Goal: Task Accomplishment & Management: Manage account settings

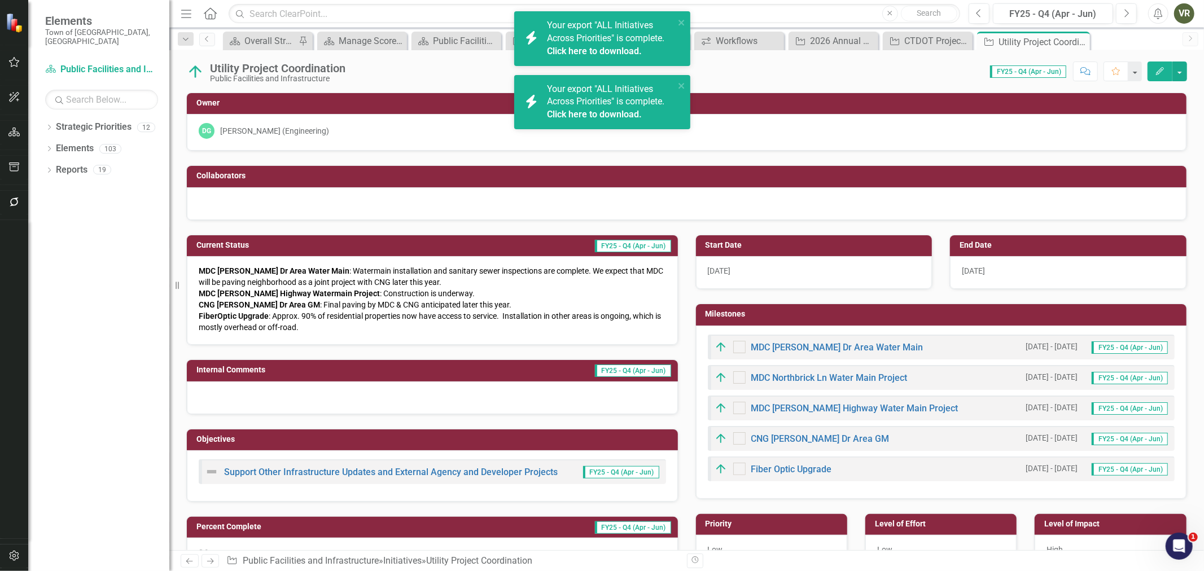
click at [305, 300] on span "CNG Goodrich Dr Area GM : Final paving by MDC & CNG anticipated later this year." at bounding box center [355, 304] width 313 height 9
click at [302, 305] on span "CNG Goodrich Dr Area GM : Final paving by MDC & CNG anticipated later this year." at bounding box center [355, 304] width 313 height 9
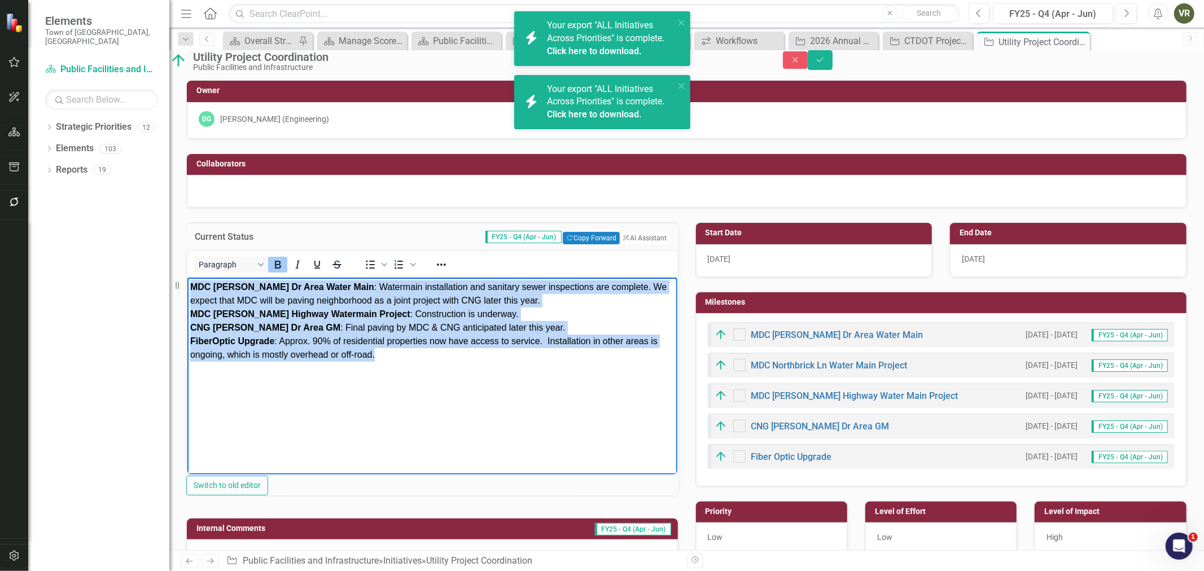
drag, startPoint x: 399, startPoint y: 355, endPoint x: 370, endPoint y: 570, distance: 217.1
click at [187, 277] on html "MDC Goodrich Dr Area Water Main : Watermain installation and sanitary sewer ins…" at bounding box center [432, 361] width 490 height 169
copy div "MDC Goodrich Dr Area Water Main : Watermain installation and sanitary sewer ins…"
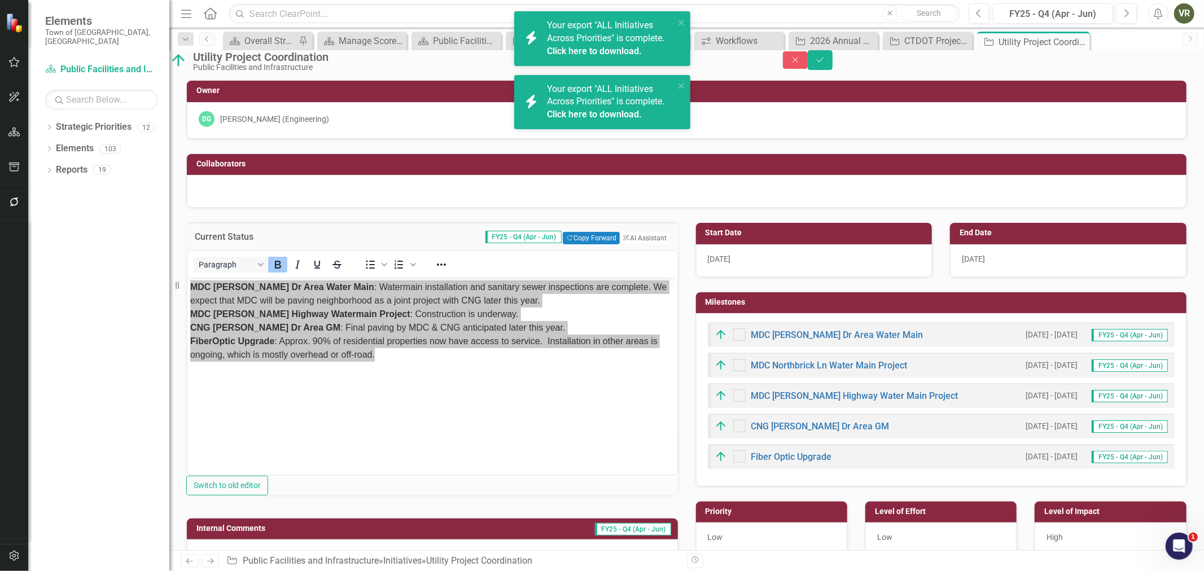
drag, startPoint x: 816, startPoint y: 91, endPoint x: 793, endPoint y: 88, distance: 22.8
click at [816, 91] on div "Utility Project Coordination Public Facilities and Infrastructure Close Save Ow…" at bounding box center [686, 300] width 1035 height 500
click at [339, 12] on input "text" at bounding box center [595, 14] width 732 height 20
paste input "CTDOT Project Coordination"
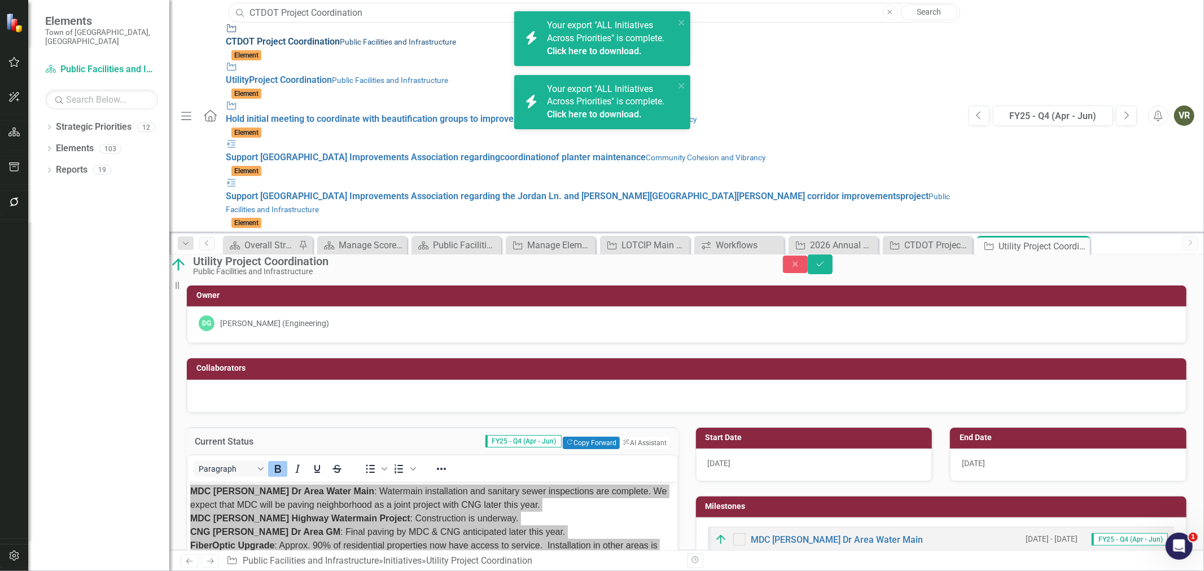
type input "CTDOT Project Coordination"
click at [357, 32] on div "Initiative CTDOT Project Coordination Public Facilities and Infrastructure" at bounding box center [592, 36] width 732 height 26
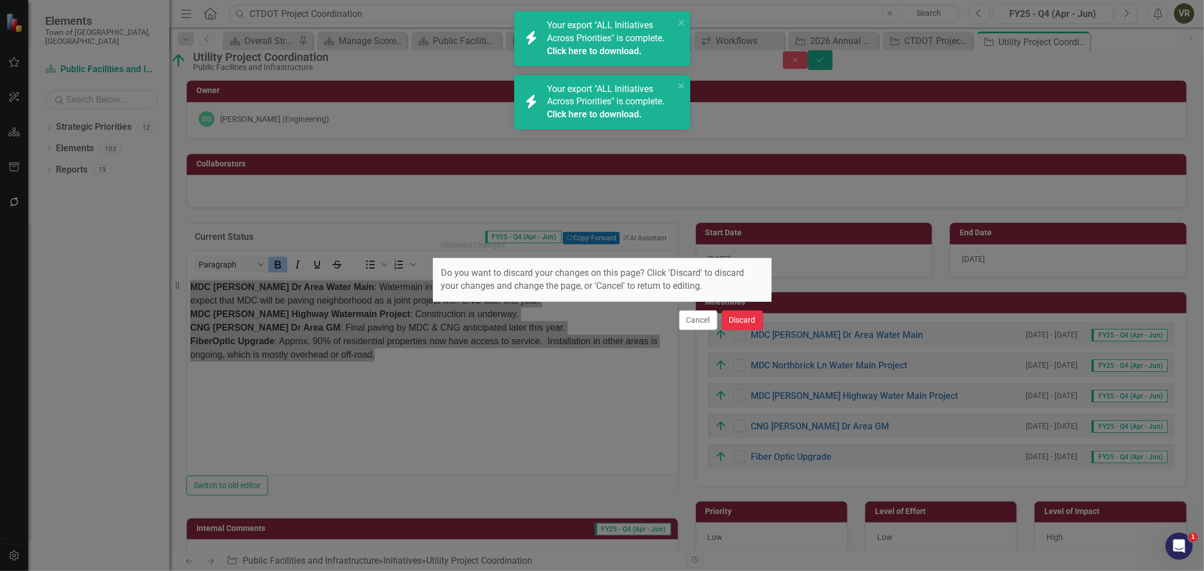
click at [741, 322] on button "Discard" at bounding box center [742, 321] width 41 height 20
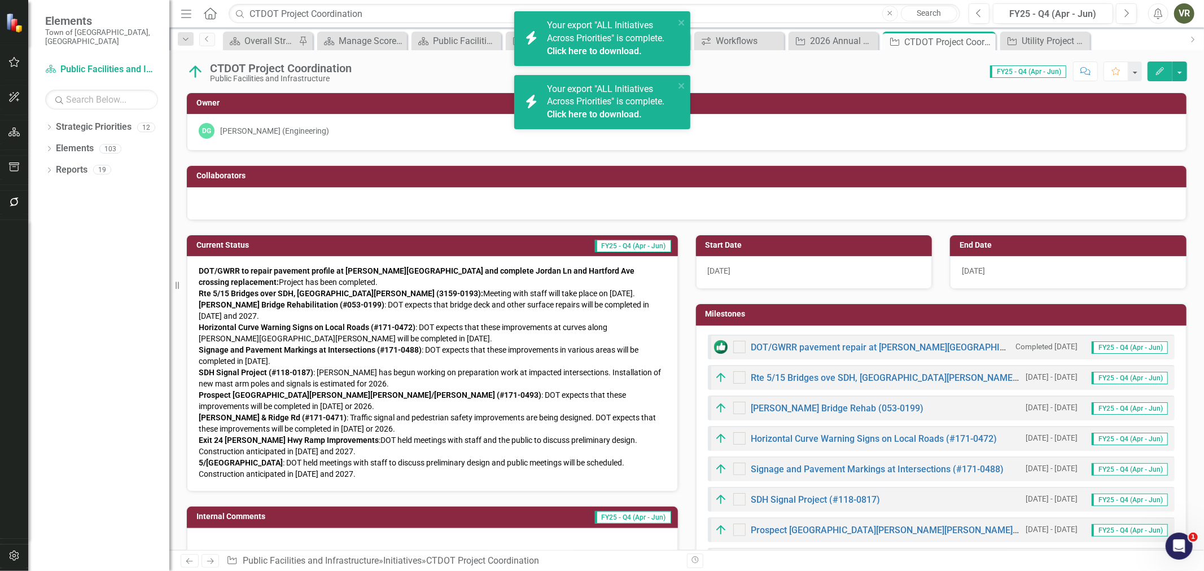
checkbox input "true"
click at [386, 458] on span "5/15 Bridge Over Berlin Turnpike : DOT held meetings with staff to discuss prel…" at bounding box center [412, 468] width 426 height 20
click at [395, 459] on p "DOT/GWRR to repair pavement profile at Welles Rd crossing and complete Jordan L…" at bounding box center [433, 372] width 468 height 215
click at [396, 459] on p "DOT/GWRR to repair pavement profile at Welles Rd crossing and complete Jordan L…" at bounding box center [433, 372] width 468 height 215
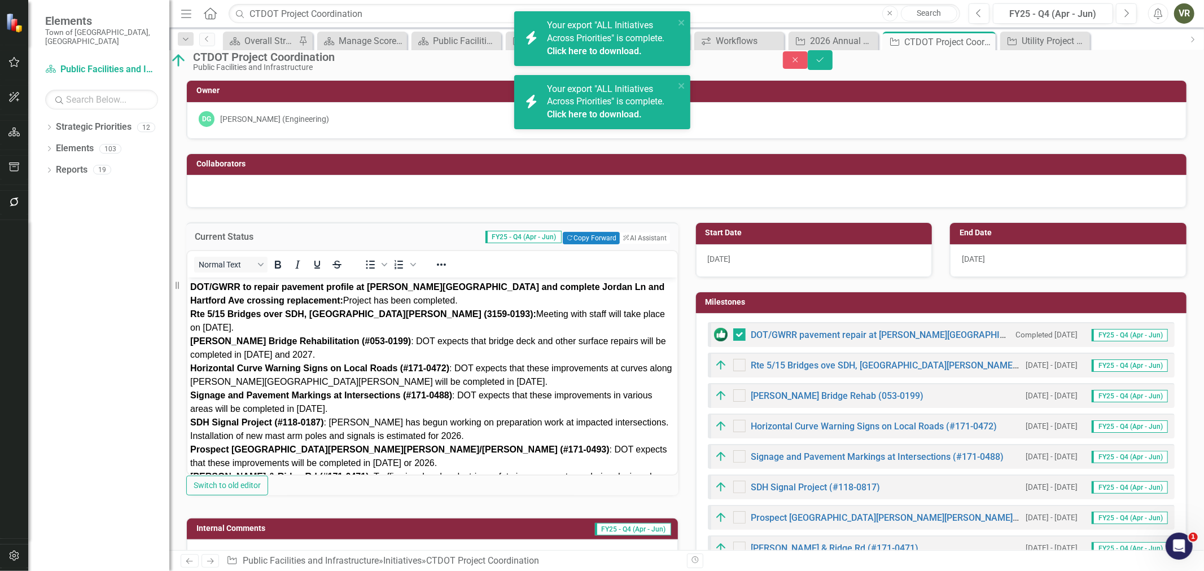
click at [328, 360] on p "DOT/GWRR to repair pavement profile at Welles Rd crossing and complete Jordan L…" at bounding box center [432, 415] width 484 height 271
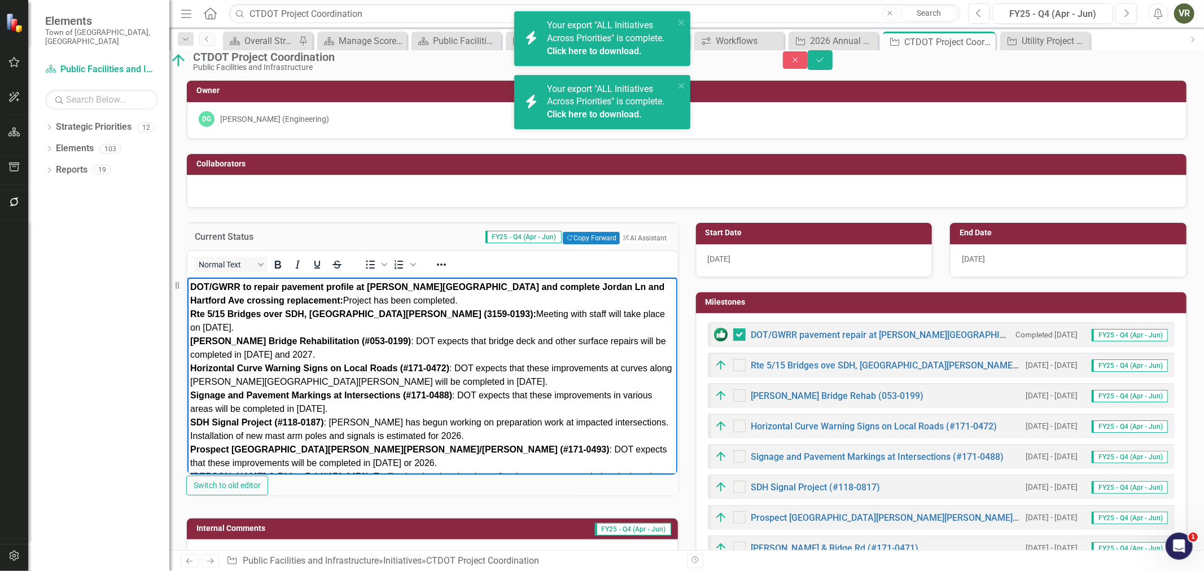
click at [283, 60] on div "CTDOT Project Coordination" at bounding box center [476, 57] width 567 height 12
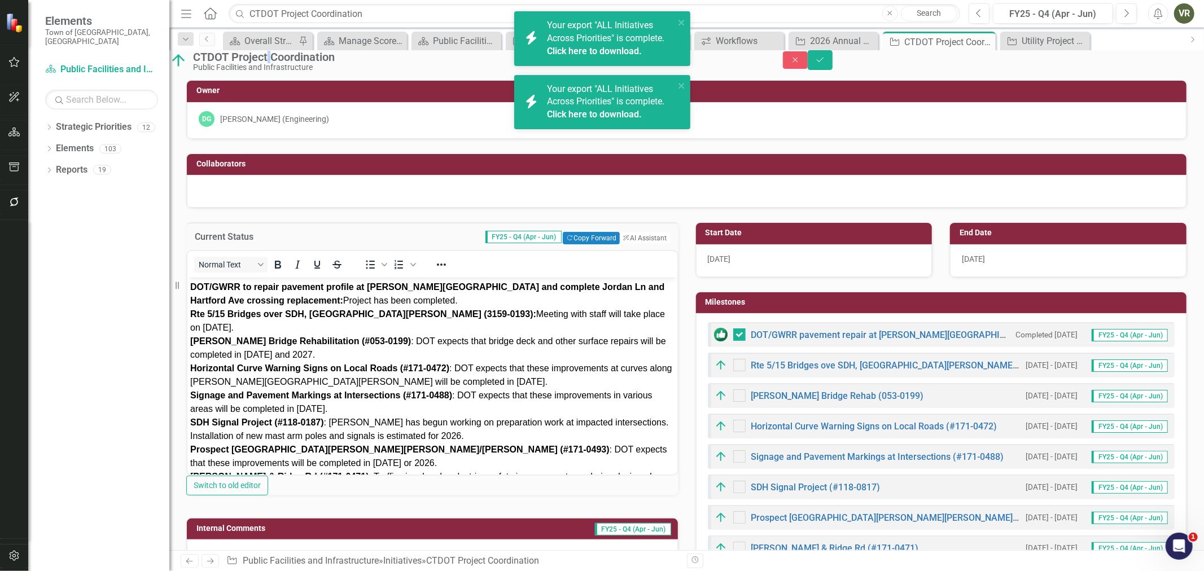
click at [283, 60] on div "CTDOT Project Coordination" at bounding box center [476, 57] width 567 height 12
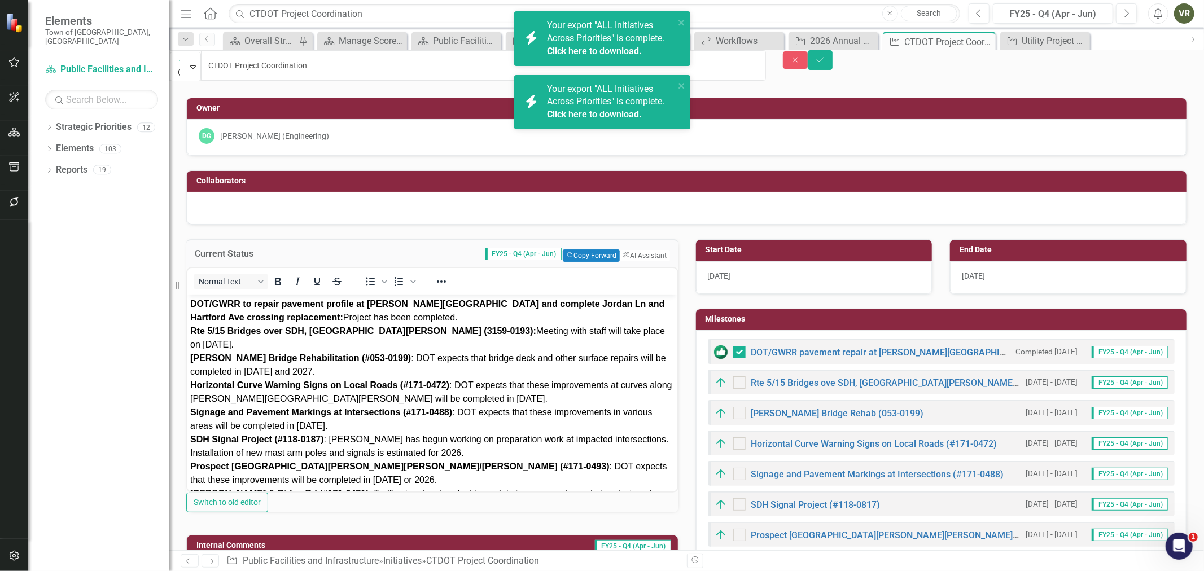
click at [283, 60] on input "CTDOT Project Coordination" at bounding box center [483, 65] width 565 height 30
click at [363, 73] on input "CTDOT Project Coordination" at bounding box center [483, 65] width 565 height 30
type input "Utility Project Coordination"
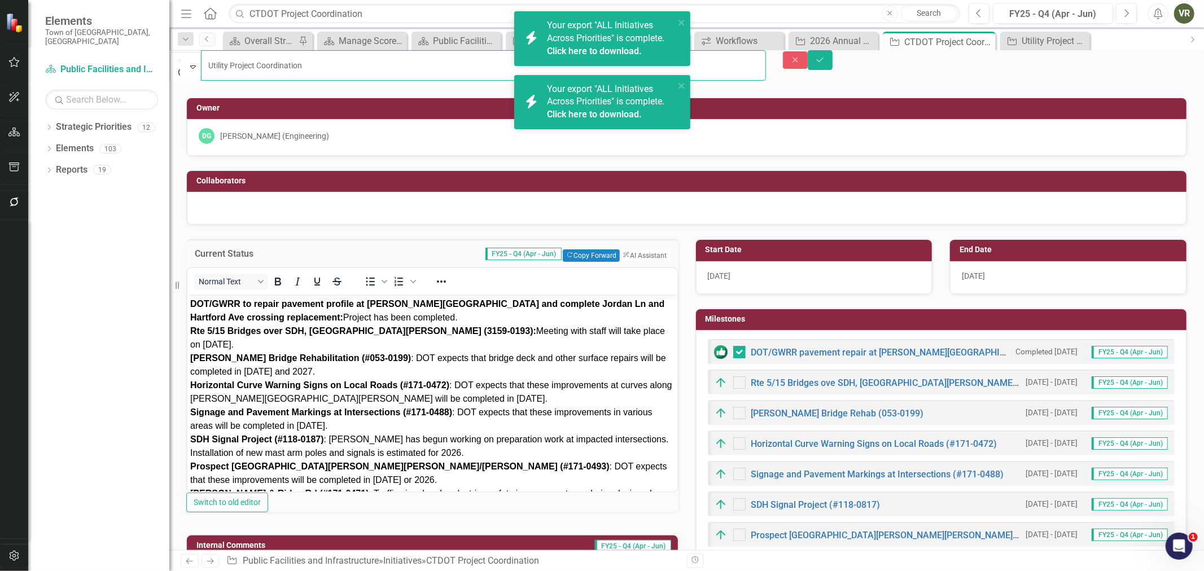
click at [395, 60] on input "Utility Project Coordination" at bounding box center [483, 65] width 565 height 30
click at [808, 50] on button "Save" at bounding box center [820, 60] width 25 height 20
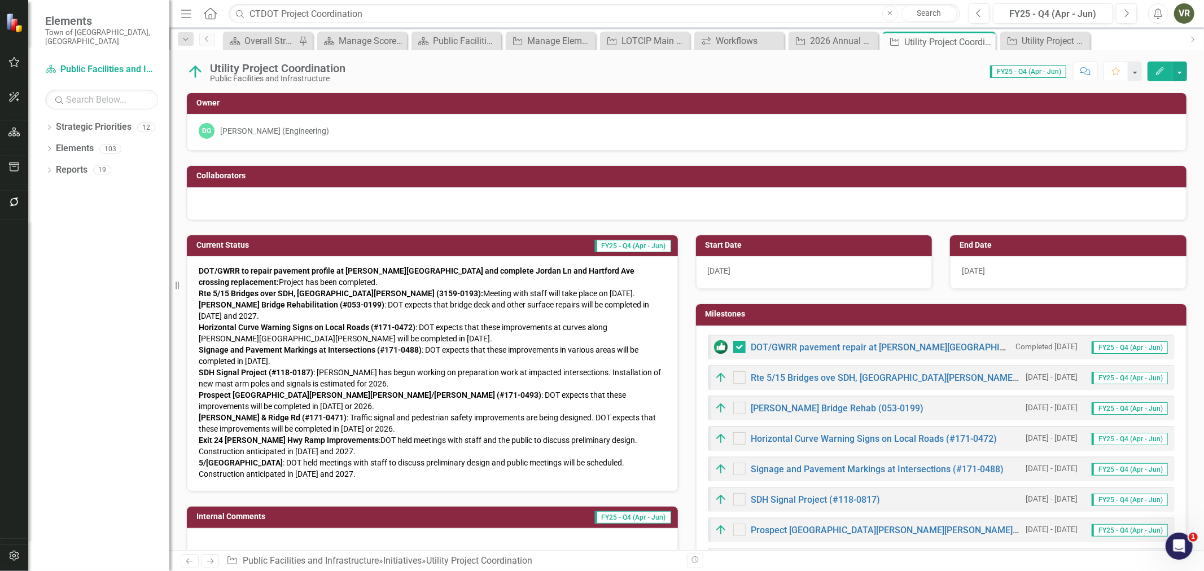
click at [281, 68] on div "Utility Project Coordination" at bounding box center [278, 68] width 136 height 12
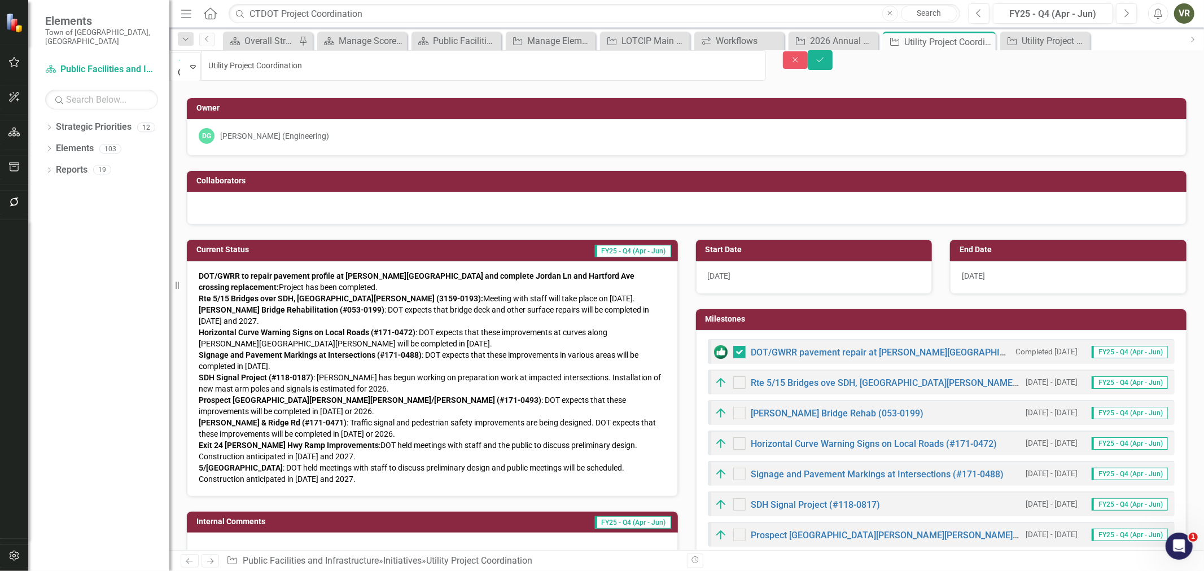
click at [281, 68] on input "Utility Project Coordination" at bounding box center [483, 65] width 565 height 30
type input "CTDOT Project Coordination"
click at [826, 64] on icon "Save" at bounding box center [820, 60] width 10 height 8
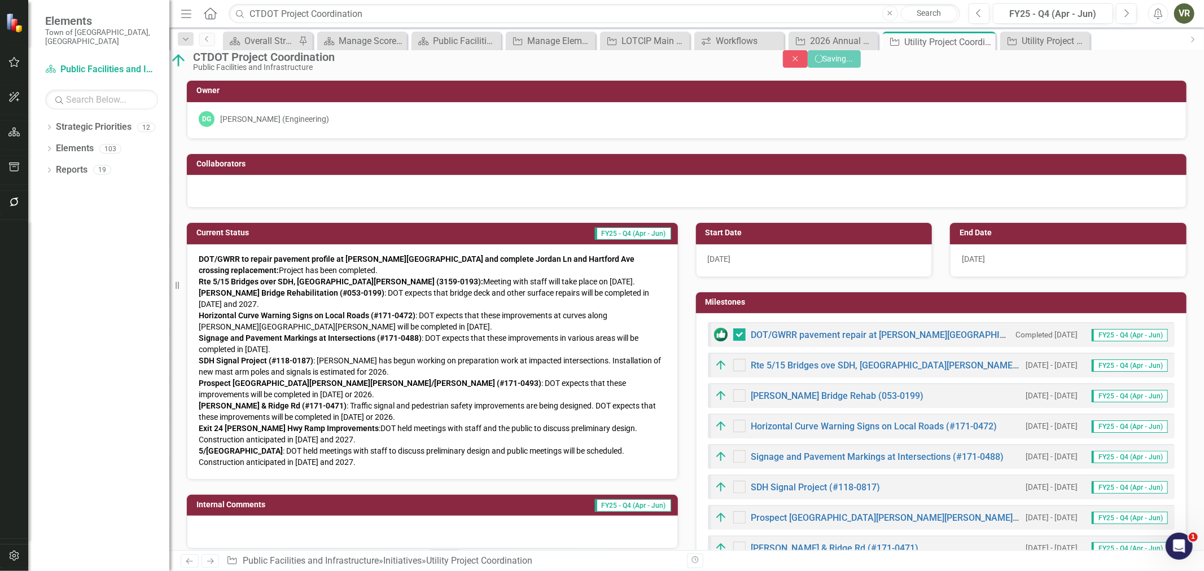
checkbox input "false"
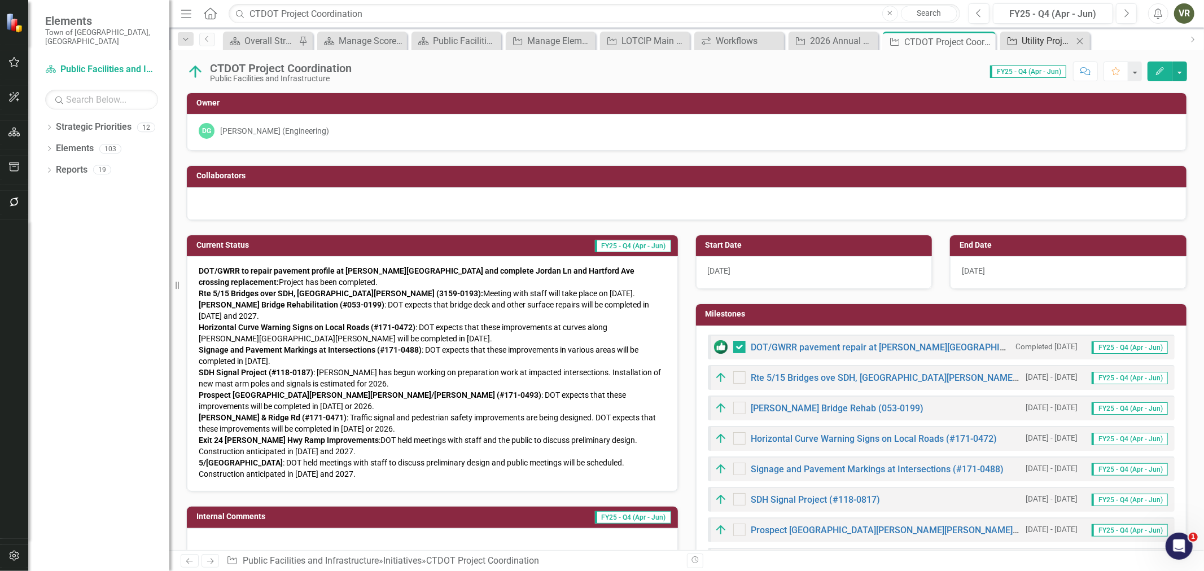
click at [1029, 38] on div "Utility Project Coordination" at bounding box center [1047, 41] width 51 height 14
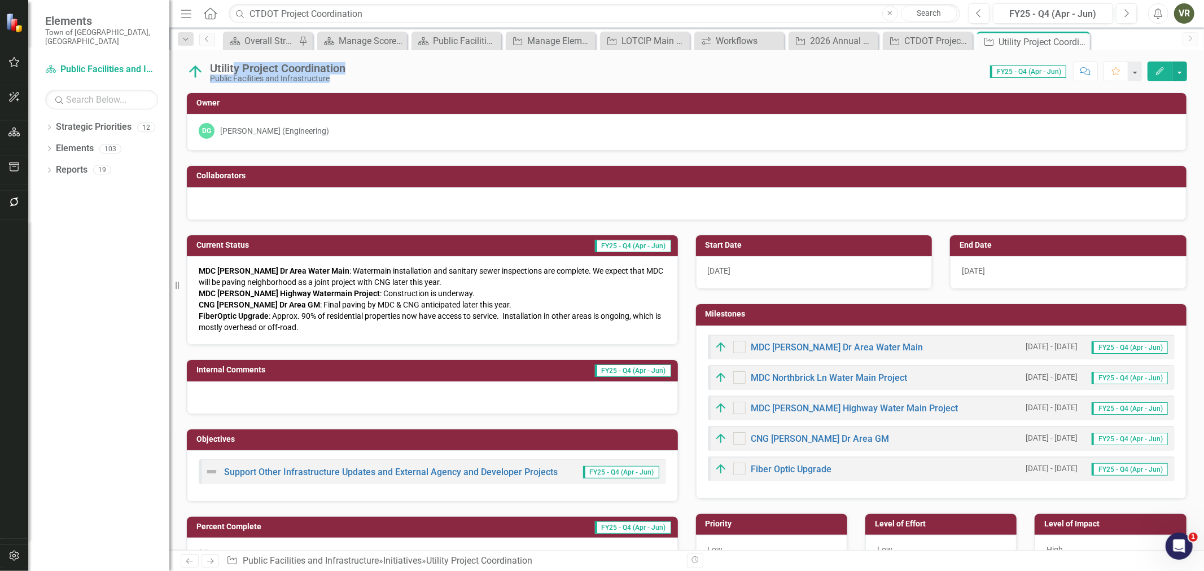
drag, startPoint x: 352, startPoint y: 68, endPoint x: 233, endPoint y: 68, distance: 118.6
click at [233, 68] on div "Utility Project Coordination Public Facilities and Infrastructure Score: 0.00 F…" at bounding box center [686, 67] width 1035 height 34
click at [339, 66] on div "Utility Project Coordination" at bounding box center [278, 68] width 136 height 12
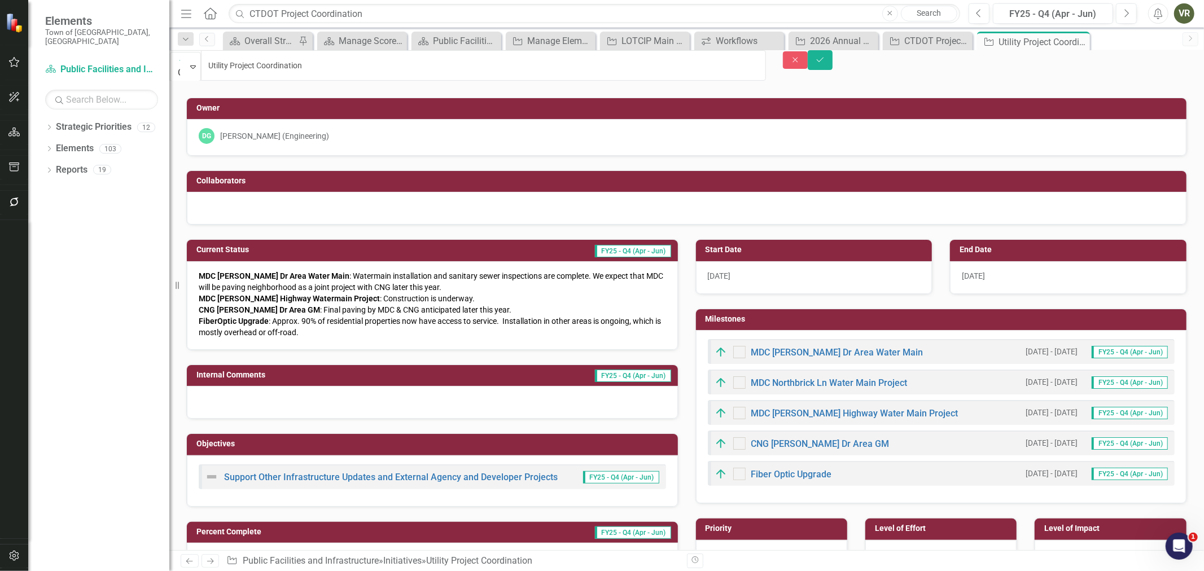
click at [342, 64] on input "Utility Project Coordination" at bounding box center [483, 65] width 565 height 30
click at [303, 320] on span "FiberOptic Upgrade : Approx. 90% of residential properties now have access to s…" at bounding box center [430, 327] width 462 height 20
drag, startPoint x: 313, startPoint y: 329, endPoint x: 228, endPoint y: 296, distance: 91.9
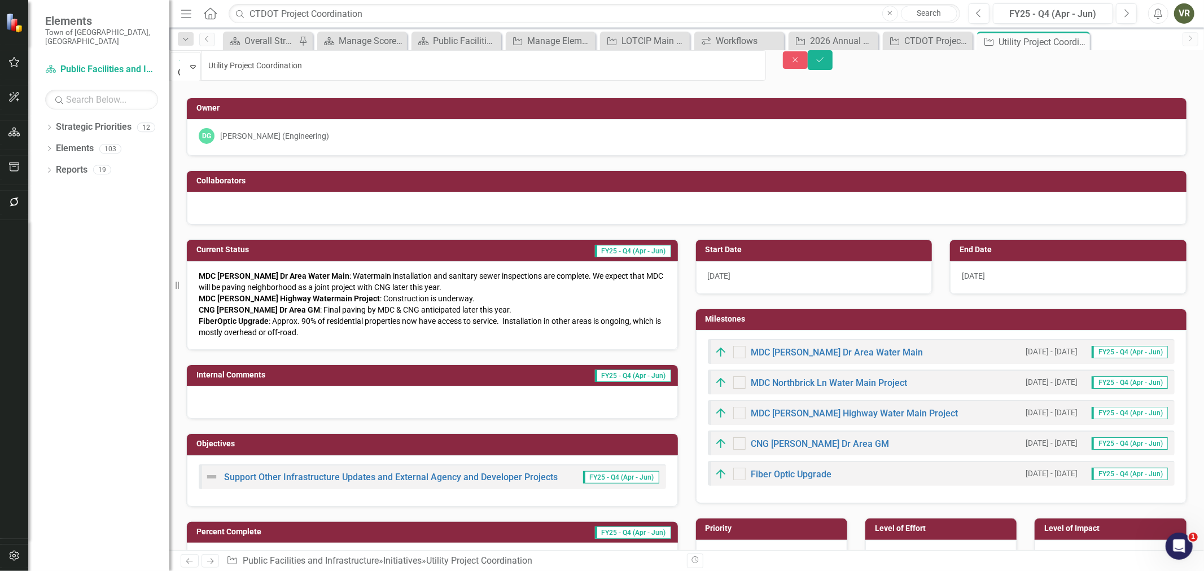
click at [229, 298] on div "MDC Goodrich Dr Area Water Main : Watermain installation and sanitary sewer ins…" at bounding box center [433, 304] width 468 height 68
click at [226, 294] on strong "MDC Silas Deane Highway Watermain Project" at bounding box center [289, 298] width 181 height 9
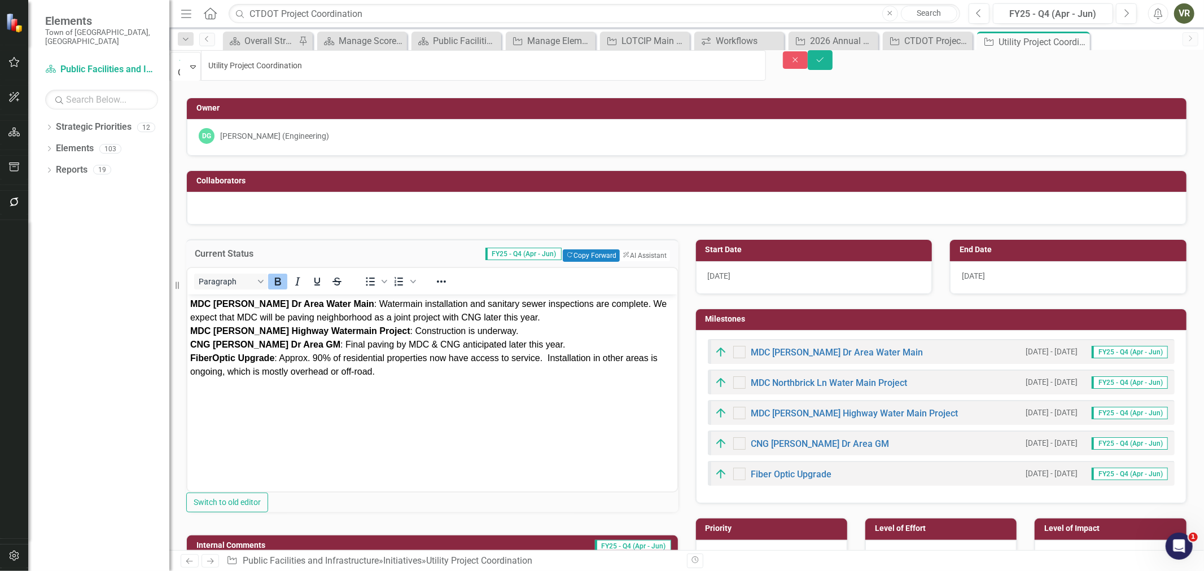
click at [244, 315] on span "MDC Goodrich Dr Area Water Main : Watermain installation and sanitary sewer ins…" at bounding box center [428, 310] width 477 height 23
click at [412, 58] on input "Utility Project Coordination" at bounding box center [483, 65] width 565 height 30
click at [408, 59] on input "Utility Project Coordination" at bounding box center [483, 65] width 565 height 30
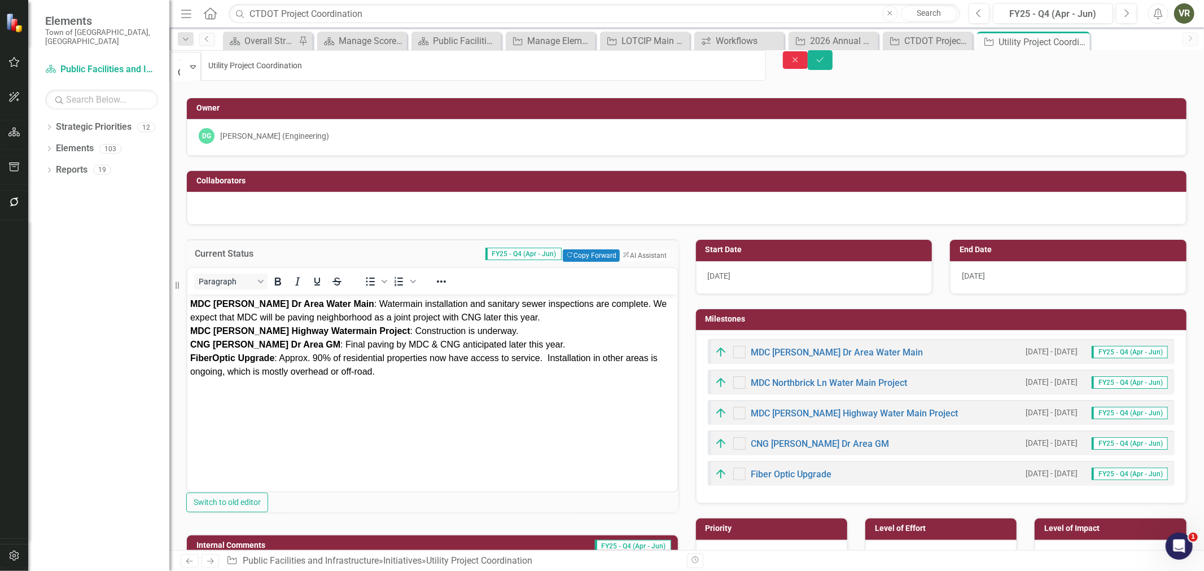
click at [801, 63] on icon "Close" at bounding box center [796, 60] width 10 height 8
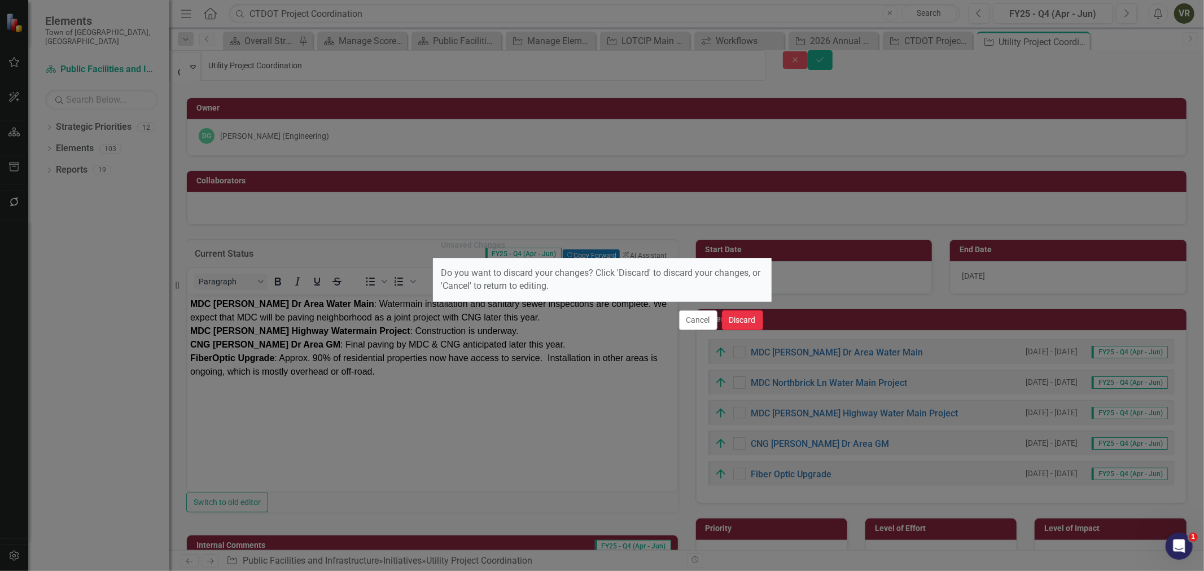
click at [757, 321] on button "Discard" at bounding box center [742, 321] width 41 height 20
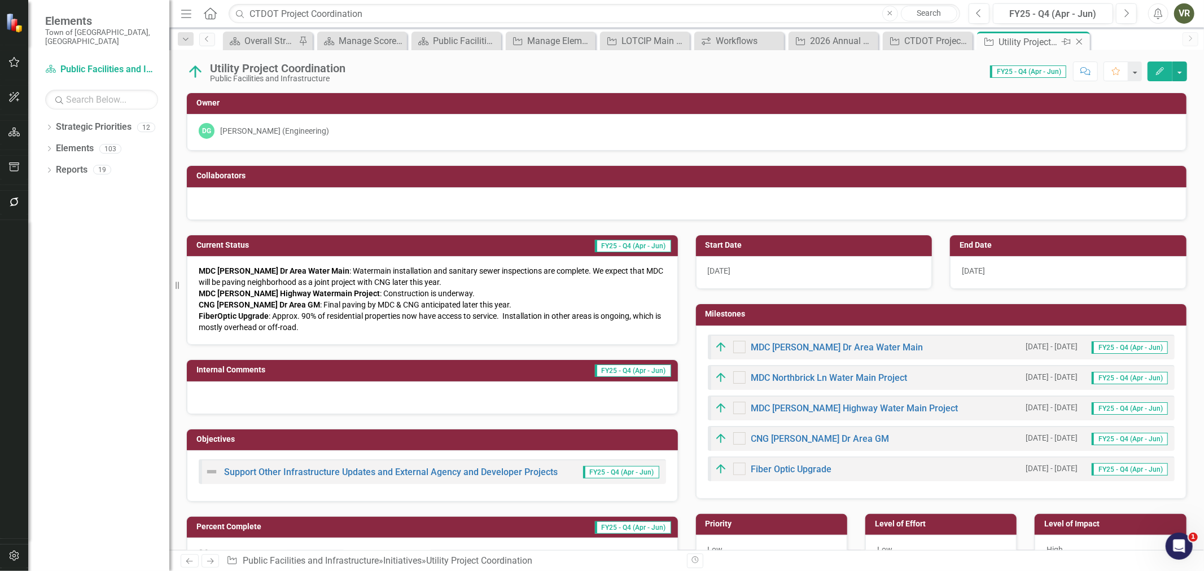
click at [1084, 40] on icon "Close" at bounding box center [1079, 41] width 11 height 9
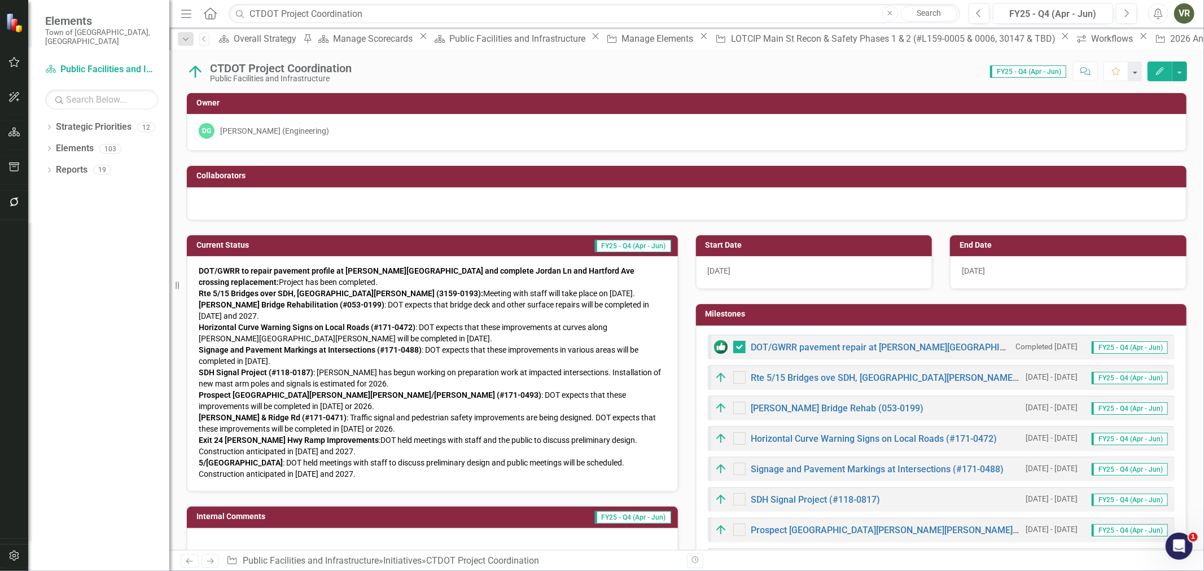
click at [441, 274] on strong "DOT/GWRR to repair pavement profile at Welles Rd crossing and complete Jordan L…" at bounding box center [417, 277] width 436 height 20
click at [439, 274] on strong "DOT/GWRR to repair pavement profile at Welles Rd crossing and complete Jordan L…" at bounding box center [417, 277] width 436 height 20
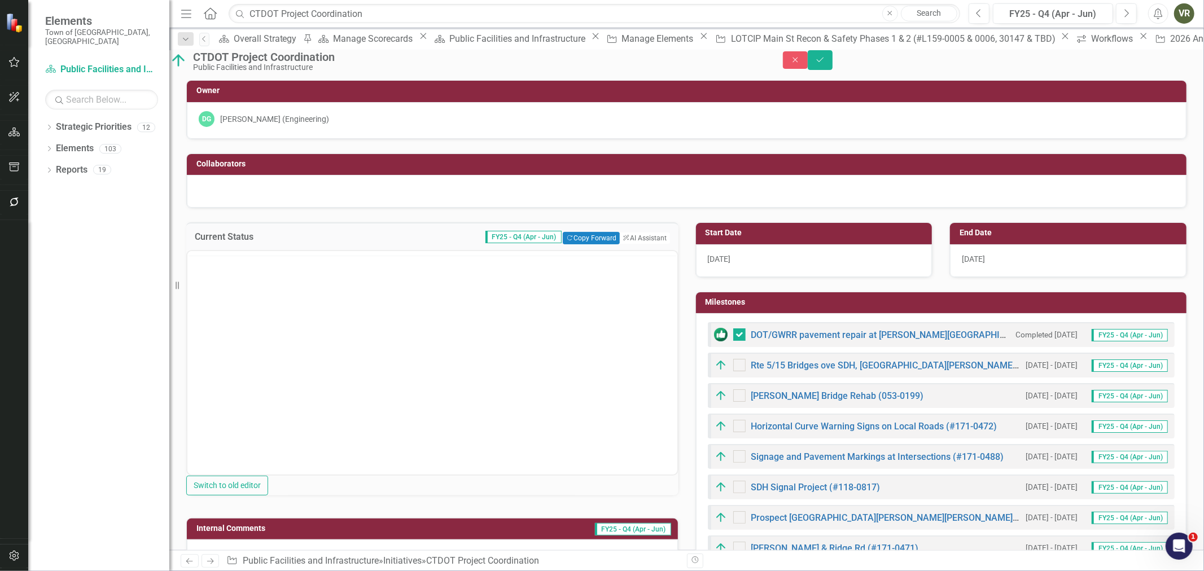
click at [439, 256] on div at bounding box center [432, 253] width 490 height 5
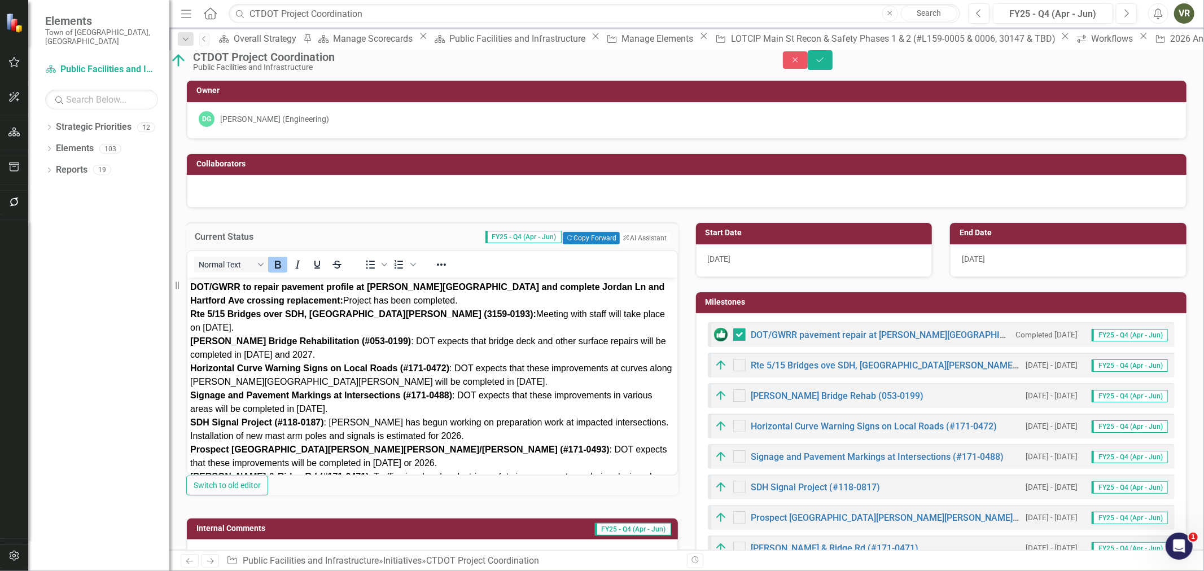
click at [409, 348] on p "DOT/GWRR to repair pavement profile at Welles Rd crossing and complete Jordan L…" at bounding box center [432, 415] width 484 height 271
click at [826, 64] on icon "Save" at bounding box center [820, 60] width 10 height 8
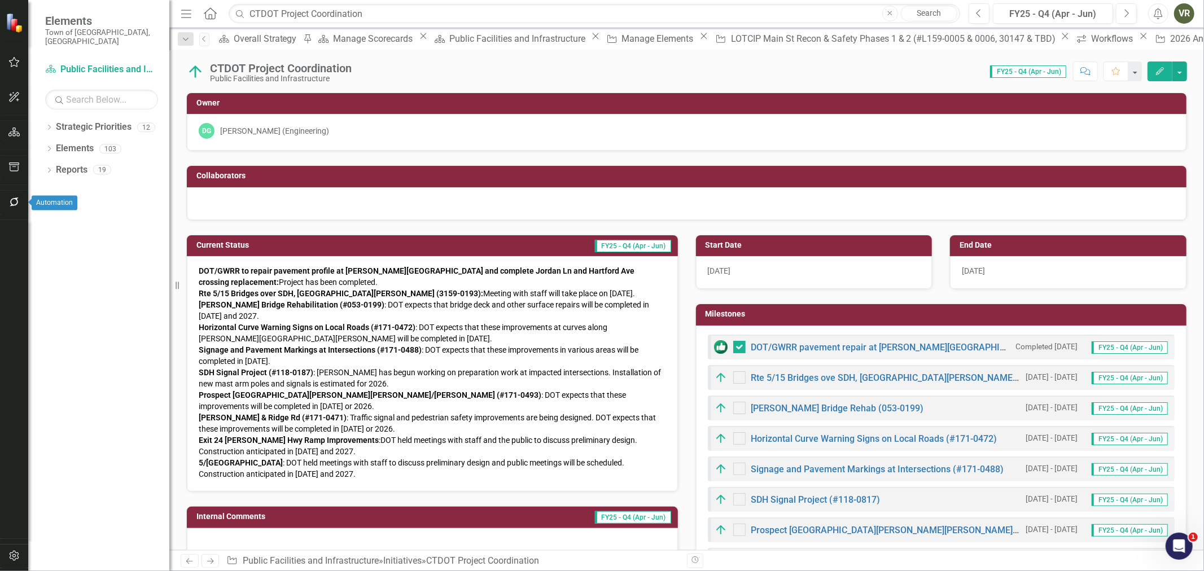
click at [6, 215] on div at bounding box center [14, 218] width 28 height 6
click at [8, 207] on button "button" at bounding box center [14, 203] width 25 height 24
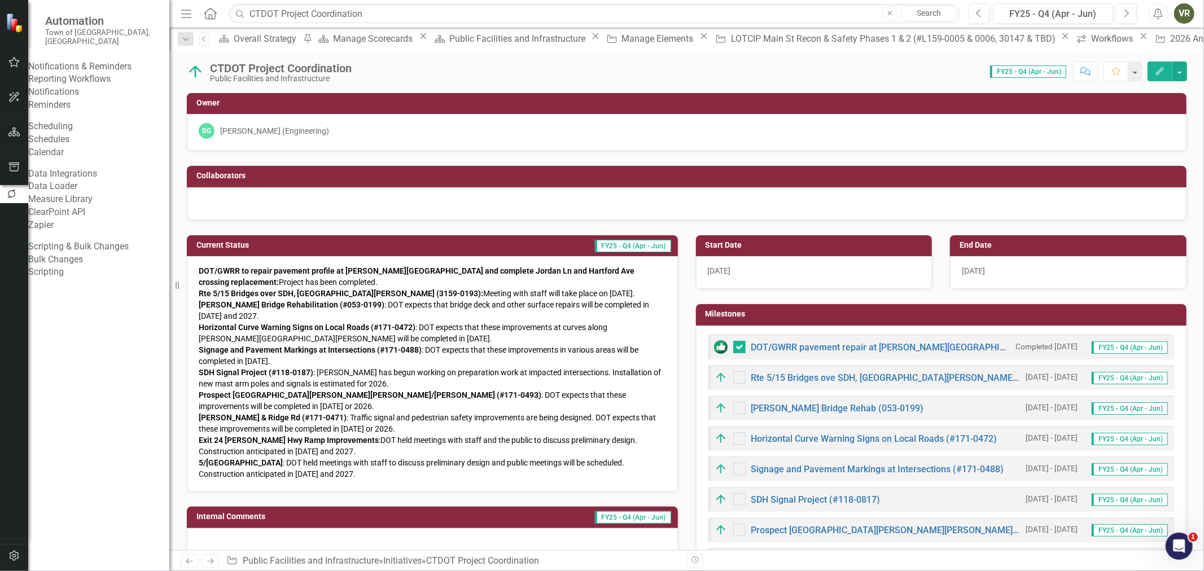
click at [119, 76] on link "Reporting Workflows" at bounding box center [98, 79] width 141 height 13
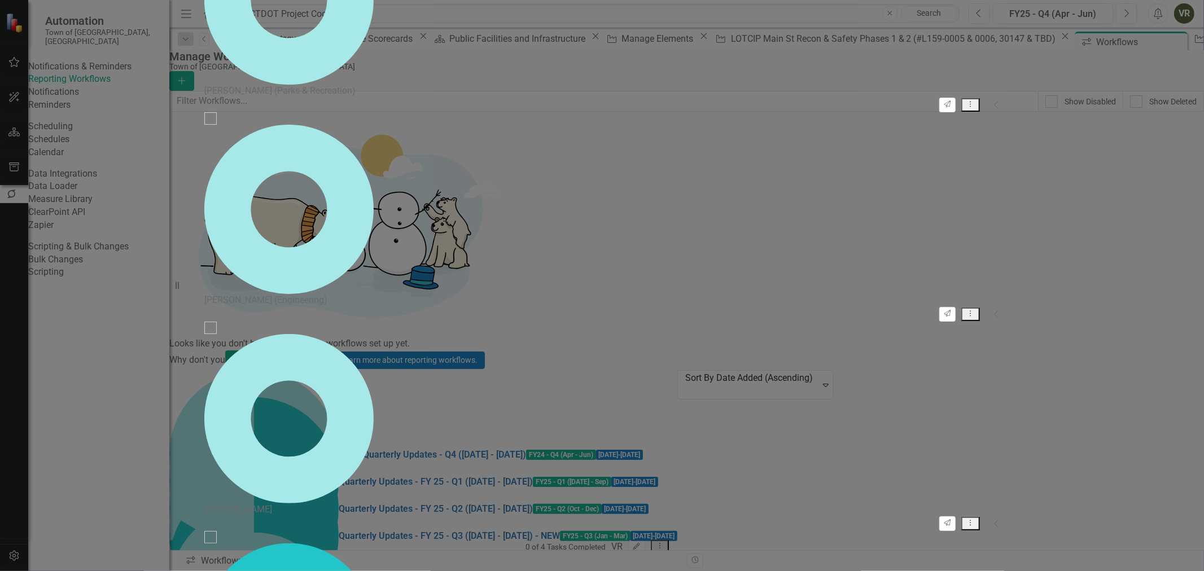
checkbox input "false"
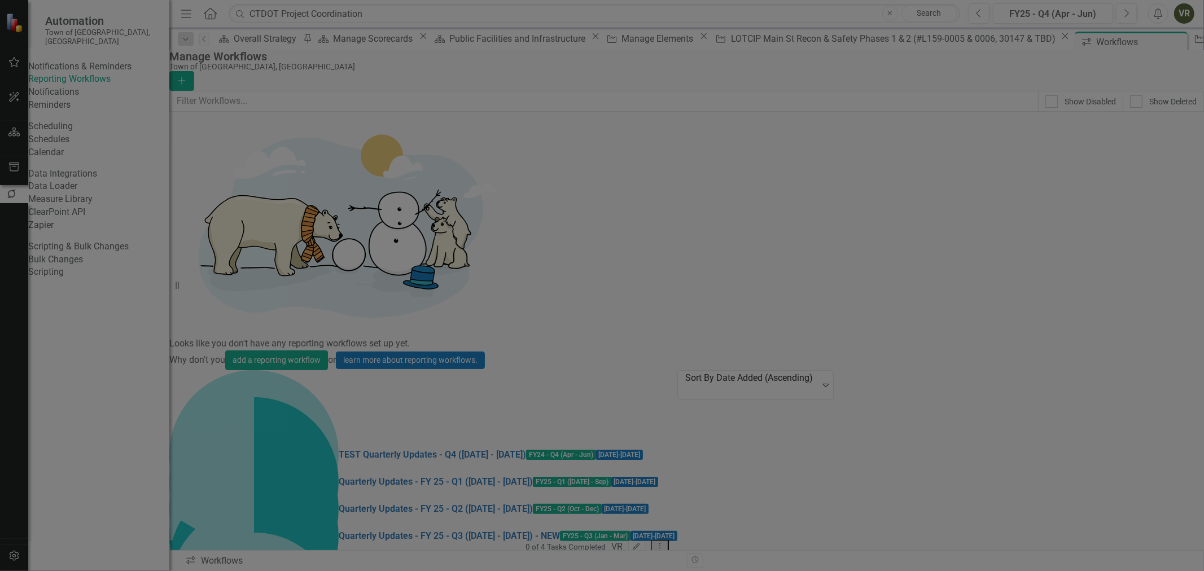
scroll to position [125, 0]
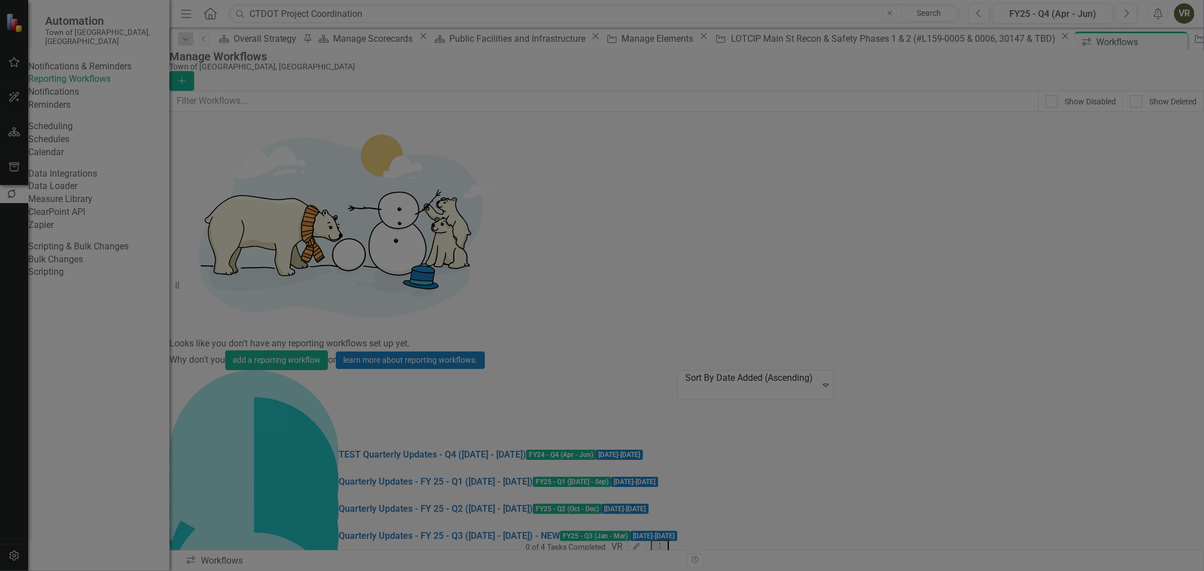
scroll to position [501, 0]
checkbox input "true"
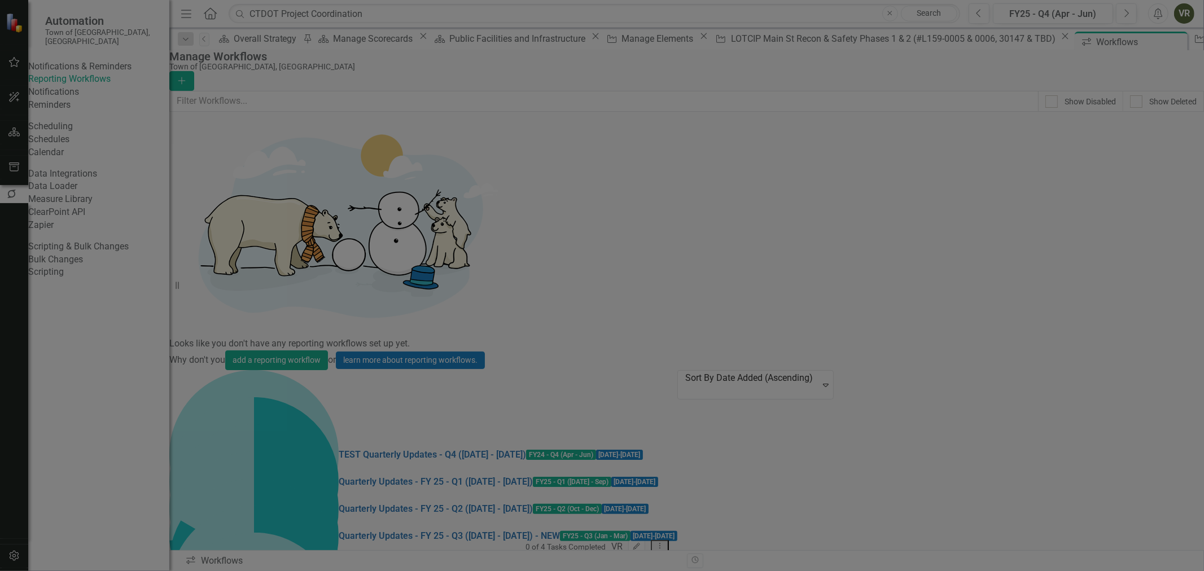
scroll to position [251, 0]
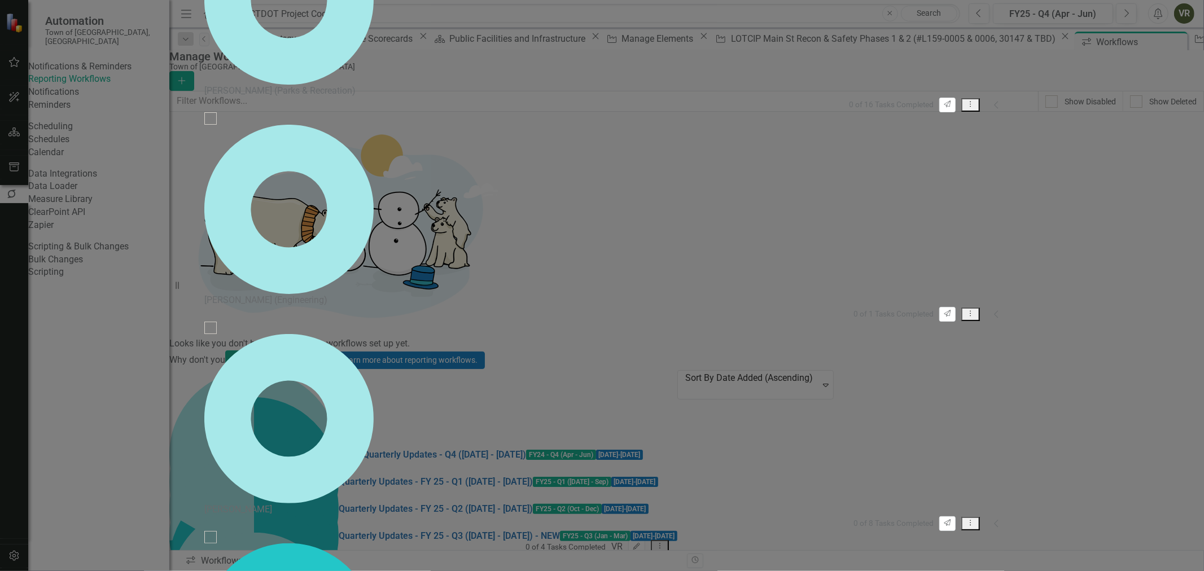
scroll to position [296, 0]
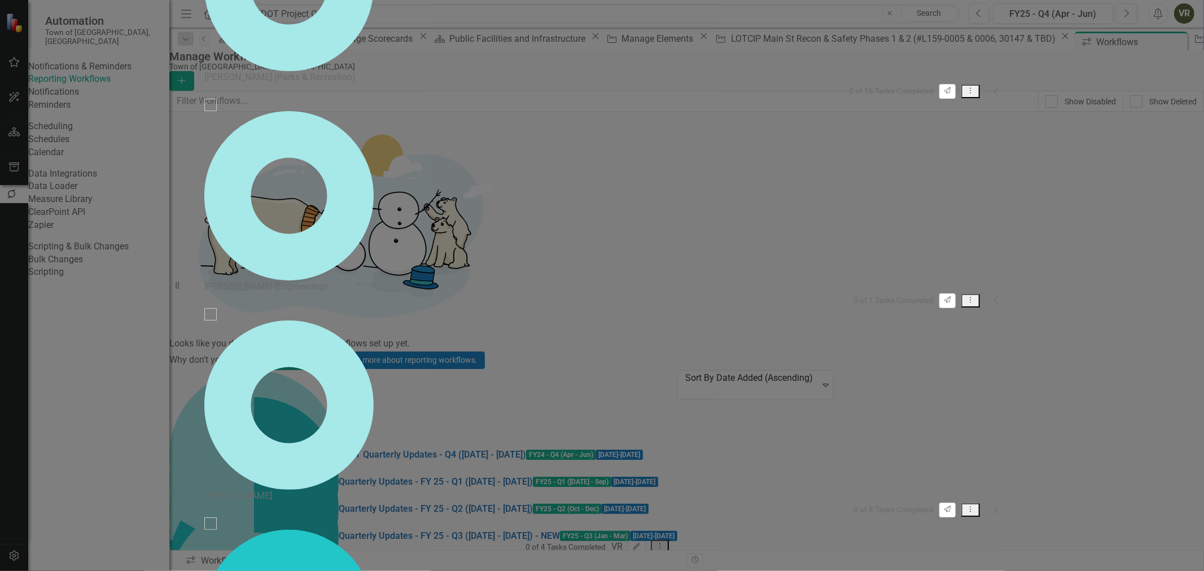
scroll to position [345, 0]
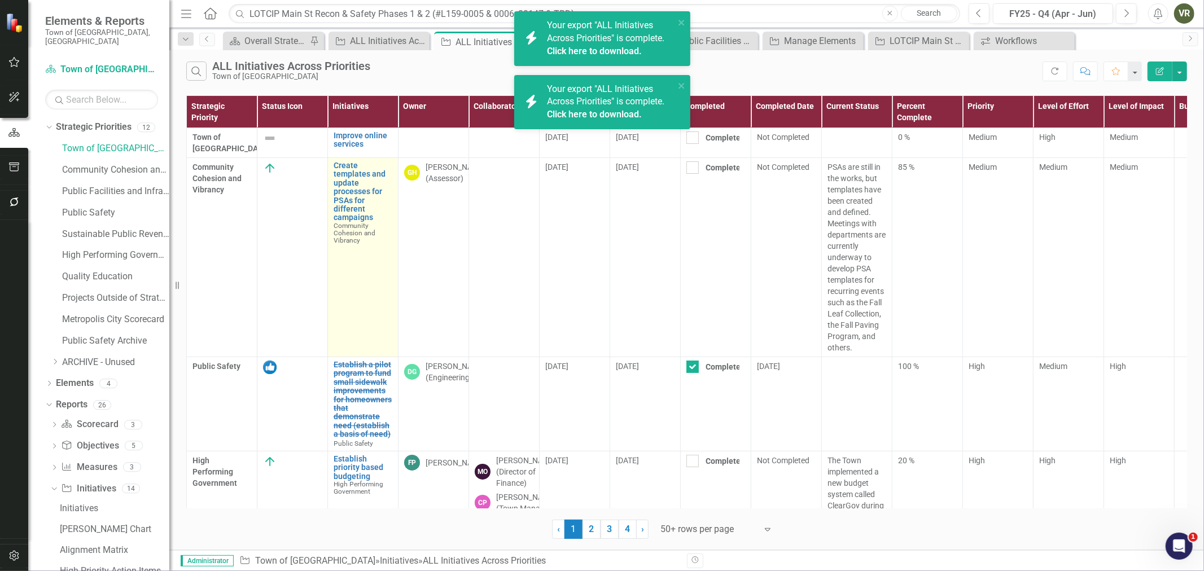
scroll to position [83, 0]
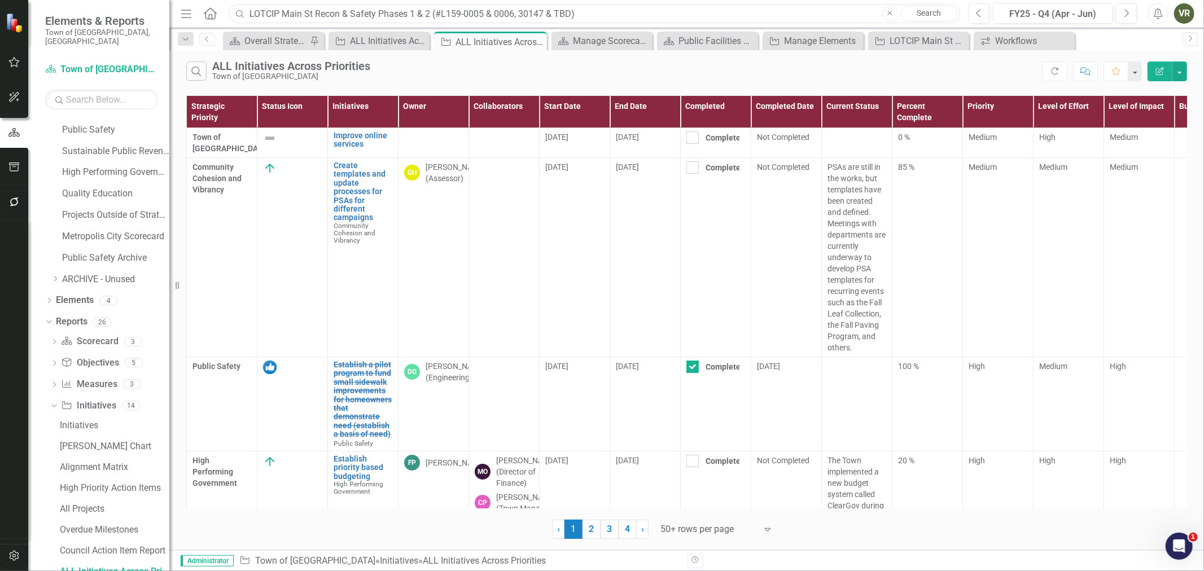
click at [340, 9] on input "LOTCIP Main St Recon & Safety Phases 1 & 2 (#L159-0005 & 0006, 30147 & TBD)" at bounding box center [595, 14] width 732 height 20
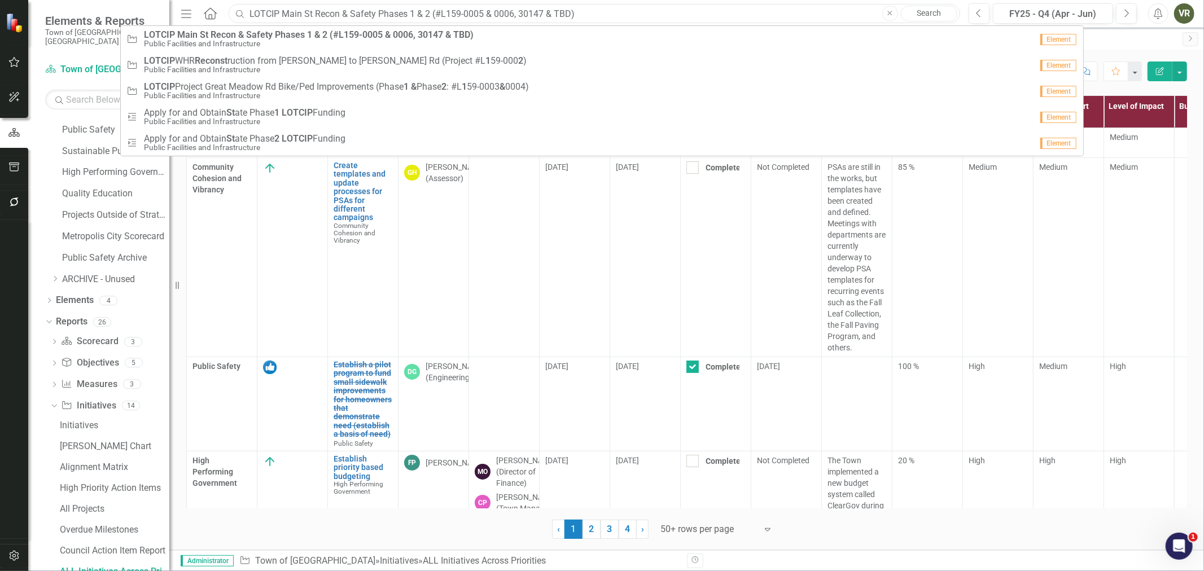
click at [340, 9] on input "LOTCIP Main St Recon & Safety Phases 1 & 2 (#L159-0005 & 0006, 30147 & TBD)" at bounding box center [595, 14] width 732 height 20
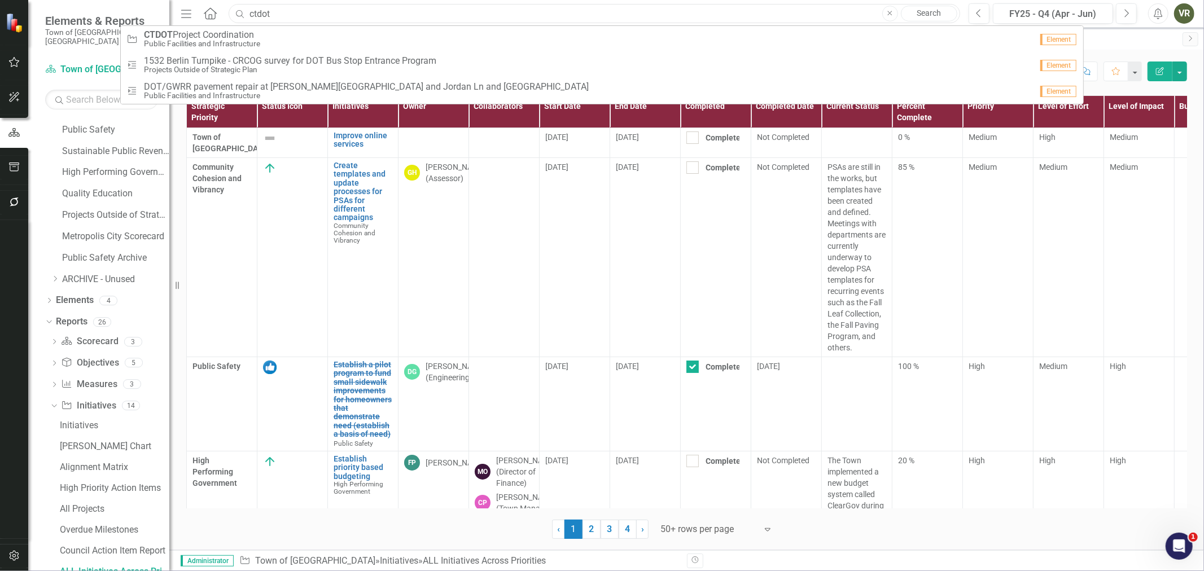
type input "ctdot"
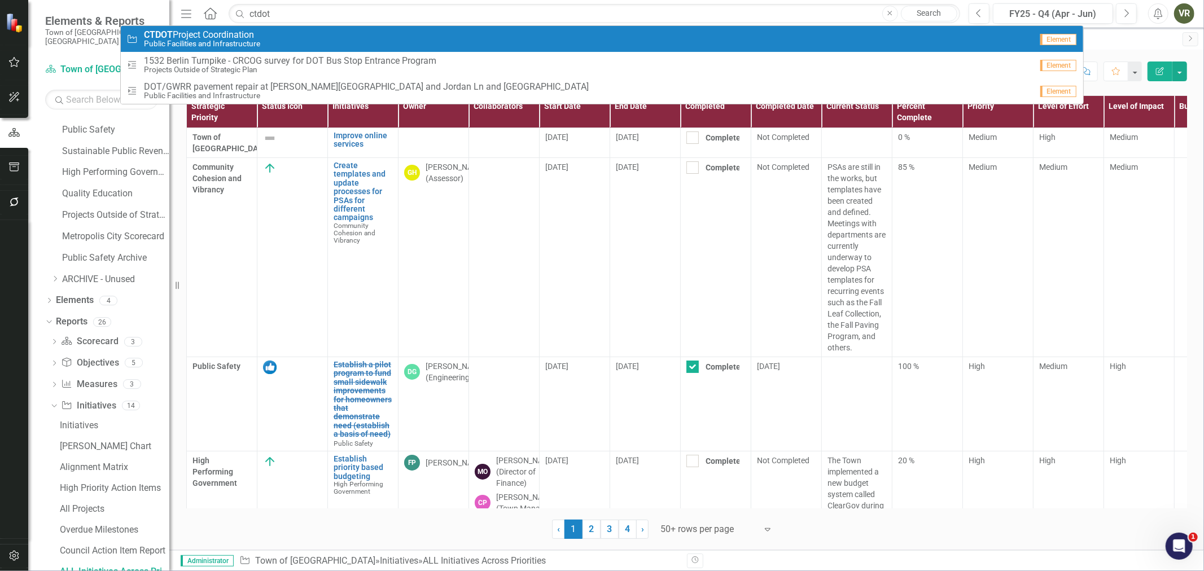
click at [277, 31] on div "Initiative CTDOT Project Coordination Public Facilities and Infrastructure" at bounding box center [578, 39] width 905 height 19
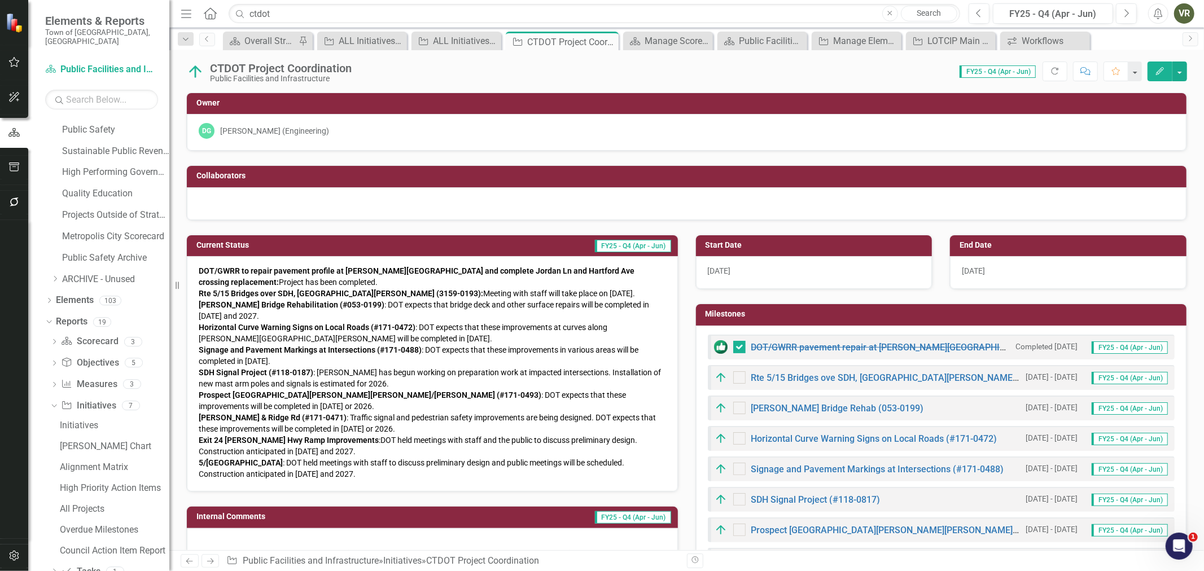
click at [341, 278] on p "DOT/GWRR to repair pavement profile at Welles Rd crossing and complete Jordan L…" at bounding box center [433, 372] width 468 height 215
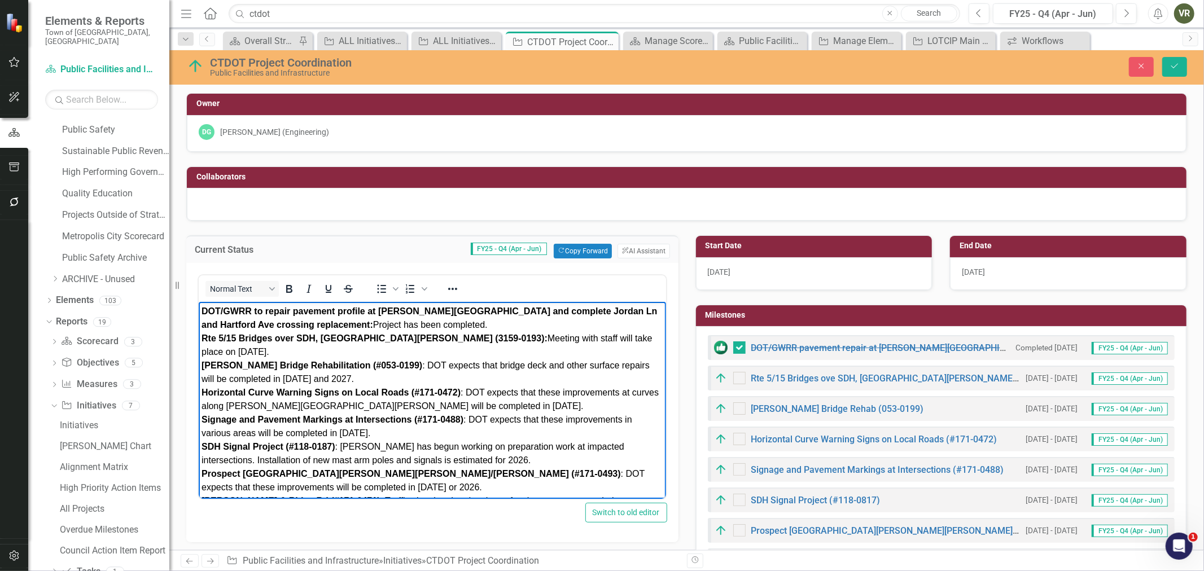
click at [447, 326] on p "DOT/GWRR to repair pavement profile at Welles Rd crossing and complete Jordan L…" at bounding box center [432, 440] width 462 height 271
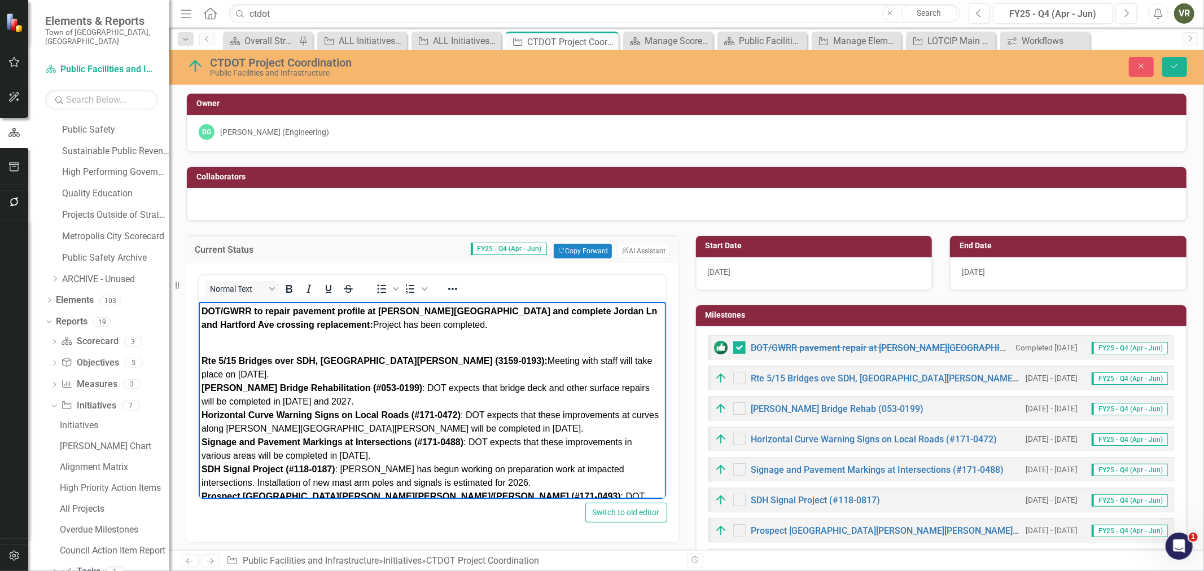
click at [247, 370] on p "Rte 5/15 Bridges over SDH, Hartford Ave & McMullen Ave (3159-0193): Meeting wit…" at bounding box center [432, 469] width 462 height 257
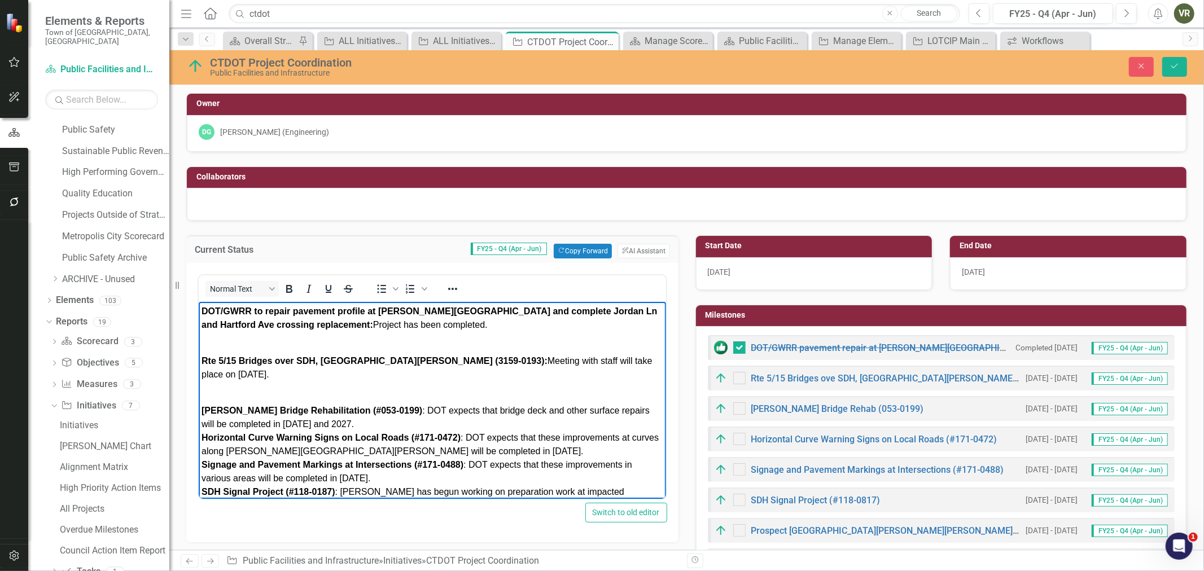
click at [398, 418] on p "Putnam Bridge Rehabilitation (#053-0199) : DOT expects that bridge deck and oth…" at bounding box center [432, 506] width 462 height 230
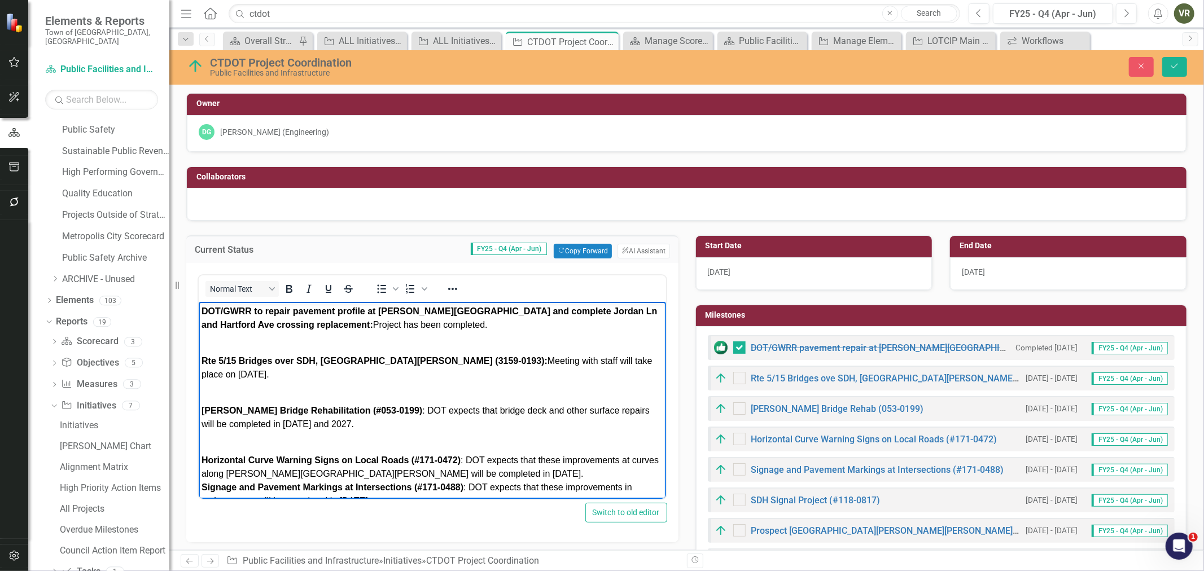
click at [481, 470] on p "Horizontal Curve Warning Signs on Local Roads (#171-0472) : DOT expects that th…" at bounding box center [432, 541] width 462 height 203
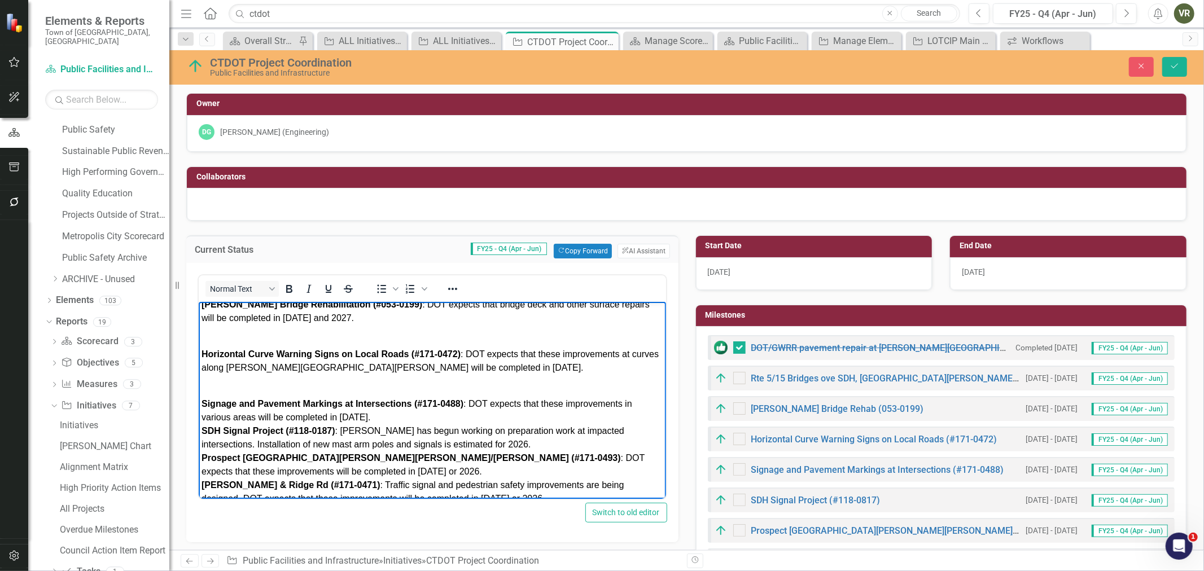
scroll to position [128, 0]
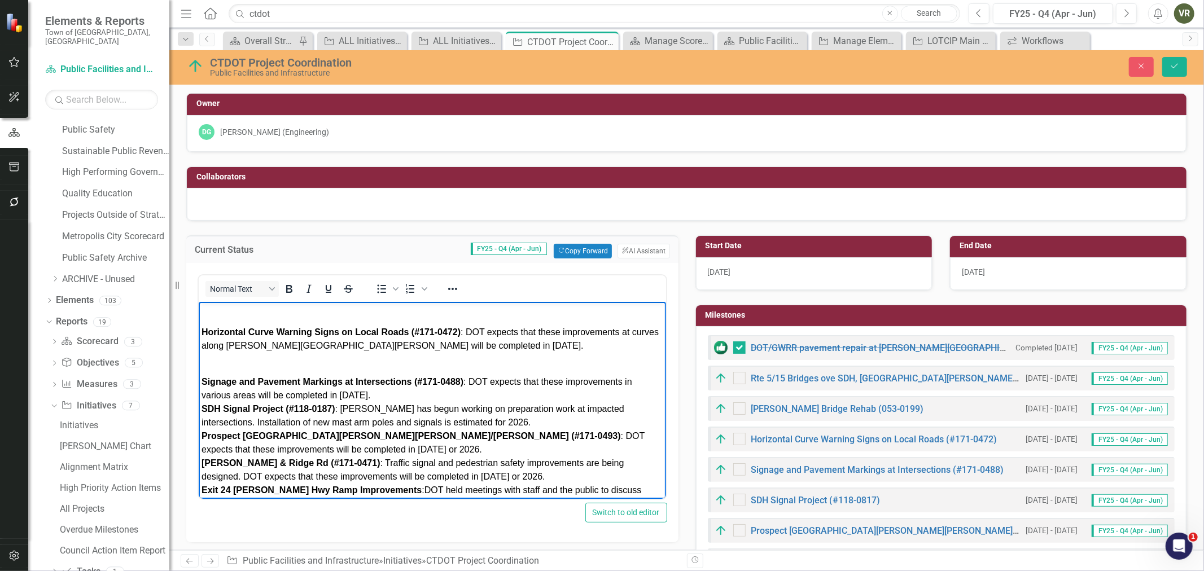
click at [403, 398] on p "Signage and Pavement Markings at Intersections (#171-0488) : DOT expects that t…" at bounding box center [432, 450] width 462 height 176
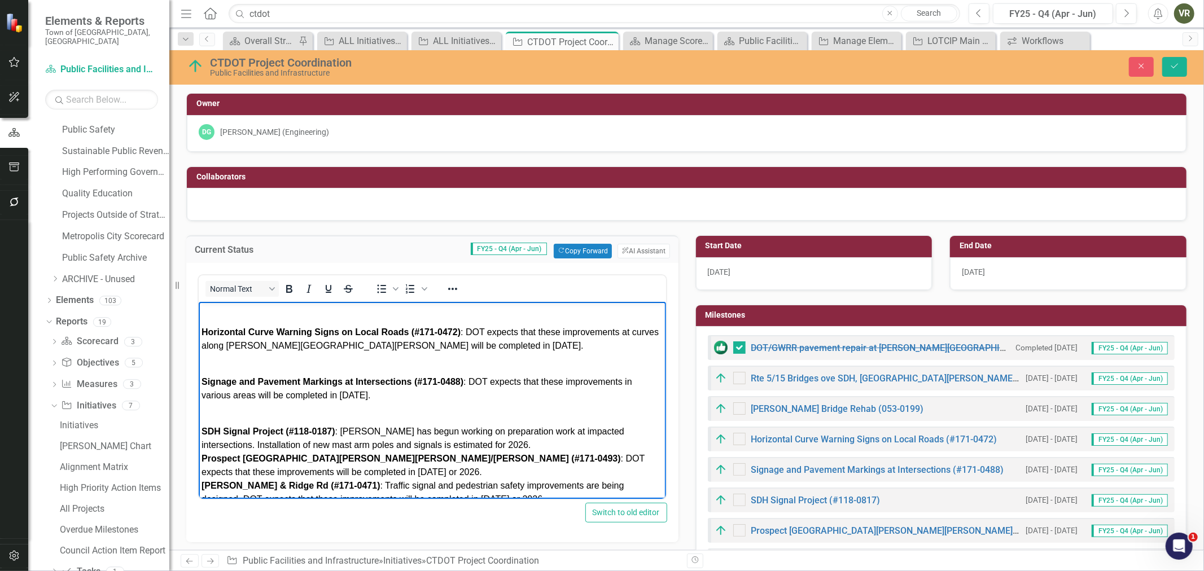
click at [497, 443] on p "SDH Signal Project (#118-0187) : DOT has begun working on preparation work at i…" at bounding box center [432, 486] width 462 height 149
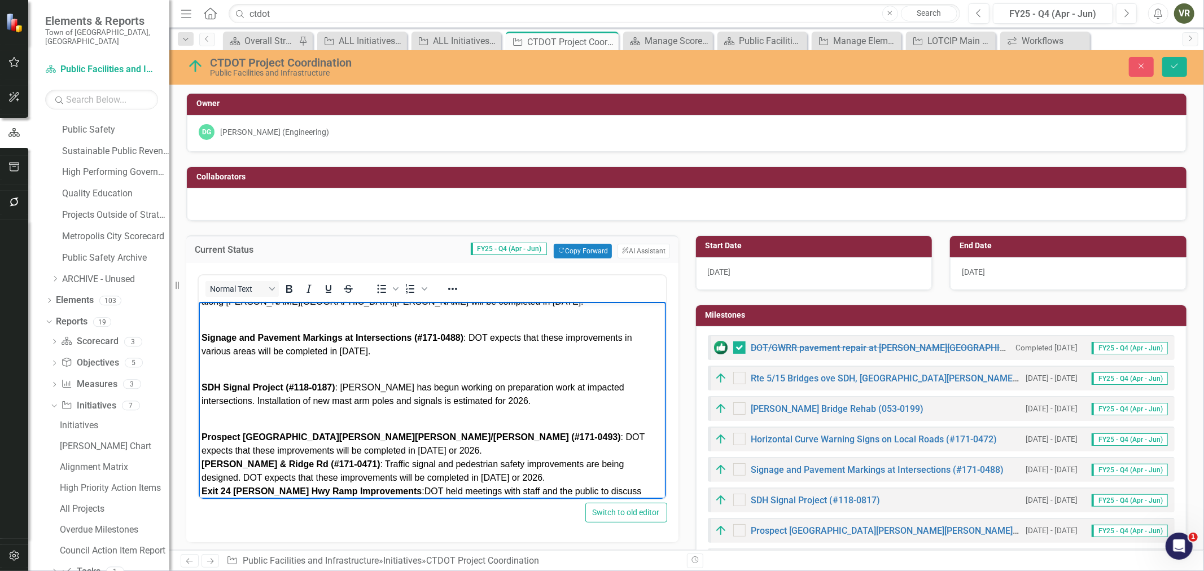
scroll to position [191, 0]
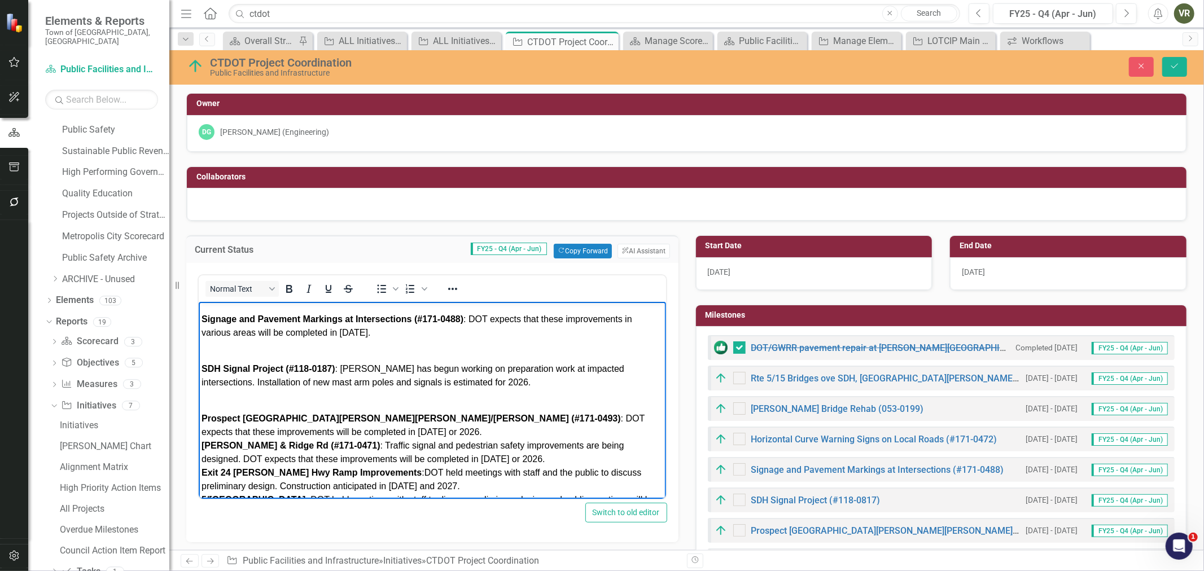
click at [372, 429] on p "Prospect St & Wolcott Hill Rd/Griswold Rd (#171-0493) : DOT expects that these …" at bounding box center [432, 460] width 462 height 122
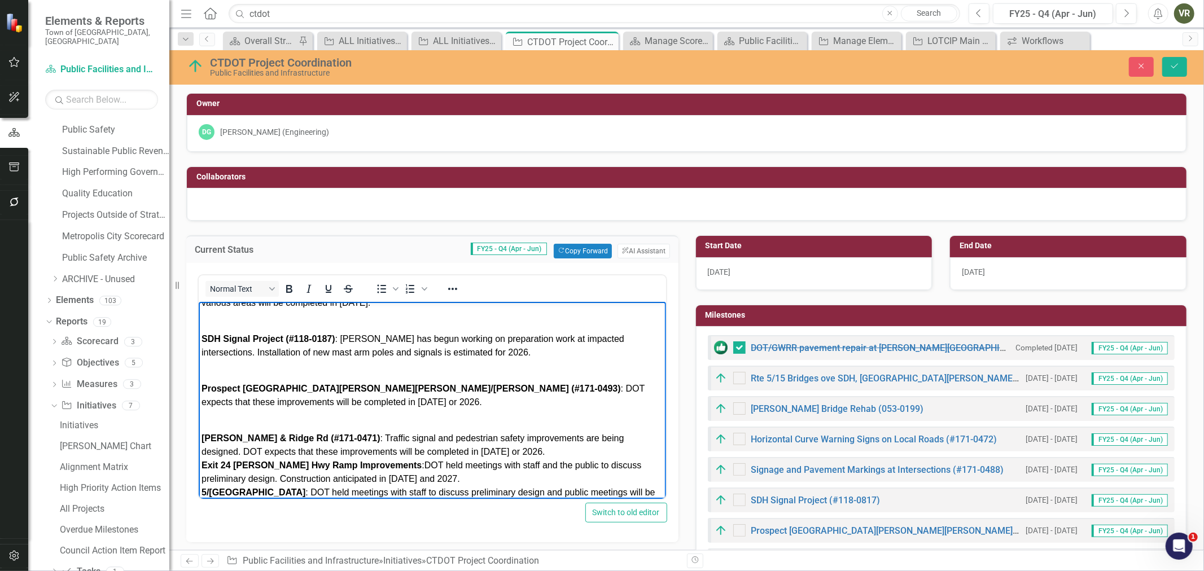
scroll to position [246, 0]
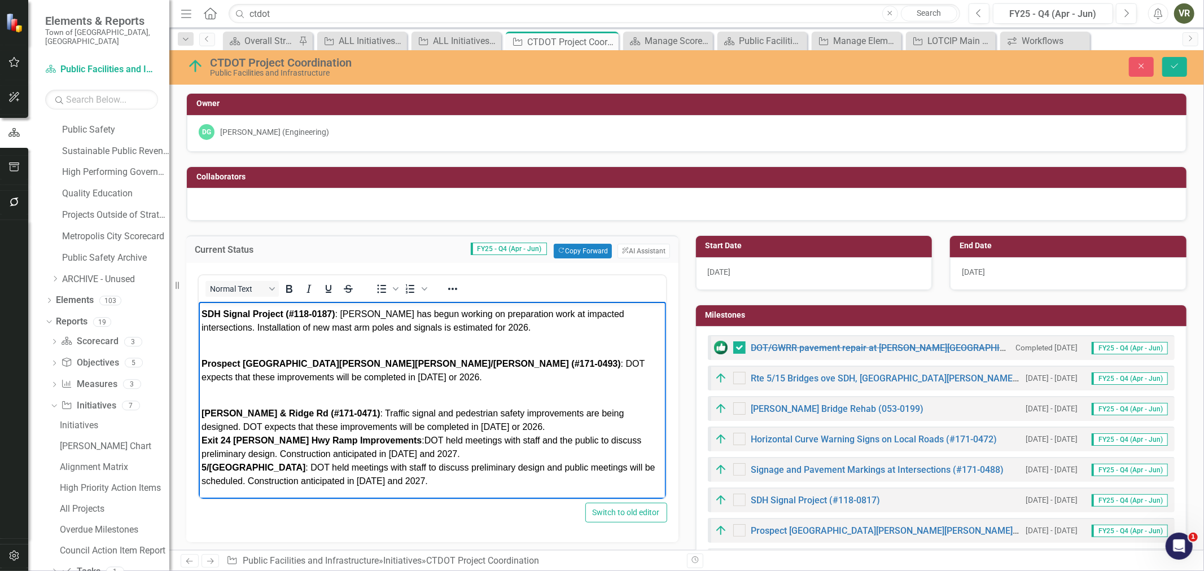
click at [504, 420] on p "Jordan Ln & Ridge Rd (#171-0471) : Traffic signal and pedestrian safety improve…" at bounding box center [432, 441] width 462 height 95
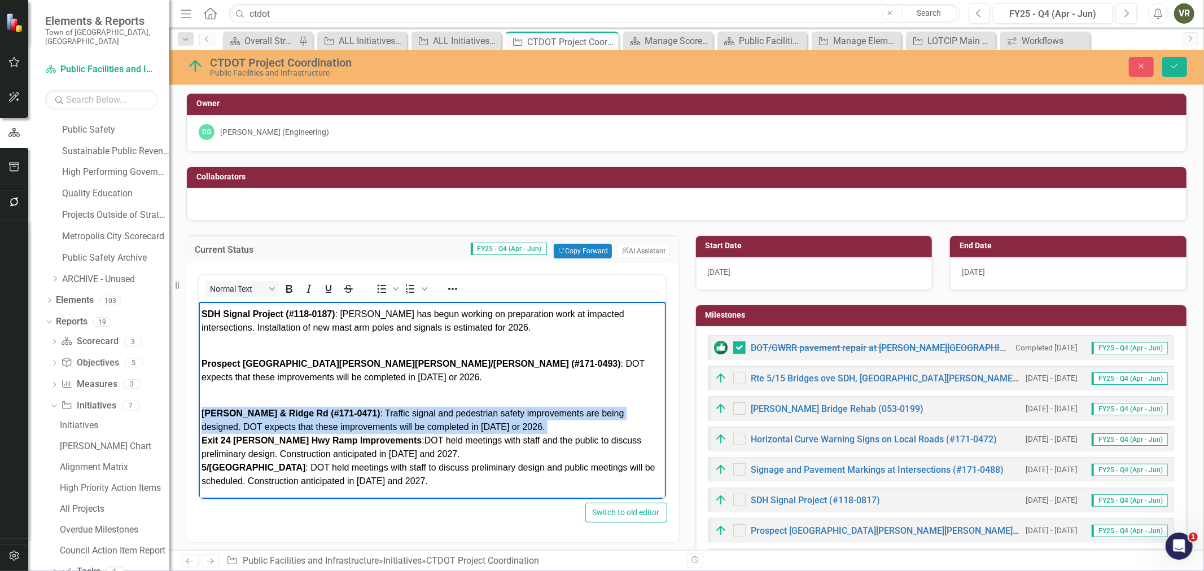
click at [504, 421] on p "Jordan Ln & Ridge Rd (#171-0471) : Traffic signal and pedestrian safety improve…" at bounding box center [432, 441] width 462 height 95
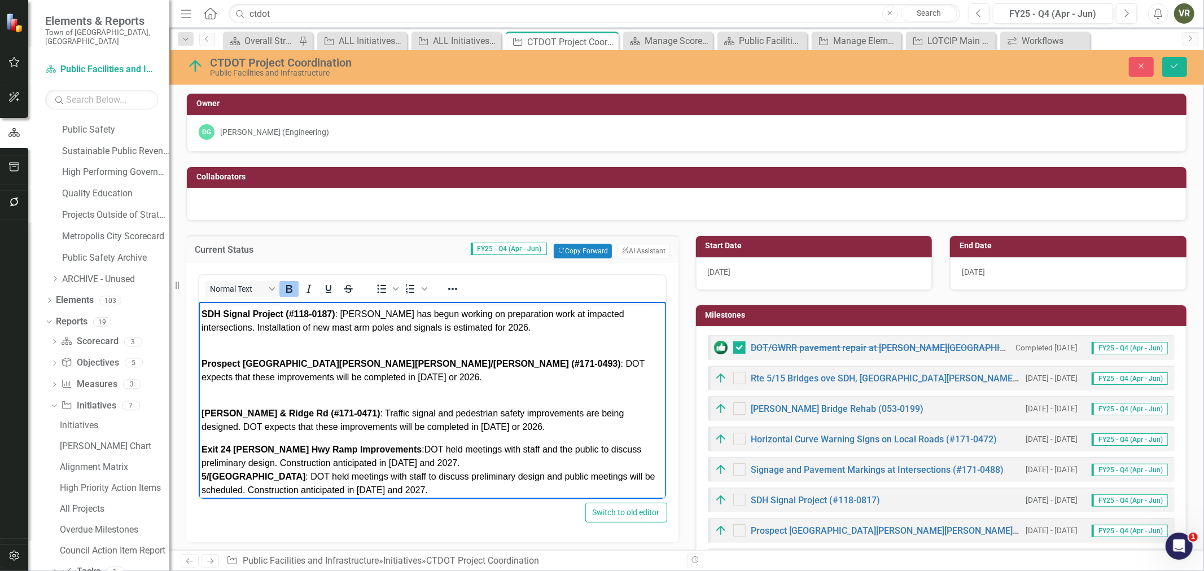
click at [467, 458] on p "Exit 24 Silas Deane Hwy Ramp Improvements : DOT held meetings with staff and th…" at bounding box center [432, 470] width 462 height 54
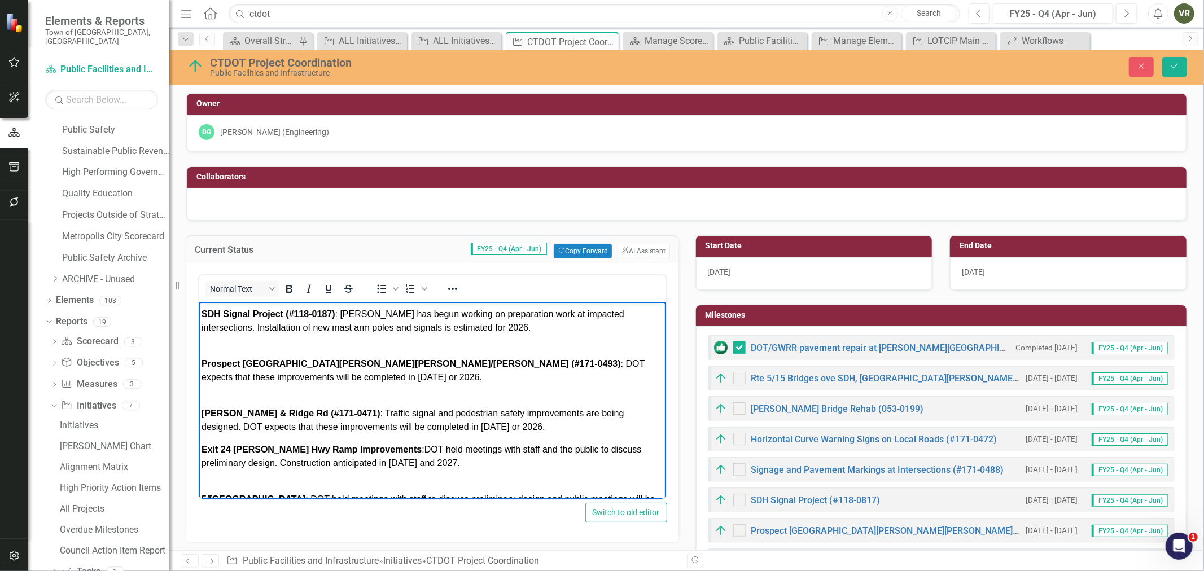
click at [505, 422] on p "Jordan Ln & Ridge Rd (#171-0471) : Traffic signal and pedestrian safety improve…" at bounding box center [432, 414] width 462 height 41
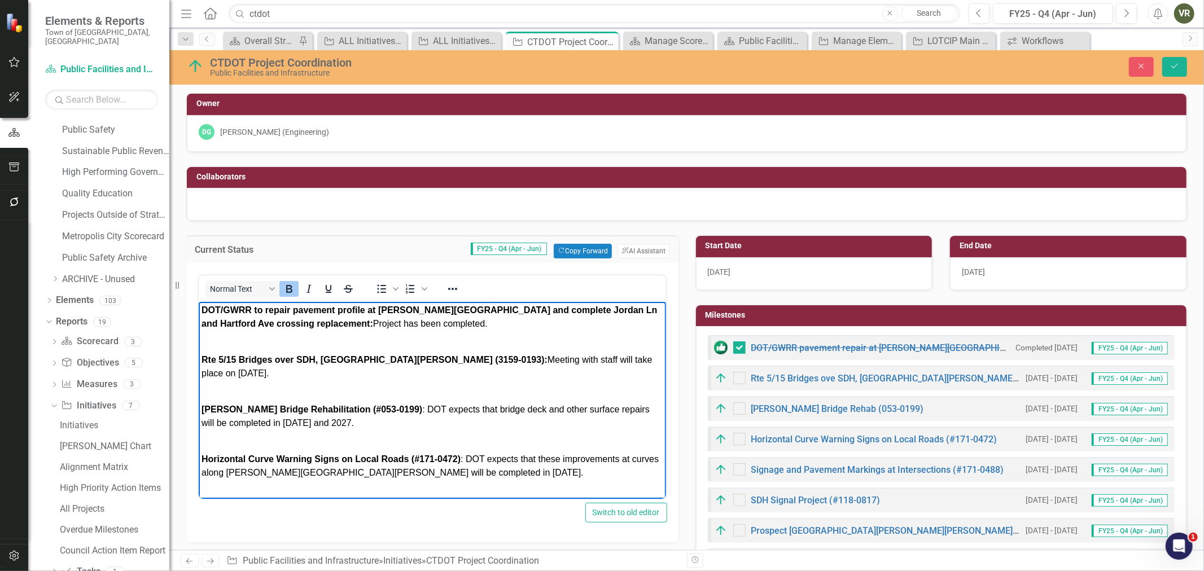
scroll to position [0, 0]
drag, startPoint x: 1172, startPoint y: 64, endPoint x: 1173, endPoint y: 76, distance: 11.3
click at [1172, 64] on icon "Save" at bounding box center [1175, 66] width 10 height 8
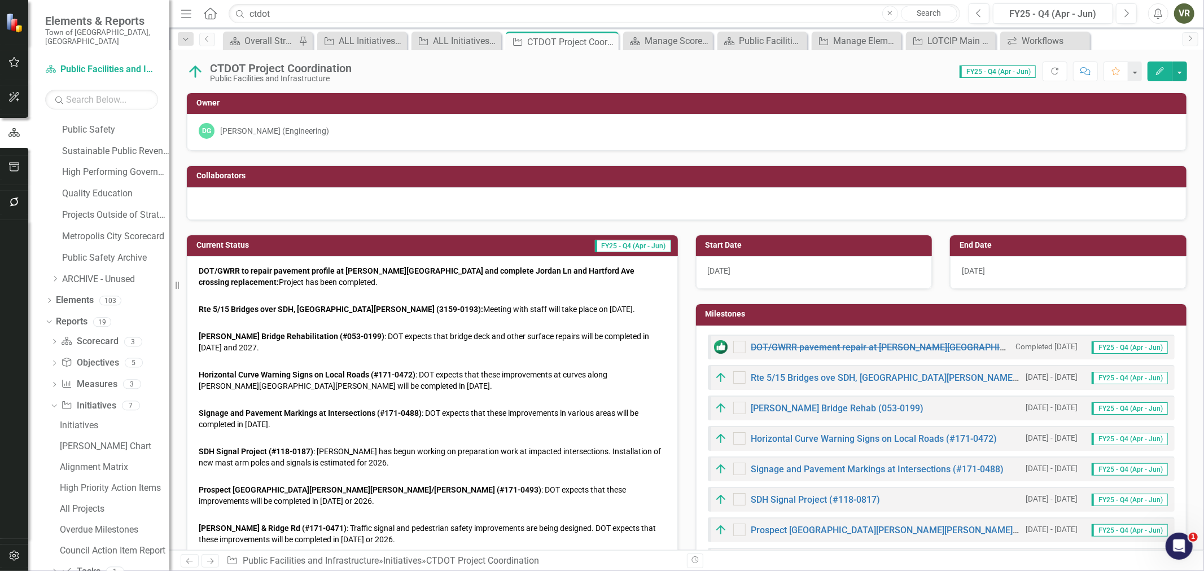
checkbox input "true"
click at [281, 12] on input "ctdot" at bounding box center [595, 14] width 732 height 20
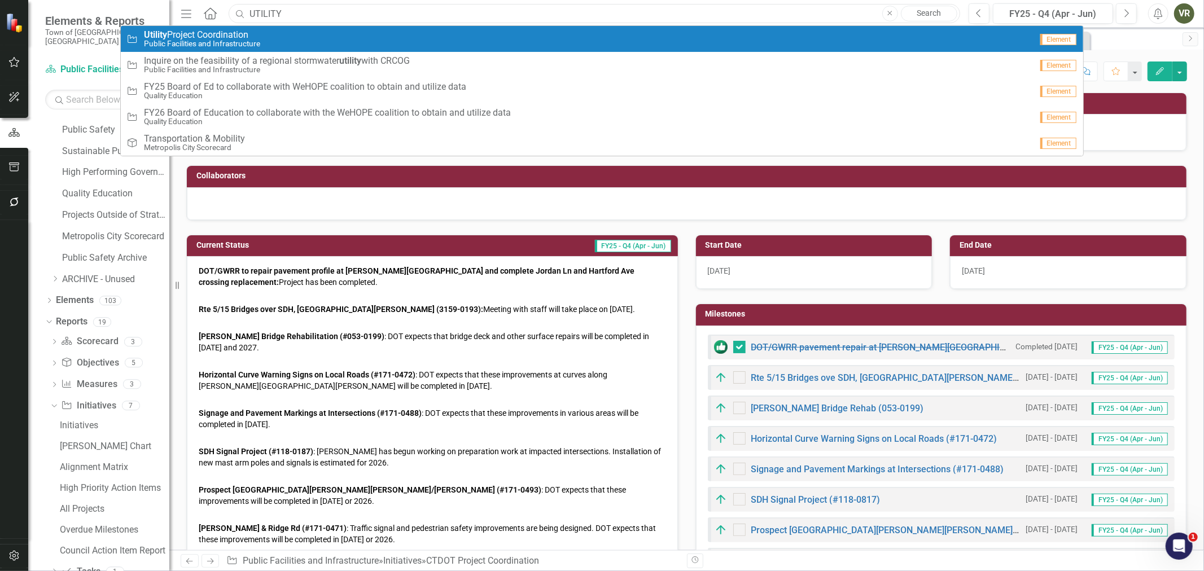
type input "UTILITY"
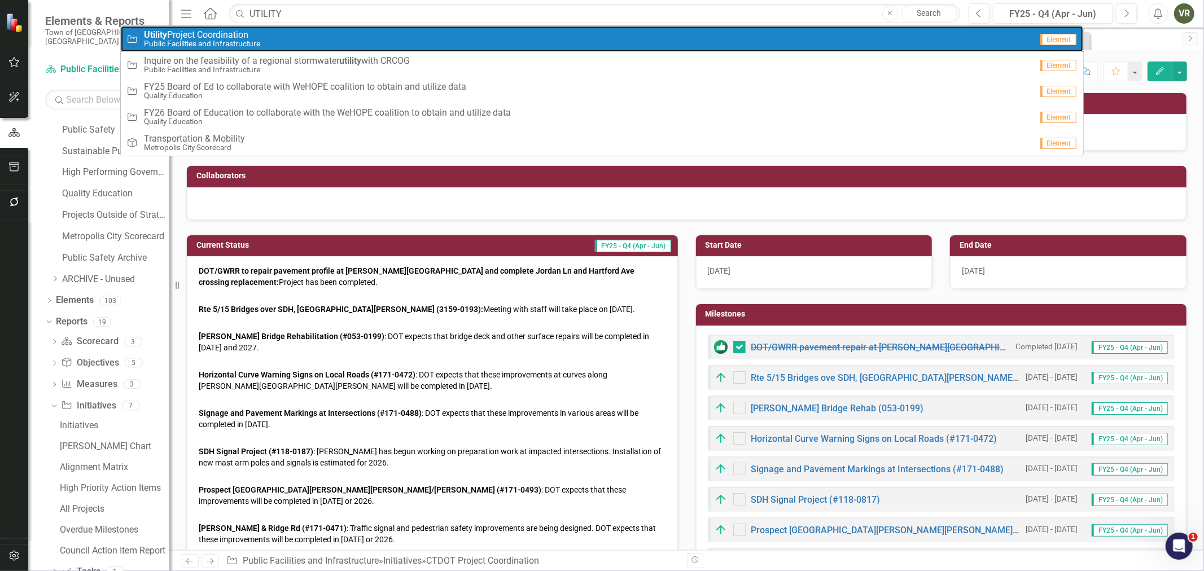
click at [298, 30] on div "Initiative Utility Project Coordination Public Facilities and Infrastructure" at bounding box center [578, 39] width 905 height 19
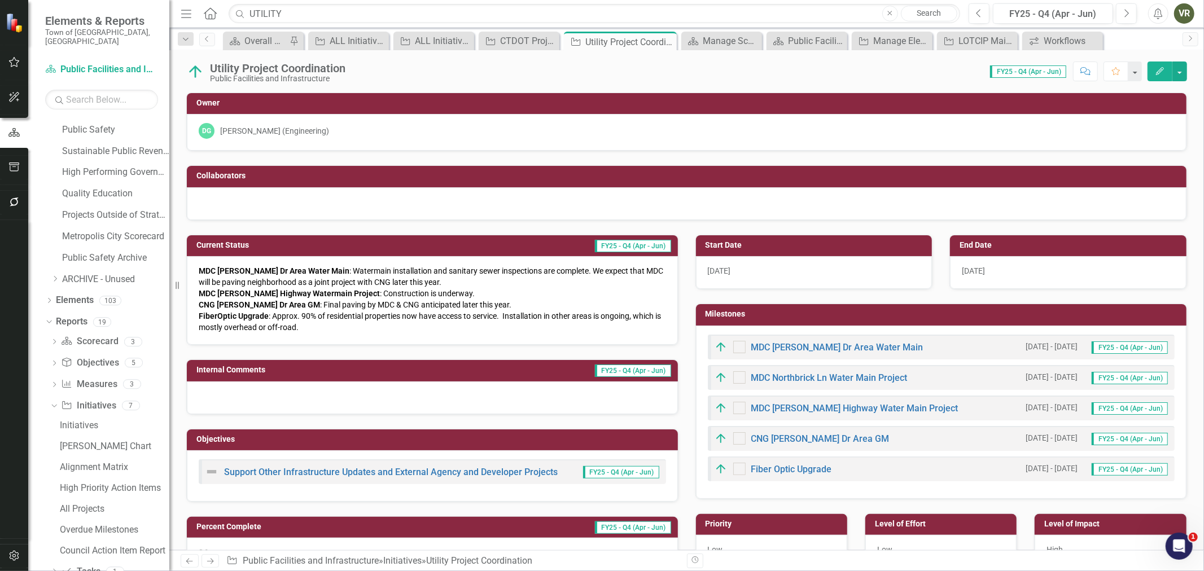
click at [321, 269] on span "MDC Goodrich Dr Area Water Main : Watermain installation and sanitary sewer ins…" at bounding box center [431, 277] width 465 height 20
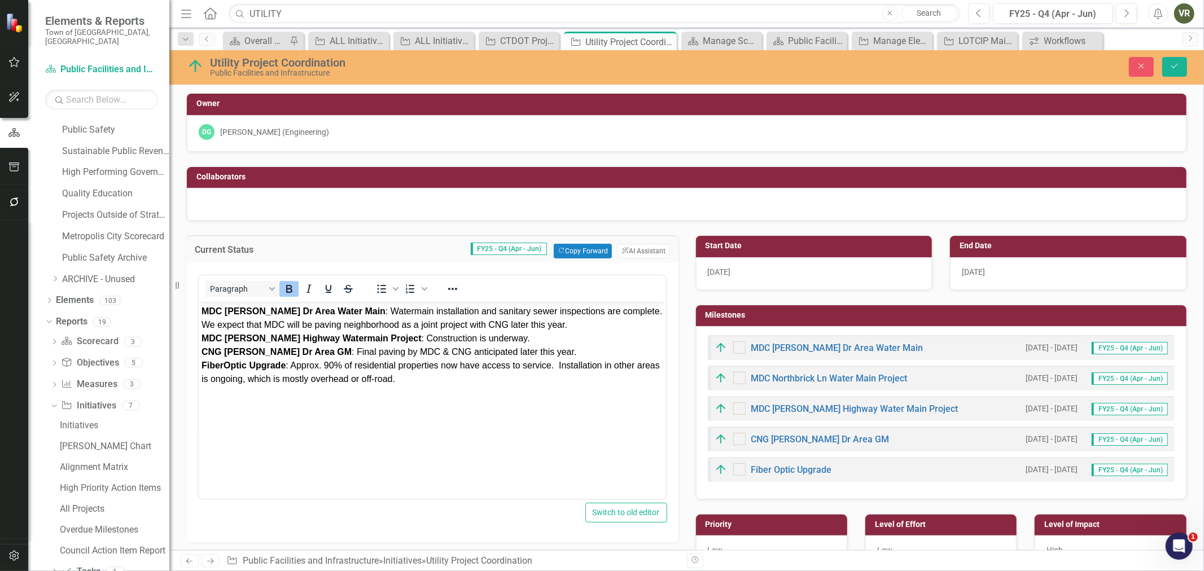
click at [572, 326] on div "MDC Goodrich Dr Area Water Main : Watermain installation and sanitary sewer ins…" at bounding box center [432, 345] width 462 height 81
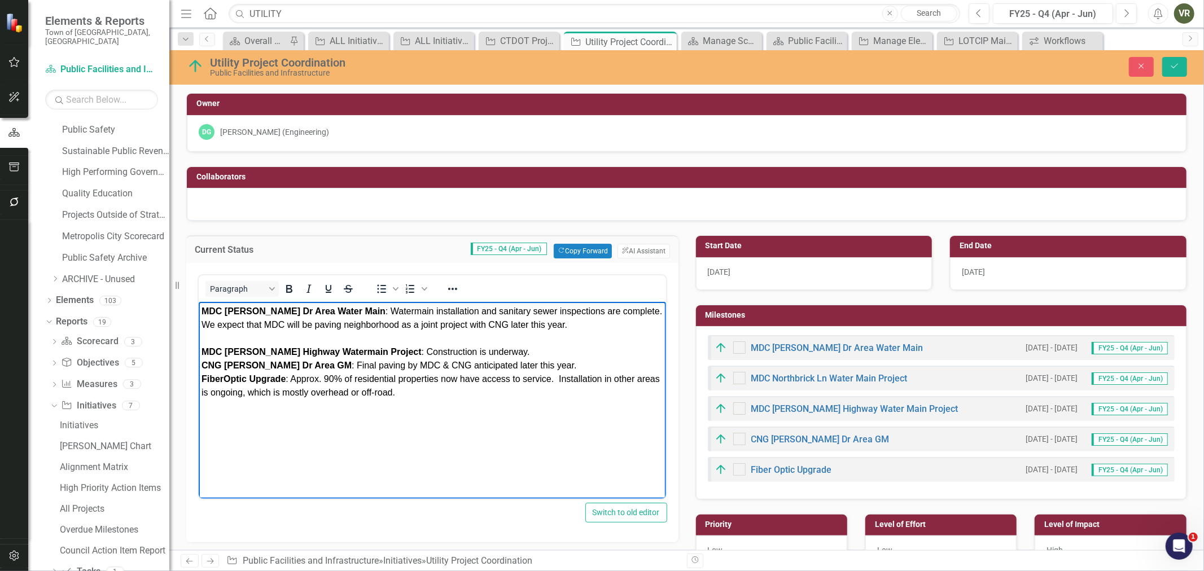
click at [518, 351] on div "MDC Silas Deane Highway Watermain Project : Construction is underway. CNG Goodr…" at bounding box center [432, 366] width 462 height 68
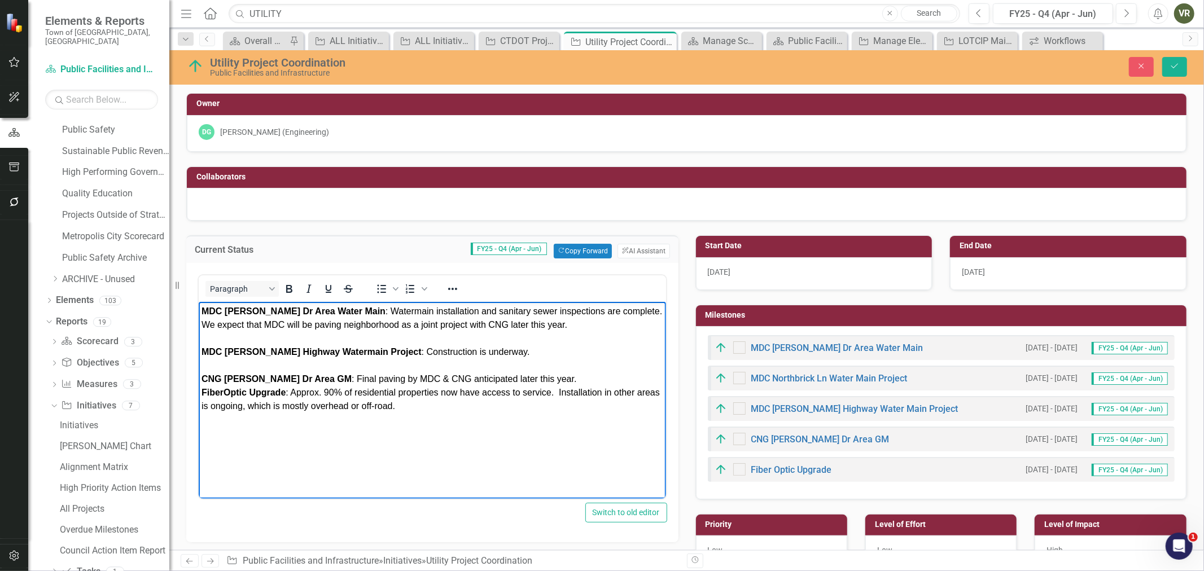
click at [554, 372] on div "CNG Goodrich Dr Area GM : Final paving by MDC & CNG anticipated later this year…" at bounding box center [432, 386] width 462 height 54
click at [556, 376] on div "CNG Goodrich Dr Area GM : Final paving by MDC & CNG anticipated later this year…" at bounding box center [432, 386] width 462 height 54
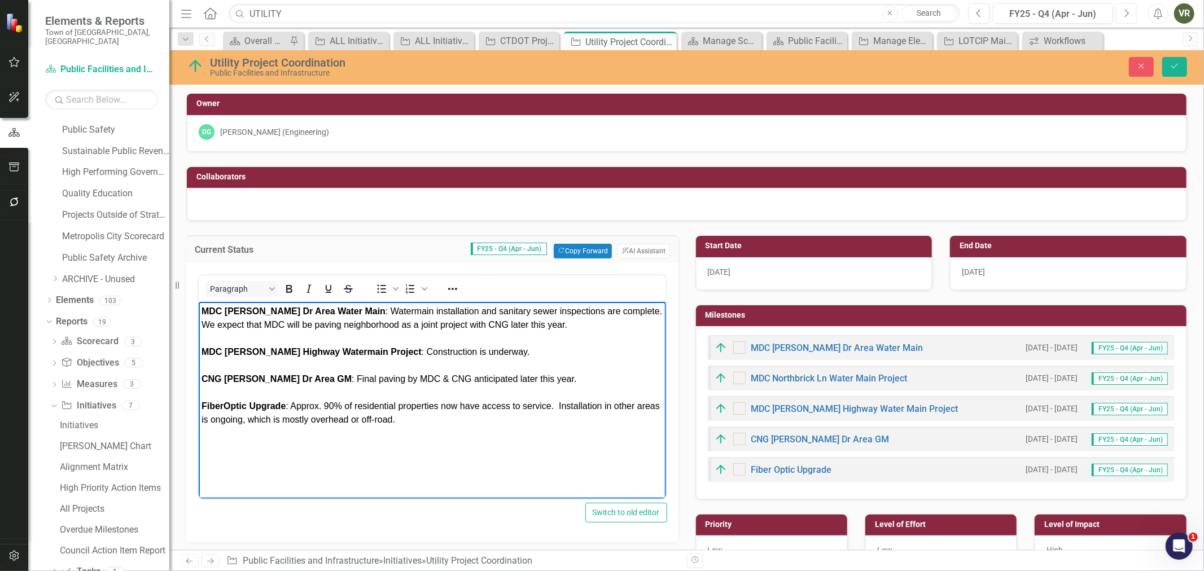
click at [1133, 13] on button "Next" at bounding box center [1126, 13] width 21 height 20
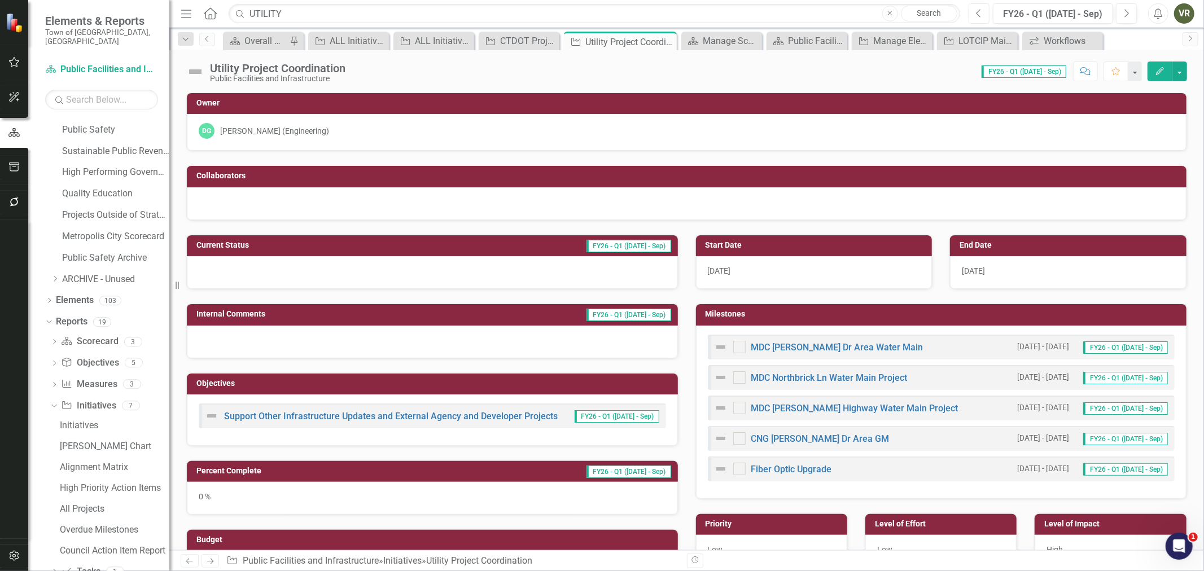
click at [976, 9] on icon "Previous" at bounding box center [979, 13] width 6 height 10
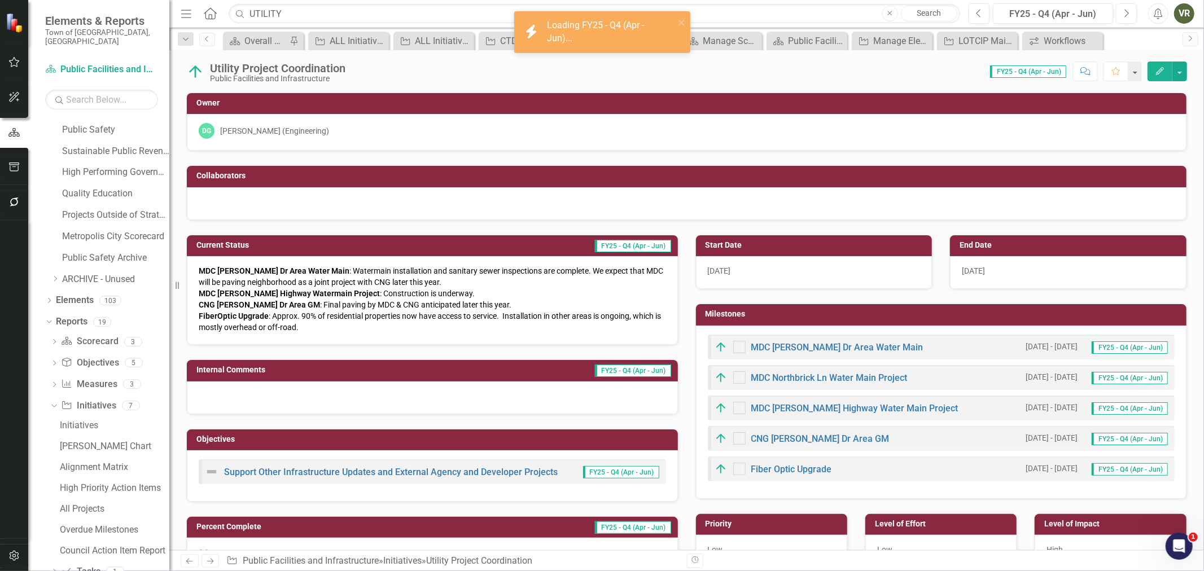
click at [469, 286] on div "MDC Goodrich Dr Area Water Main : Watermain installation and sanitary sewer ins…" at bounding box center [433, 299] width 468 height 68
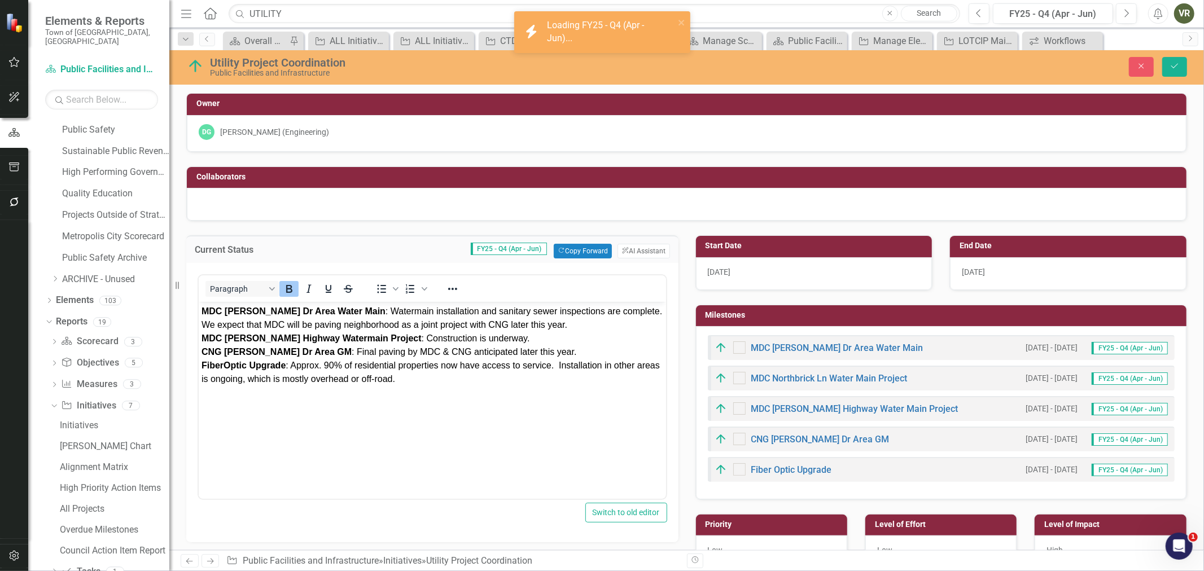
click at [573, 327] on div "MDC Goodrich Dr Area Water Main : Watermain installation and sanitary sewer ins…" at bounding box center [432, 345] width 462 height 81
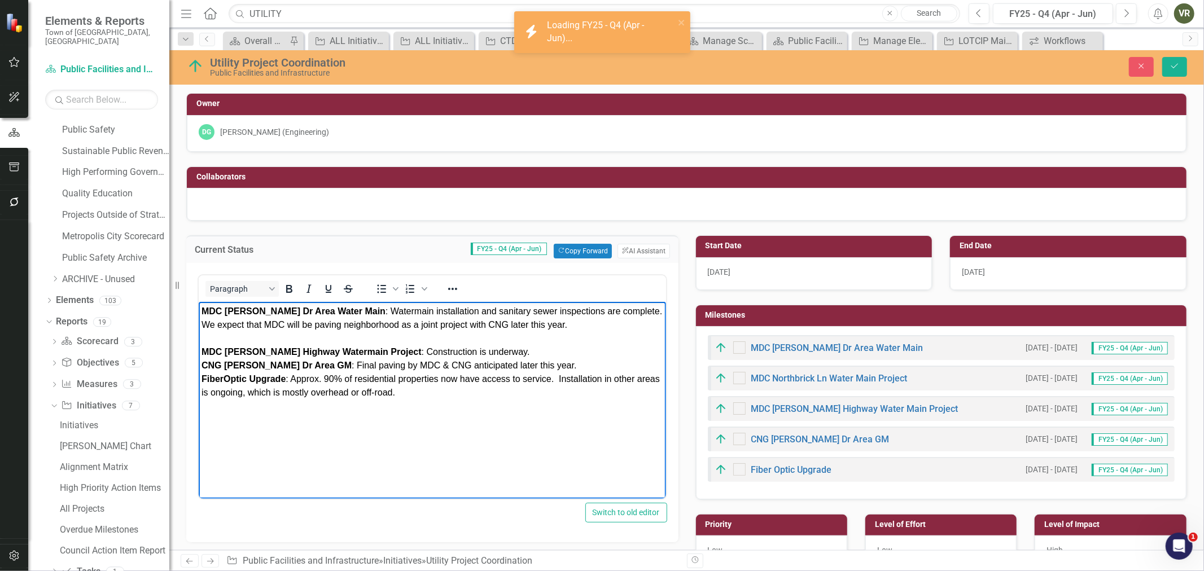
click at [532, 348] on div "MDC Silas Deane Highway Watermain Project : Construction is underway. CNG Goodr…" at bounding box center [432, 366] width 462 height 68
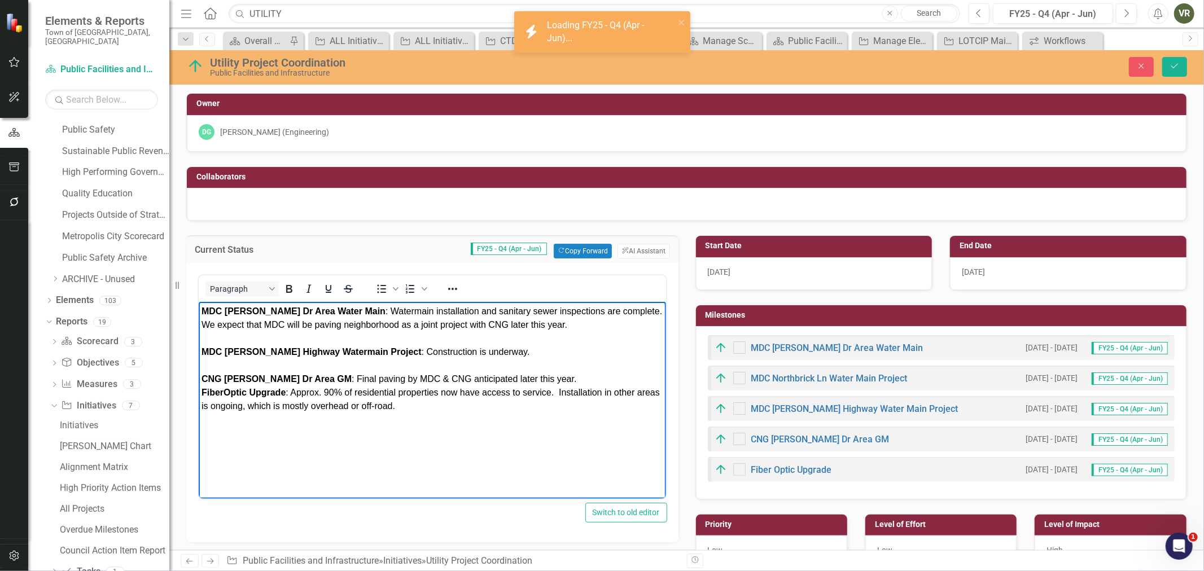
click at [560, 375] on div "CNG Goodrich Dr Area GM : Final paving by MDC & CNG anticipated later this year…" at bounding box center [432, 386] width 462 height 54
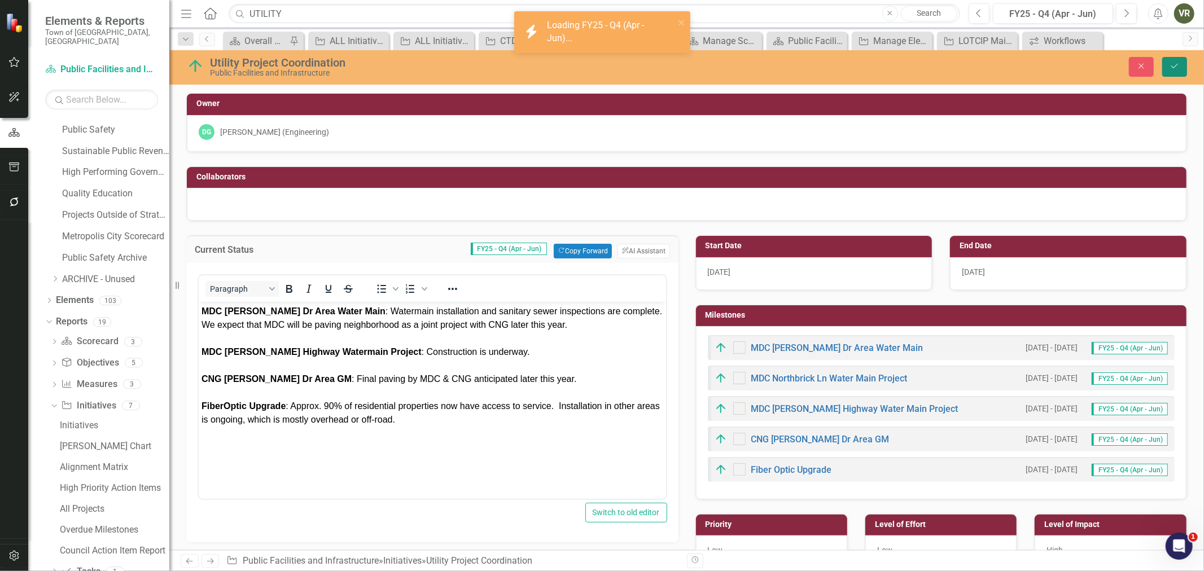
click at [1173, 64] on icon "Save" at bounding box center [1175, 66] width 10 height 8
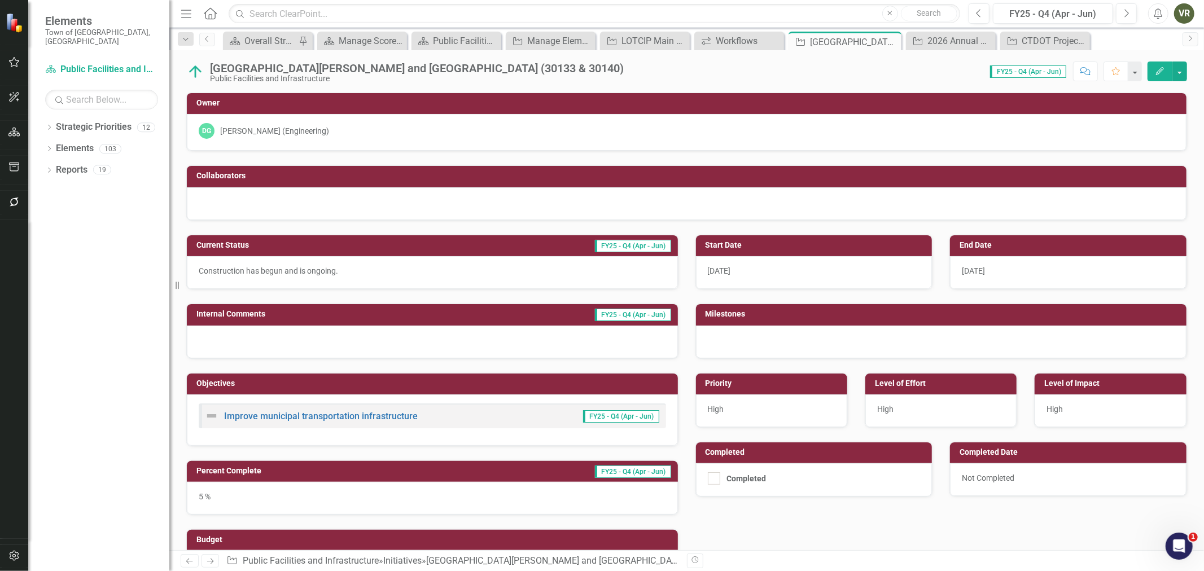
click at [285, 494] on div "5 %" at bounding box center [432, 498] width 491 height 33
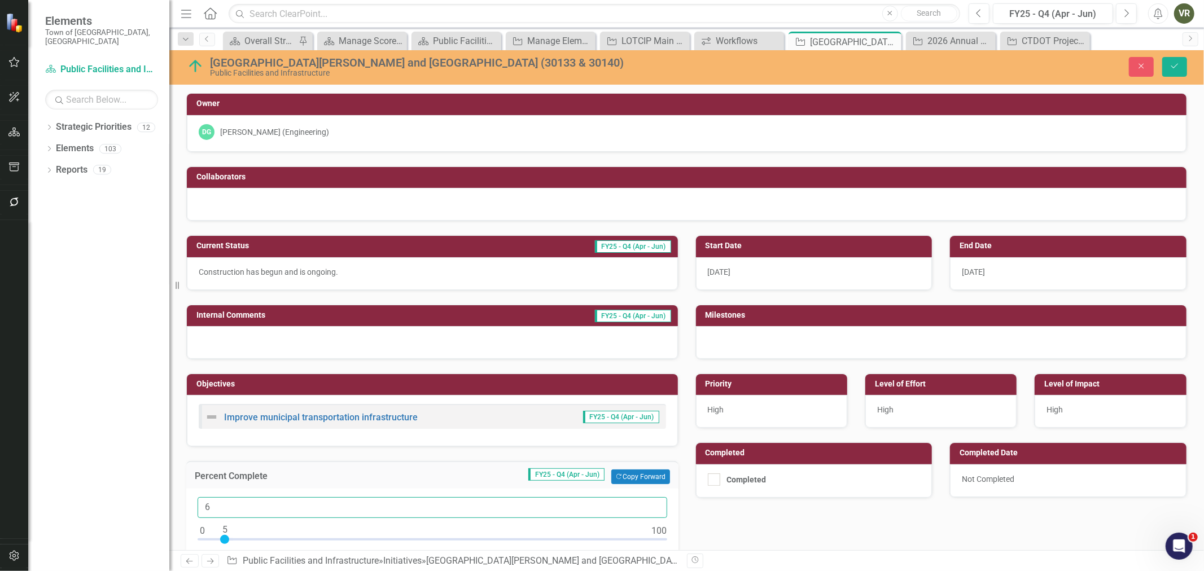
click at [650, 504] on input "6" at bounding box center [433, 507] width 470 height 21
click at [650, 504] on input "7" at bounding box center [433, 507] width 470 height 21
click at [649, 504] on input "8" at bounding box center [433, 507] width 470 height 21
click at [649, 504] on input "9" at bounding box center [433, 507] width 470 height 21
click at [649, 504] on input "10" at bounding box center [433, 507] width 470 height 21
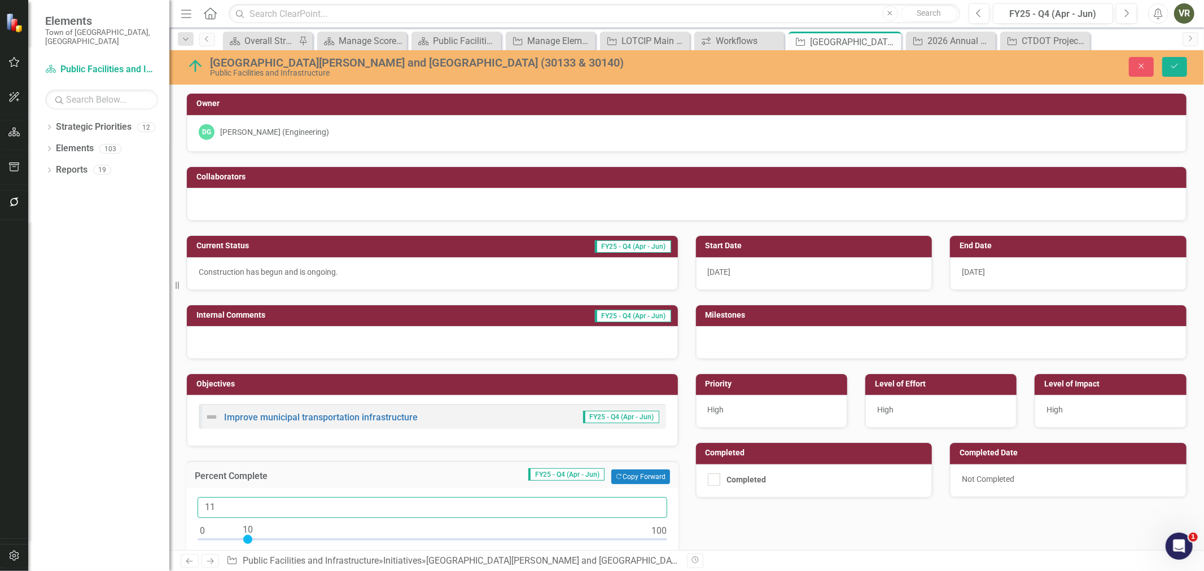
click at [649, 504] on input "11" at bounding box center [433, 507] width 470 height 21
type input "10"
click at [652, 513] on input "10" at bounding box center [433, 507] width 470 height 21
click at [1167, 60] on button "Save" at bounding box center [1175, 67] width 25 height 20
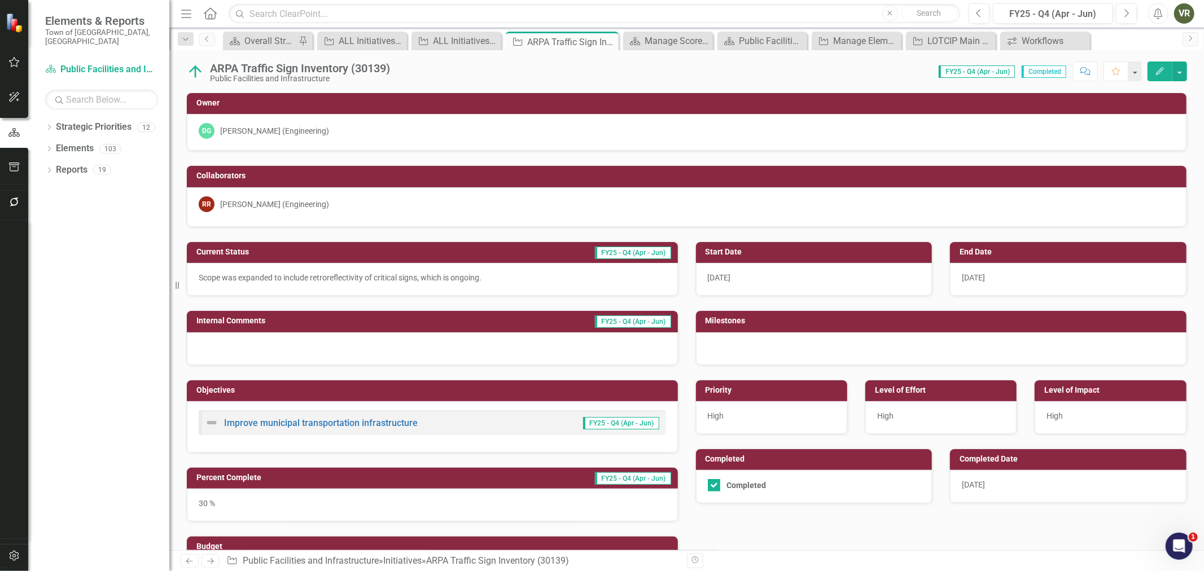
scroll to position [95, 0]
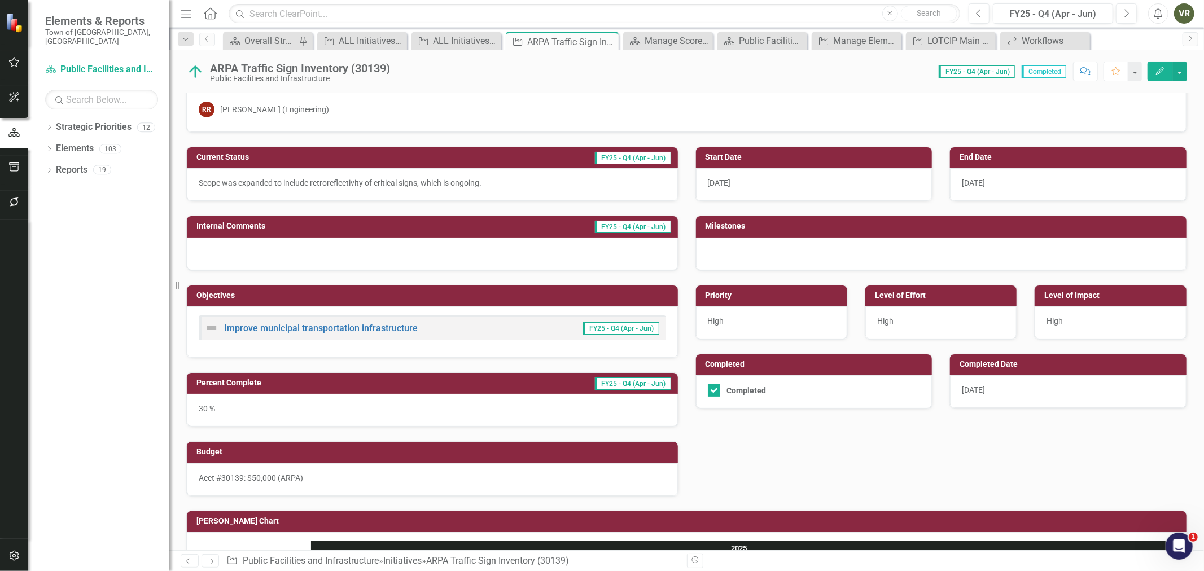
click at [486, 404] on div "30 %" at bounding box center [432, 410] width 491 height 33
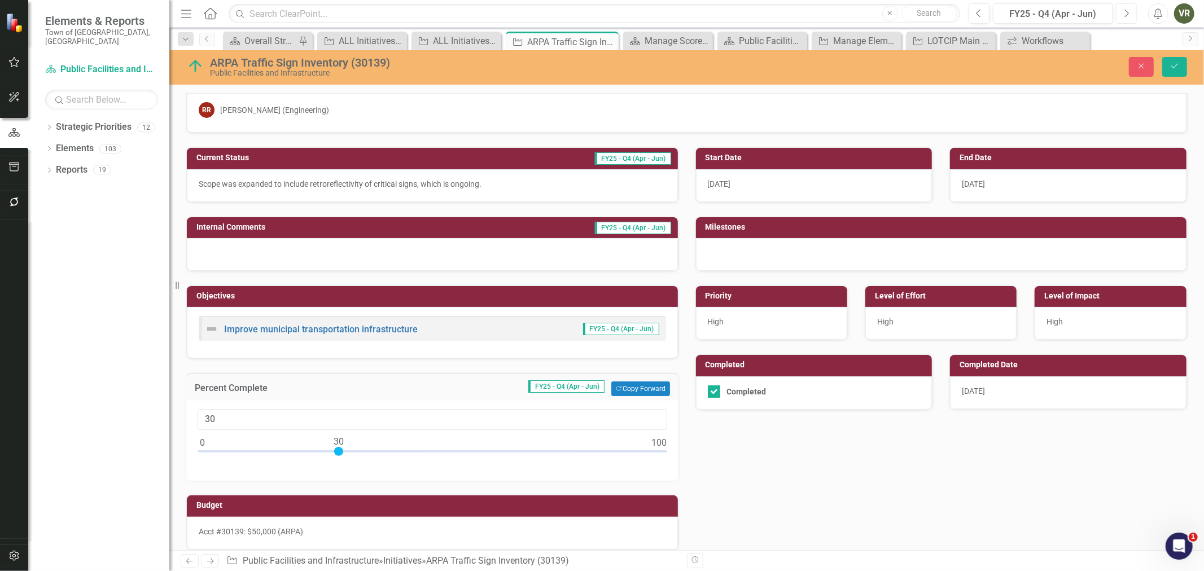
click at [1134, 15] on button "Next" at bounding box center [1126, 13] width 21 height 20
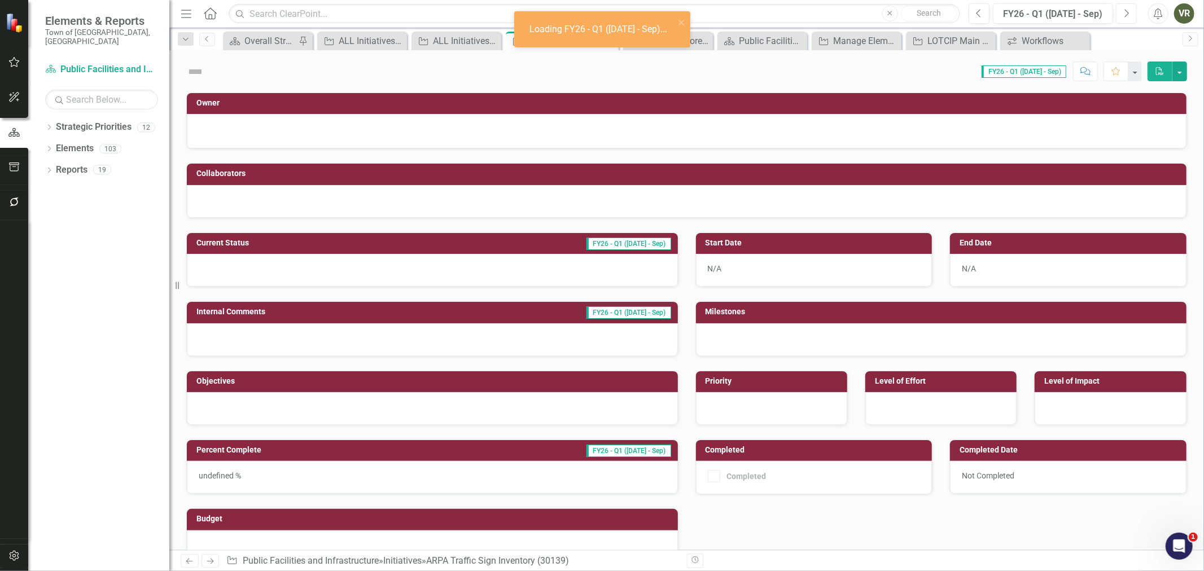
checkbox input "true"
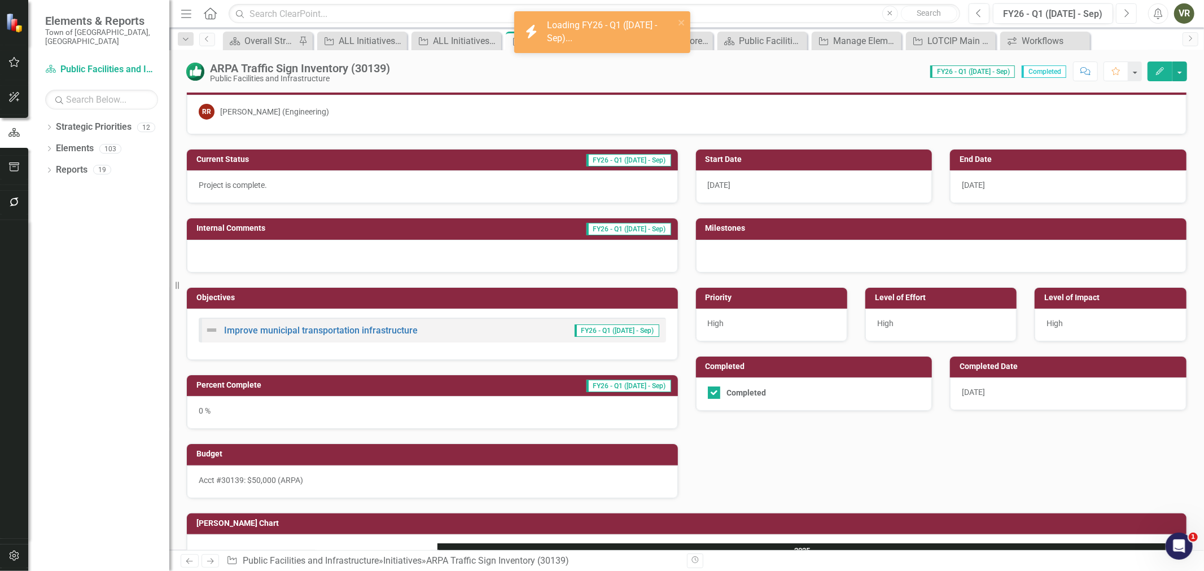
scroll to position [125, 0]
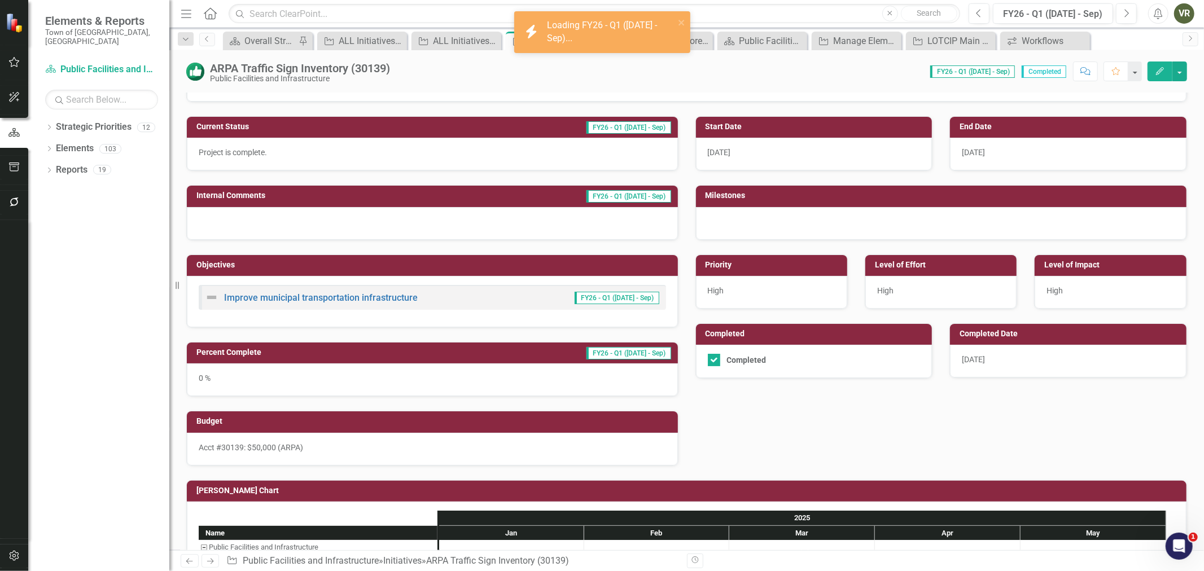
click at [579, 374] on div "0 %" at bounding box center [432, 380] width 491 height 33
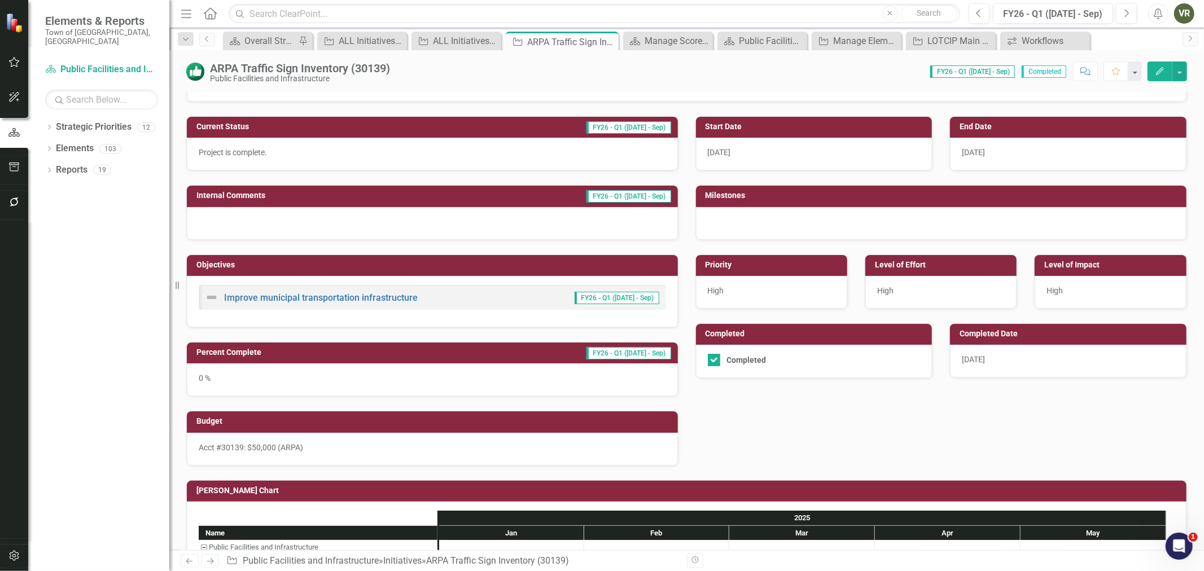
click at [579, 374] on div "0 %" at bounding box center [432, 380] width 491 height 33
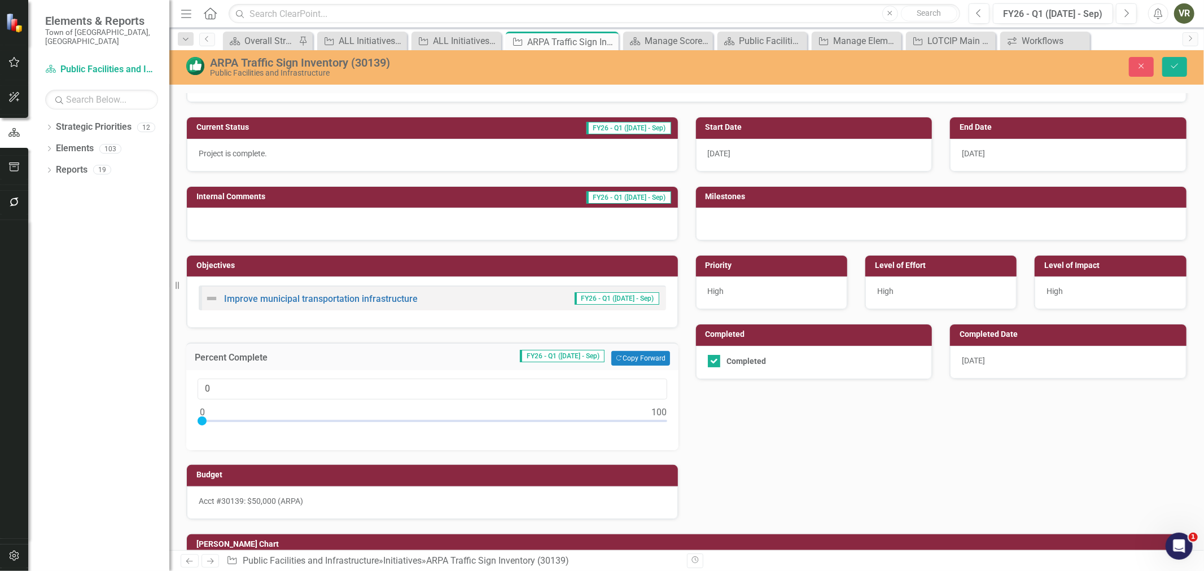
click at [198, 416] on div "0" at bounding box center [433, 405] width 470 height 52
type input "100"
drag, startPoint x: 203, startPoint y: 420, endPoint x: 679, endPoint y: 420, distance: 476.0
click at [679, 420] on div "Percent Complete FY26 - Q1 ([DATE] - Sep) Copy Forward Copy Forward 100" at bounding box center [432, 390] width 509 height 122
click at [1177, 68] on icon "Save" at bounding box center [1175, 66] width 10 height 8
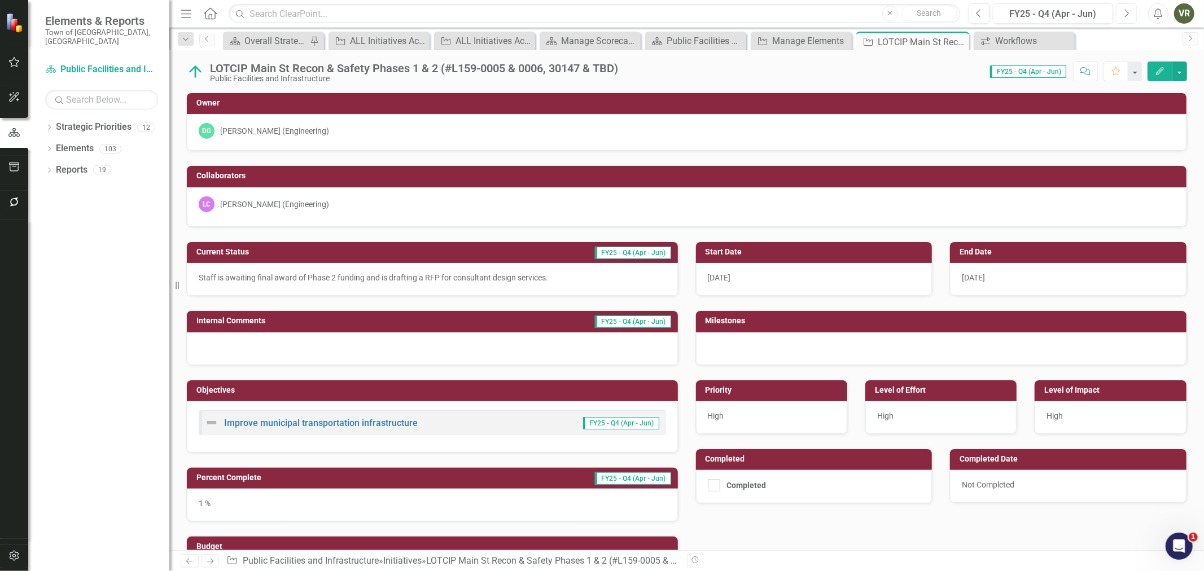
click at [1128, 12] on icon "Next" at bounding box center [1127, 13] width 6 height 10
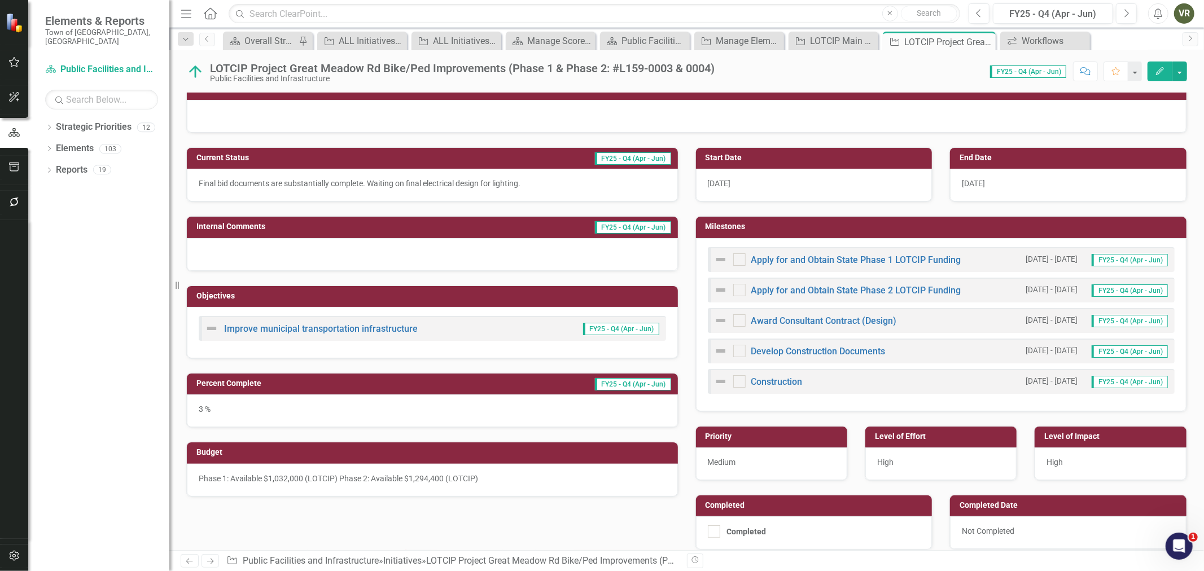
scroll to position [125, 0]
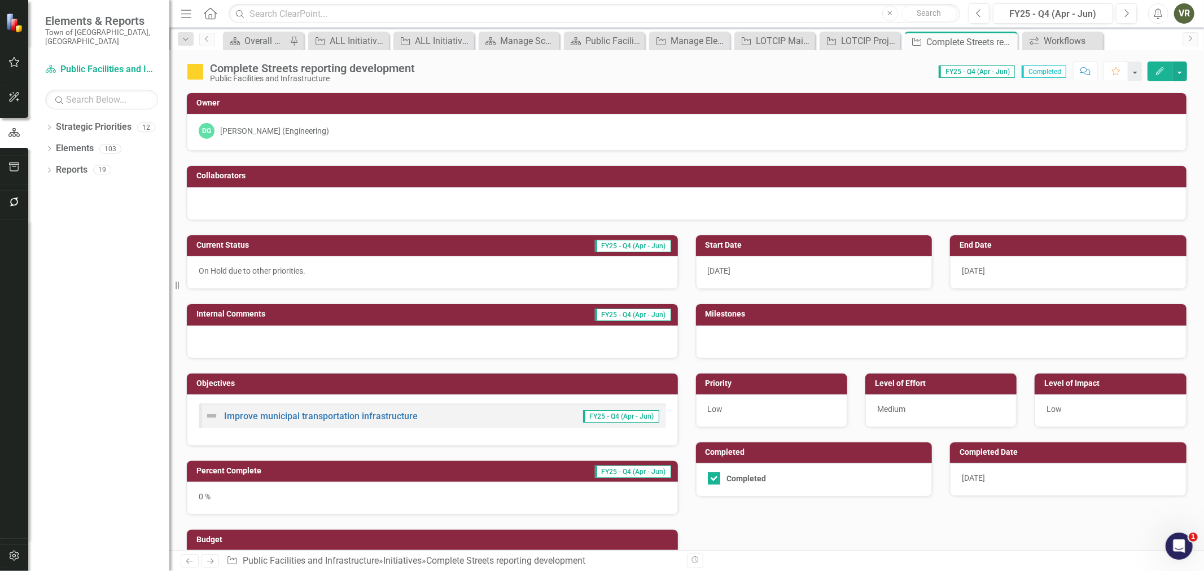
click at [341, 499] on div "0 %" at bounding box center [432, 498] width 491 height 33
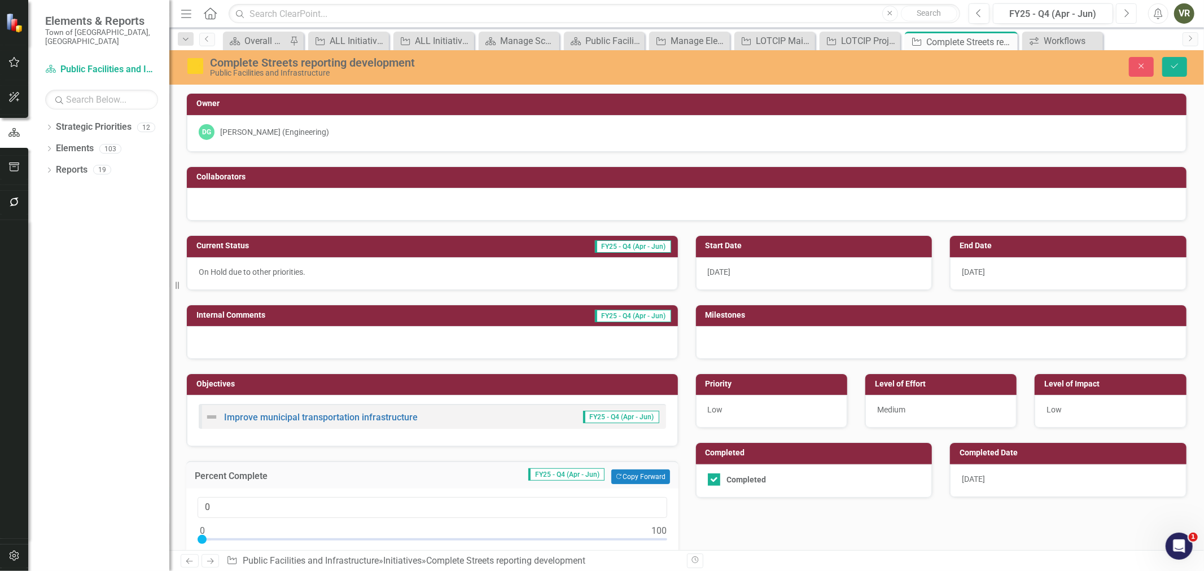
click at [1120, 11] on button "Next" at bounding box center [1126, 13] width 21 height 20
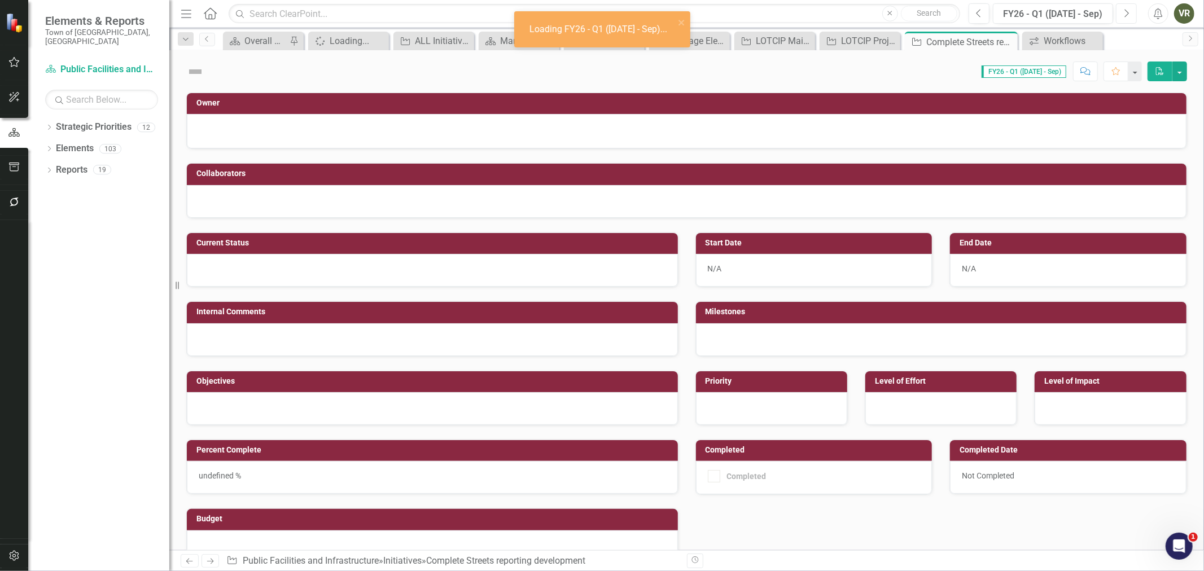
checkbox input "true"
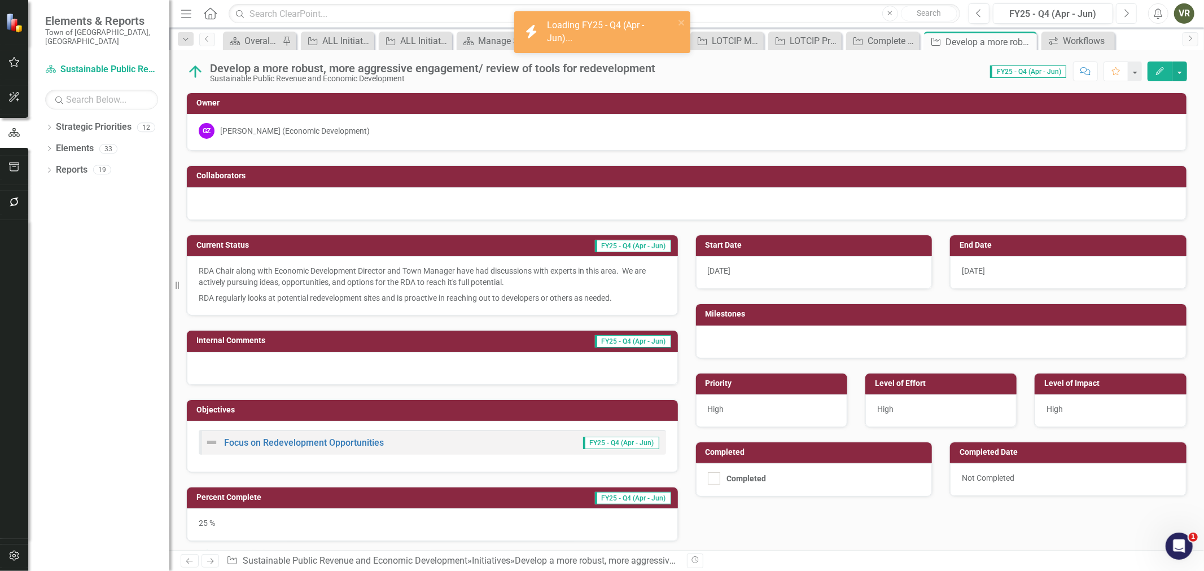
click at [1129, 11] on icon "Next" at bounding box center [1127, 13] width 6 height 10
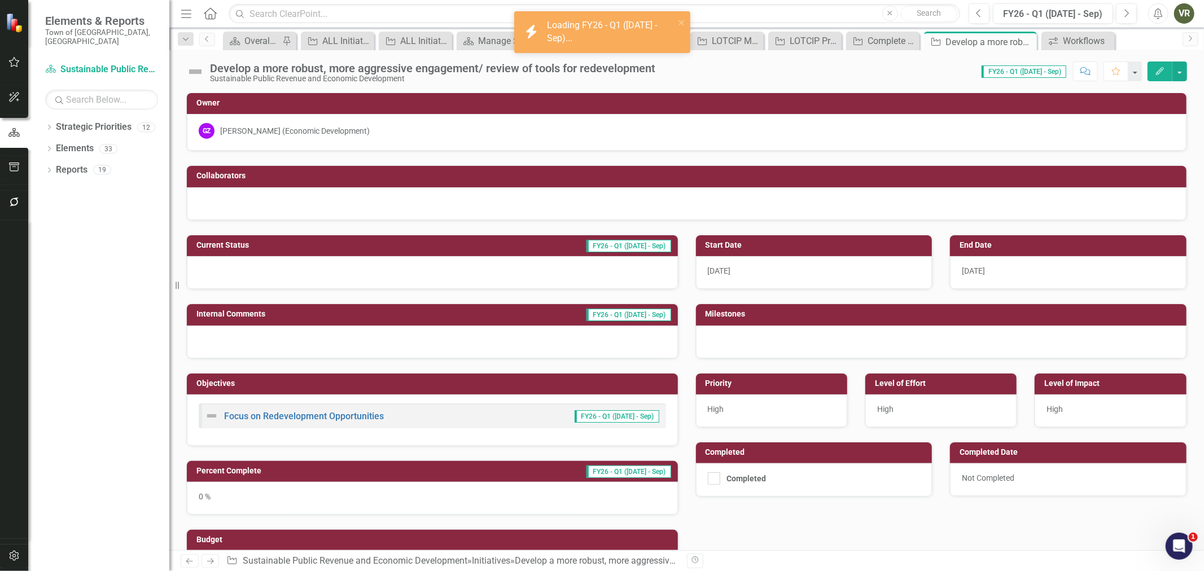
click at [403, 269] on div at bounding box center [432, 272] width 491 height 33
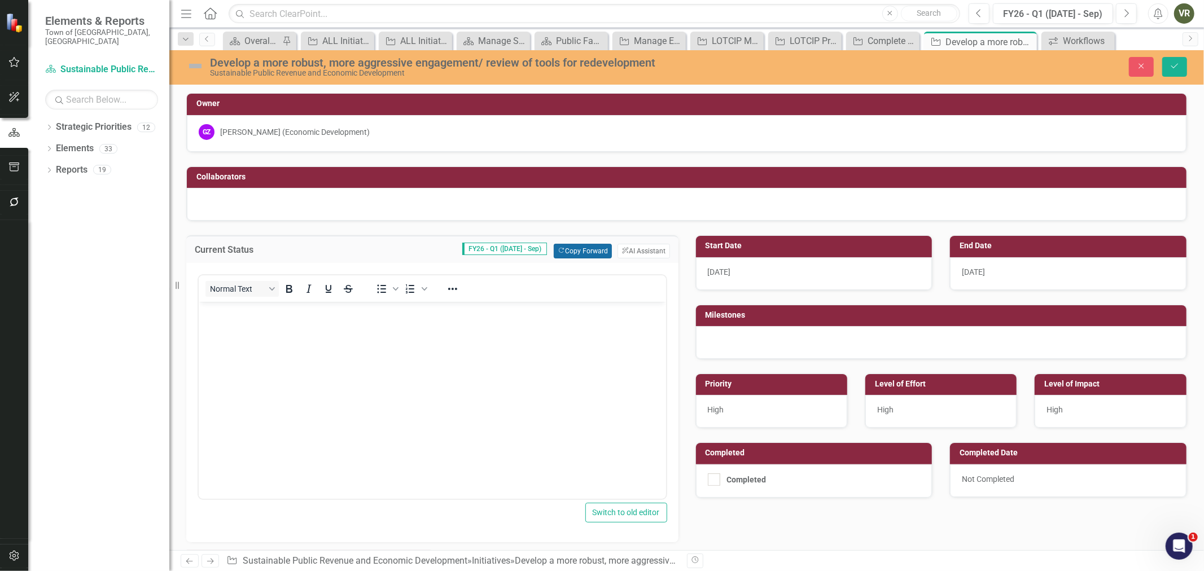
click at [580, 252] on button "Copy Forward Copy Forward" at bounding box center [583, 251] width 58 height 15
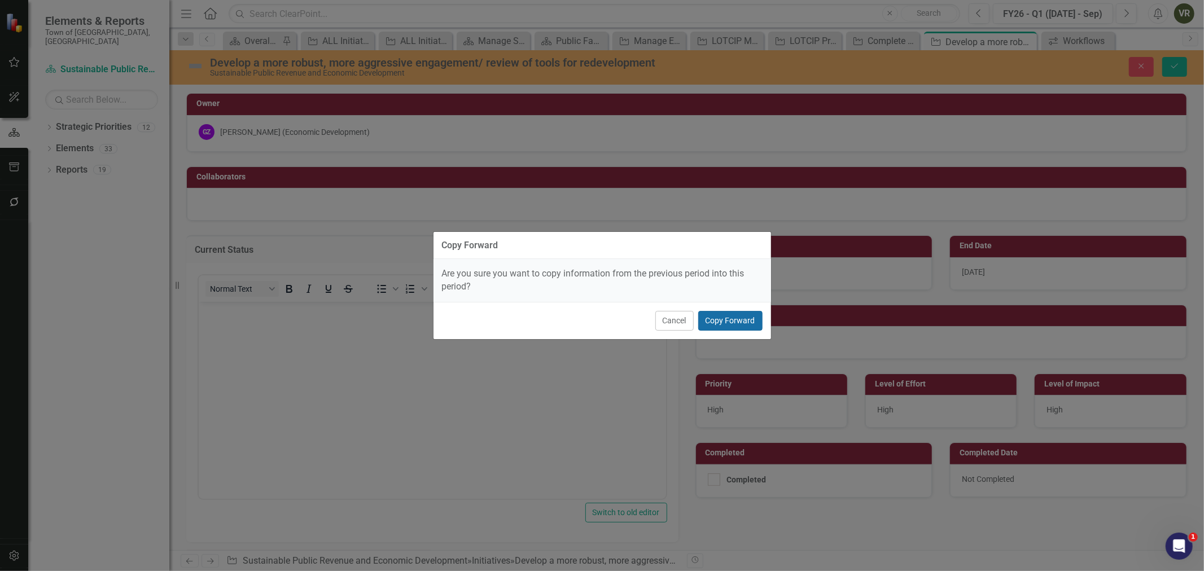
click at [744, 329] on button "Copy Forward" at bounding box center [730, 321] width 64 height 20
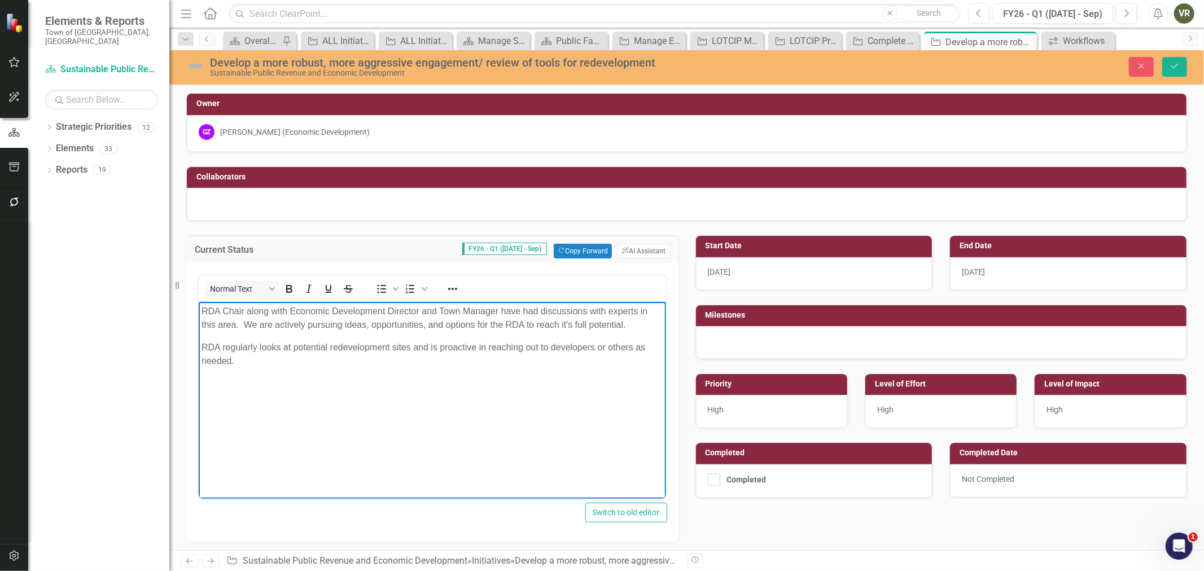
drag, startPoint x: 325, startPoint y: 386, endPoint x: 194, endPoint y: 347, distance: 136.3
click at [198, 347] on html "RDA Chair along with Economic Development Director and Town Manager have had di…" at bounding box center [432, 386] width 468 height 169
click at [259, 133] on div "Gioia Zack (Economic Development)" at bounding box center [295, 131] width 150 height 11
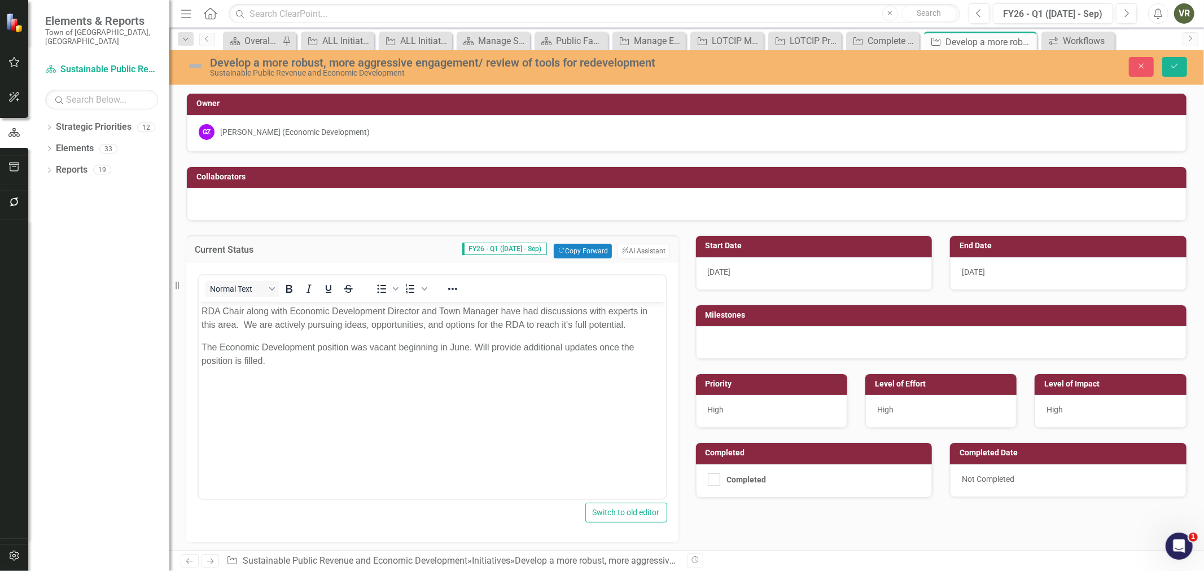
click at [259, 133] on div "Gioia Zack (Economic Development)" at bounding box center [295, 131] width 150 height 11
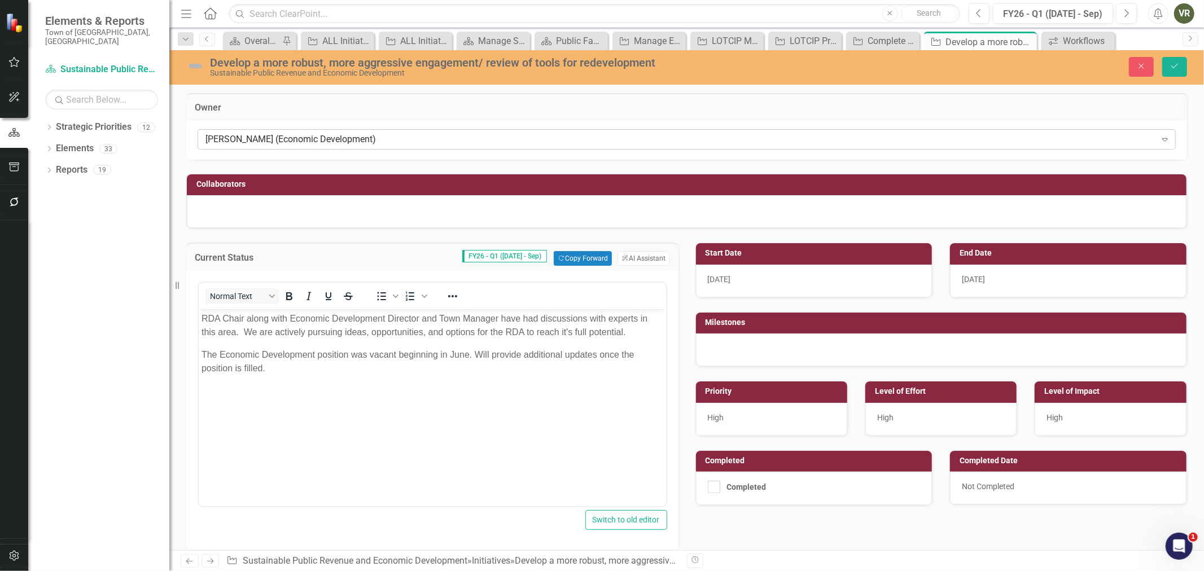
click at [261, 134] on div "Gioia Zack (Economic Development)" at bounding box center [681, 139] width 951 height 13
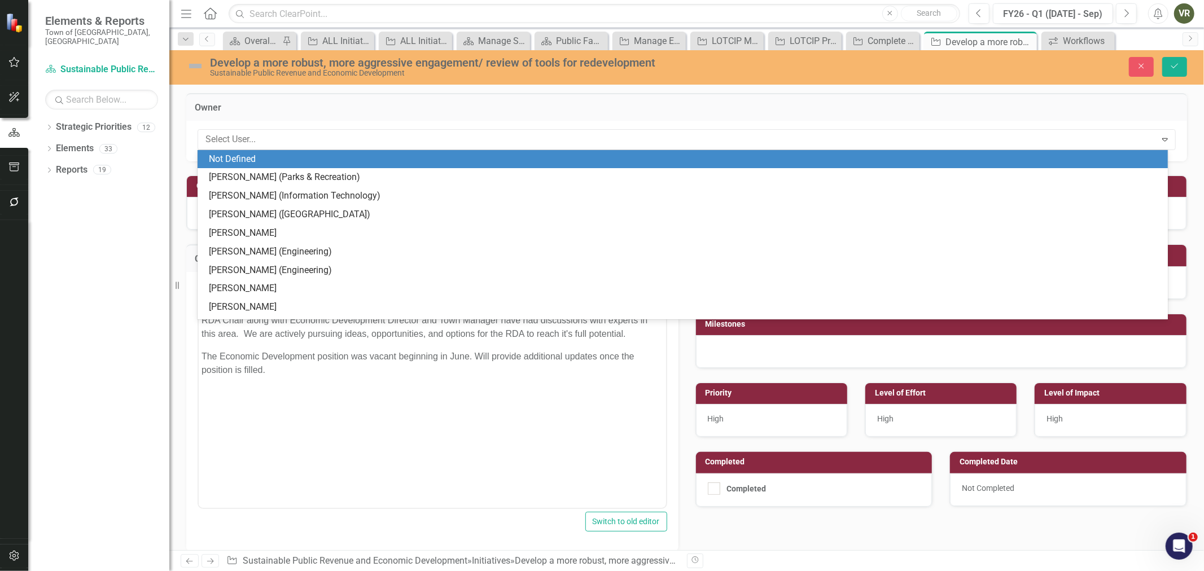
click at [272, 156] on div "Not Defined" at bounding box center [685, 159] width 953 height 13
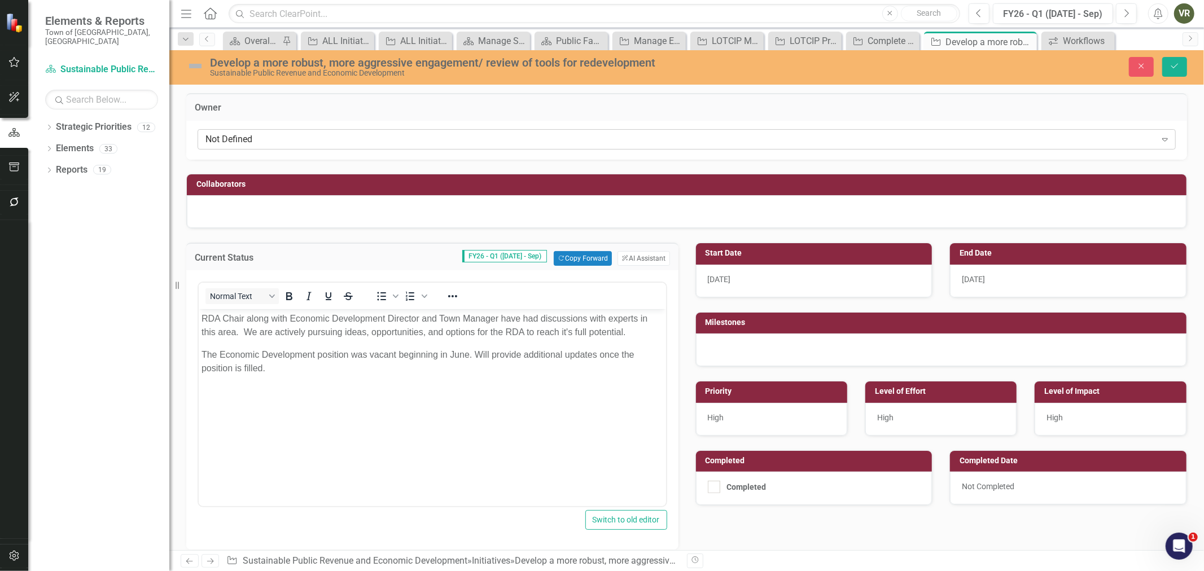
click at [257, 136] on div "Not Defined" at bounding box center [681, 139] width 951 height 13
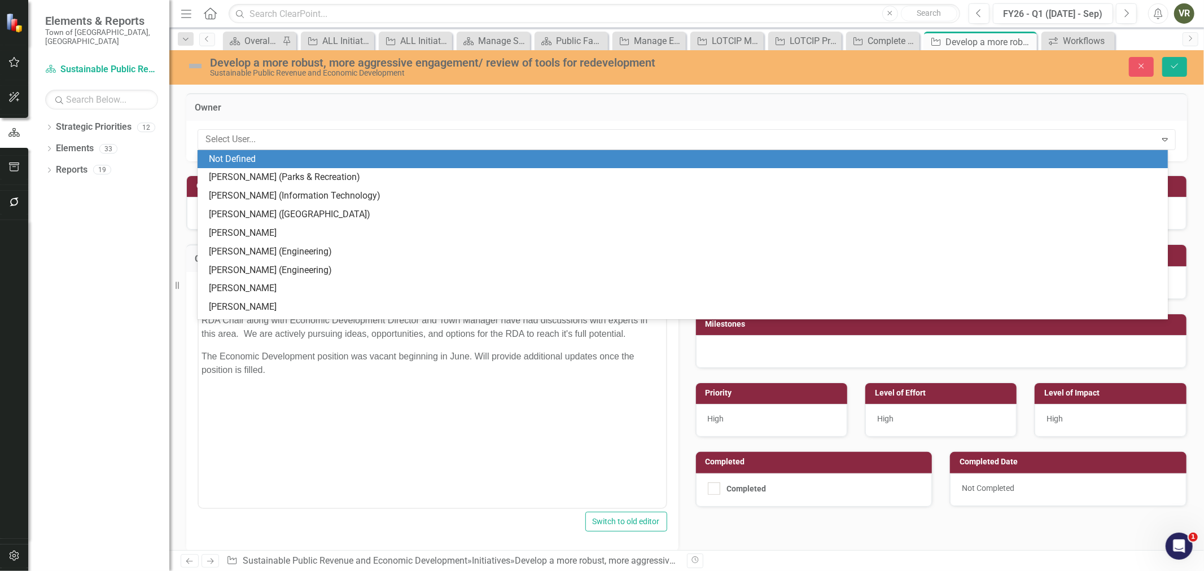
click at [193, 62] on img at bounding box center [195, 66] width 18 height 18
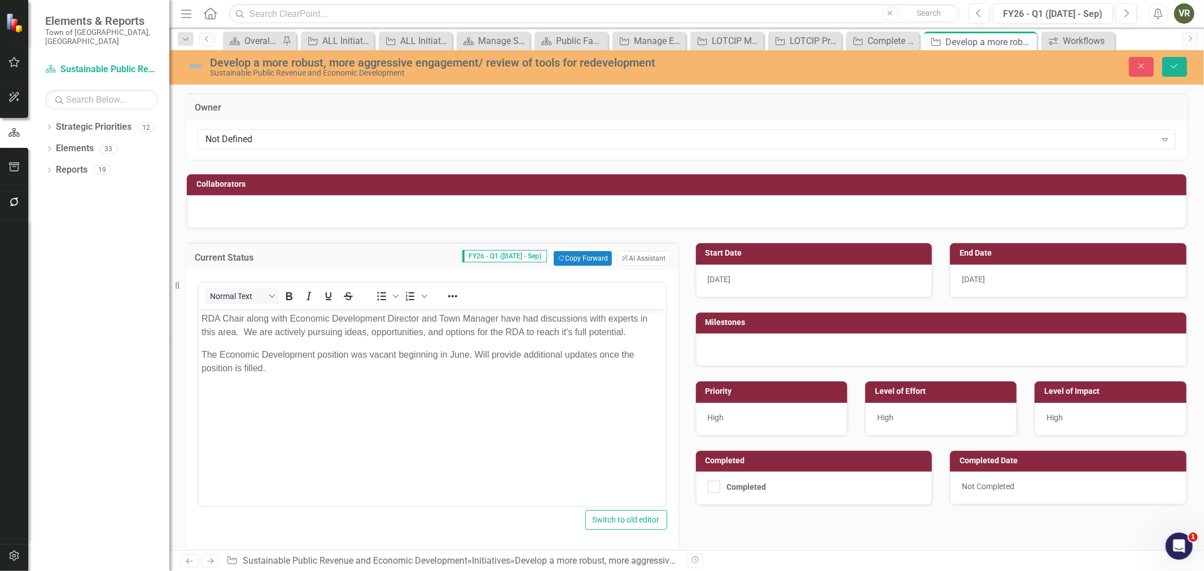
click at [193, 62] on img at bounding box center [195, 66] width 18 height 18
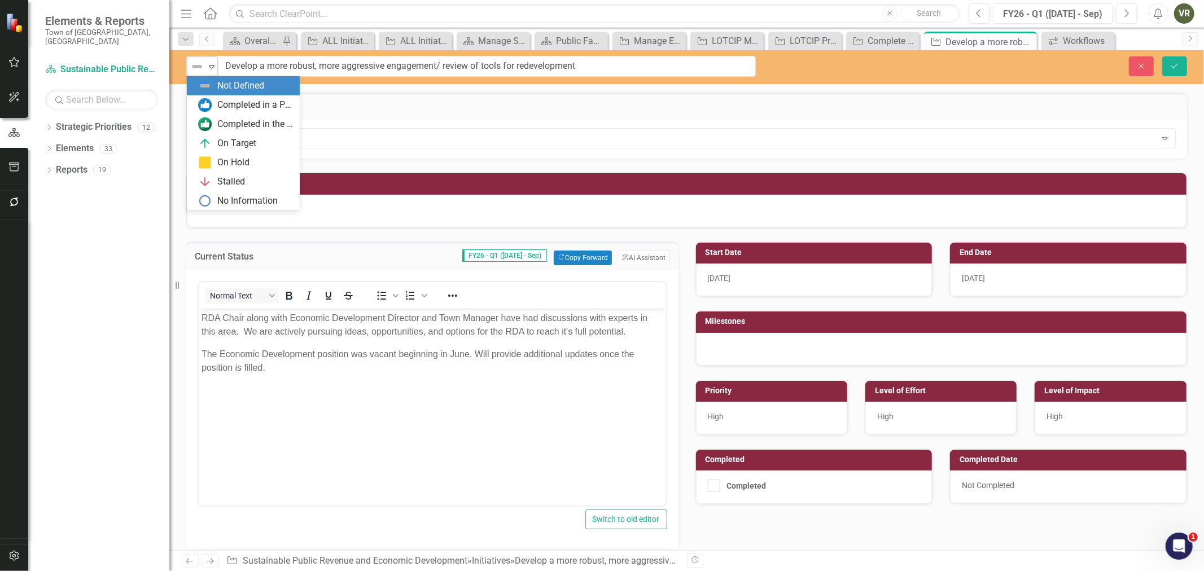
click at [194, 64] on img at bounding box center [197, 67] width 14 height 14
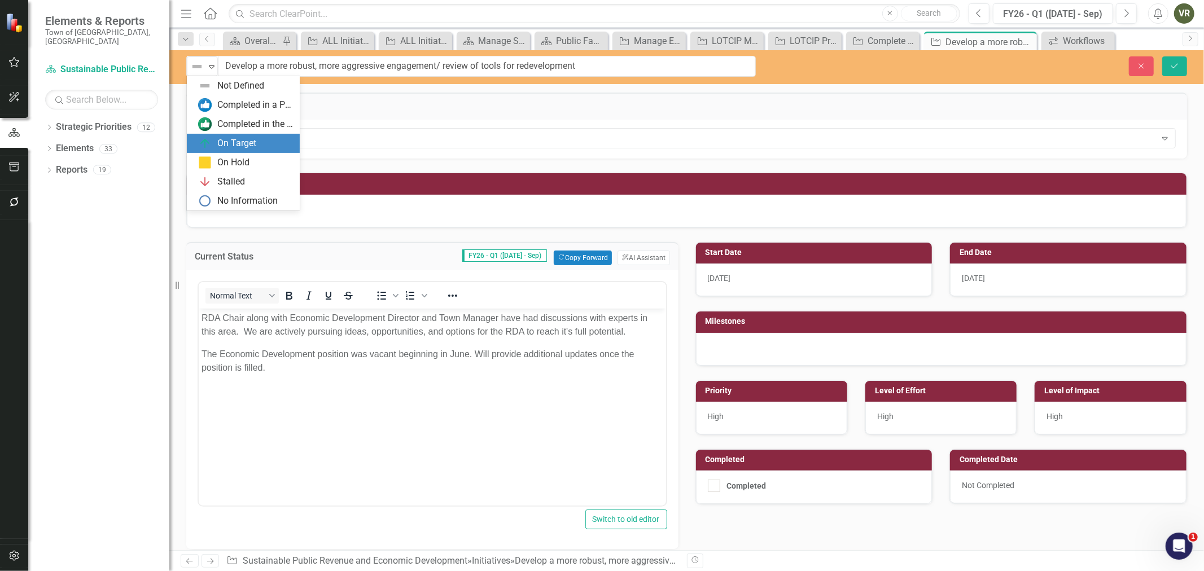
click at [228, 137] on div "On Target" at bounding box center [236, 143] width 39 height 13
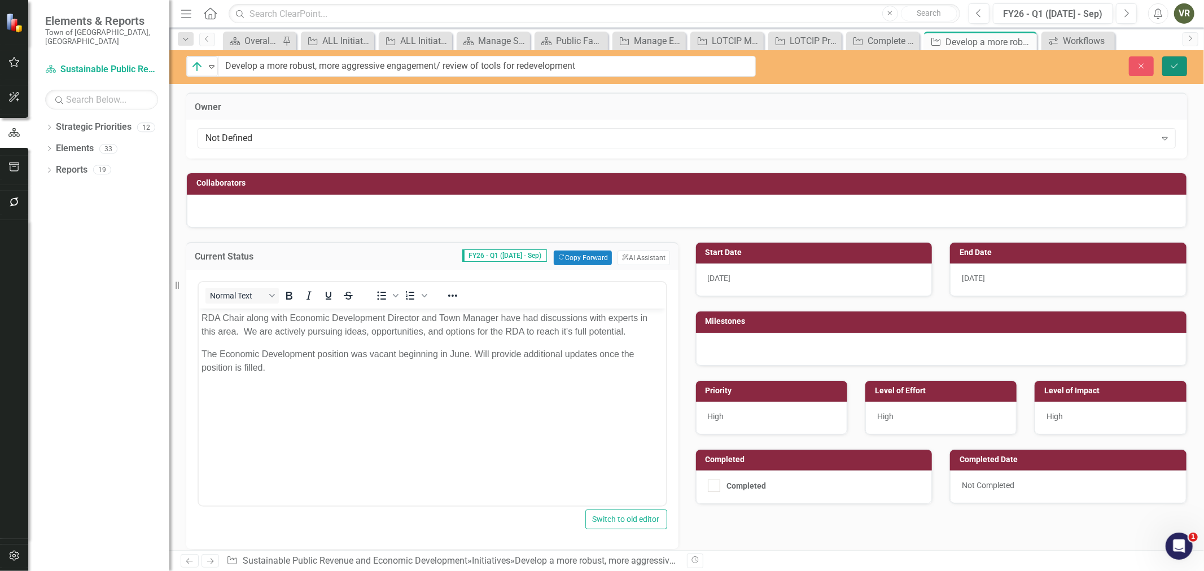
click at [1181, 68] on button "Save" at bounding box center [1175, 66] width 25 height 20
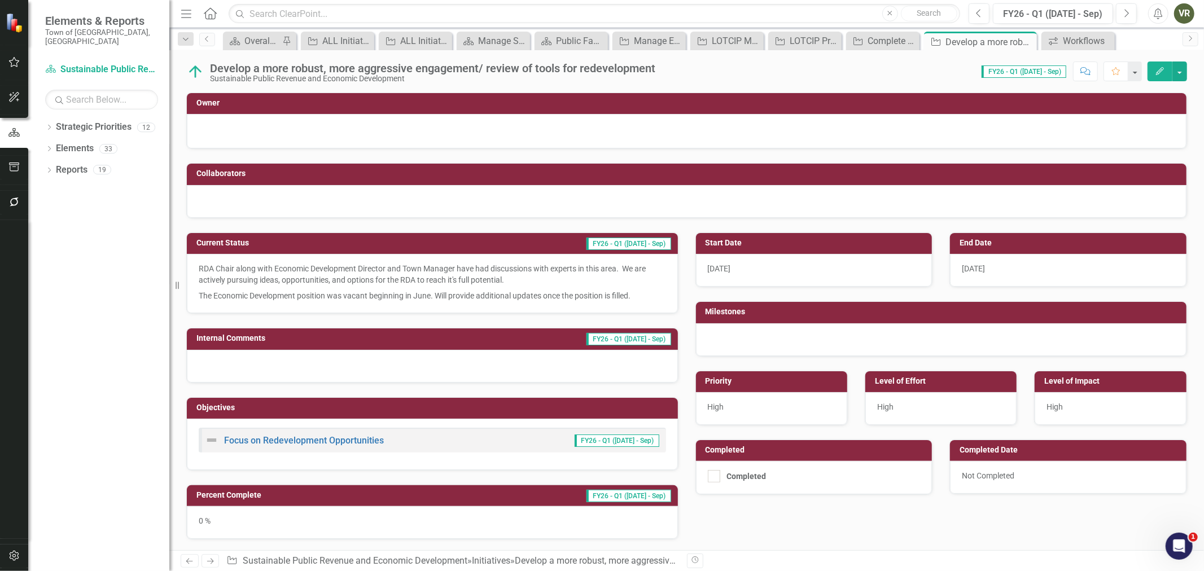
click at [360, 524] on div "0 %" at bounding box center [432, 522] width 491 height 33
click at [362, 524] on div "0 %" at bounding box center [432, 522] width 491 height 33
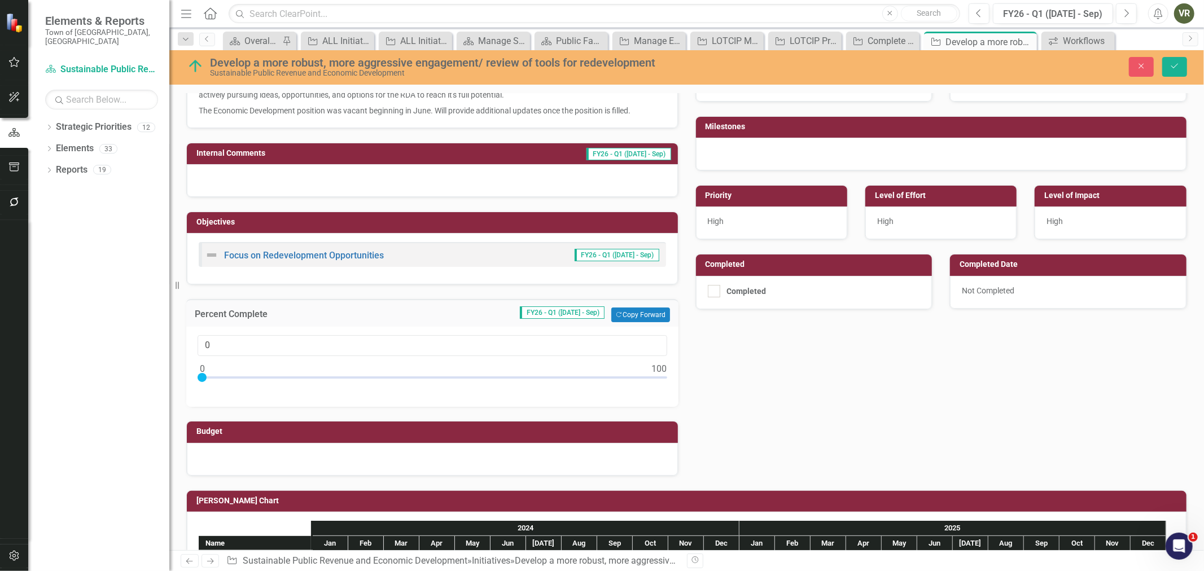
scroll to position [188, 0]
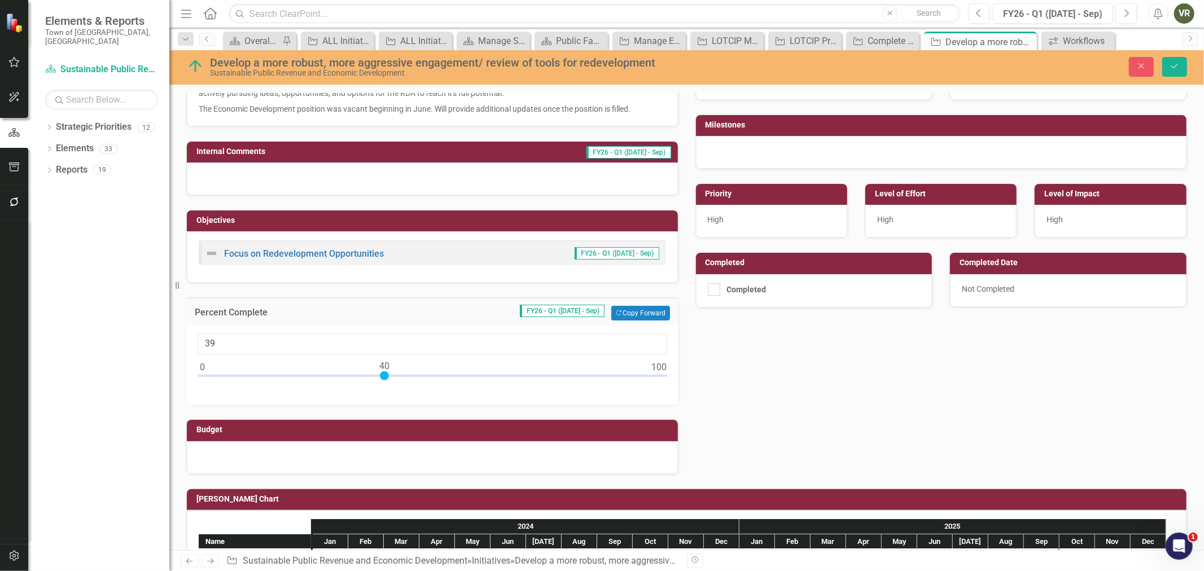
type input "40"
drag, startPoint x: 200, startPoint y: 375, endPoint x: 384, endPoint y: 379, distance: 184.1
click at [384, 379] on div at bounding box center [384, 376] width 9 height 9
click at [1174, 71] on button "Save" at bounding box center [1175, 67] width 25 height 20
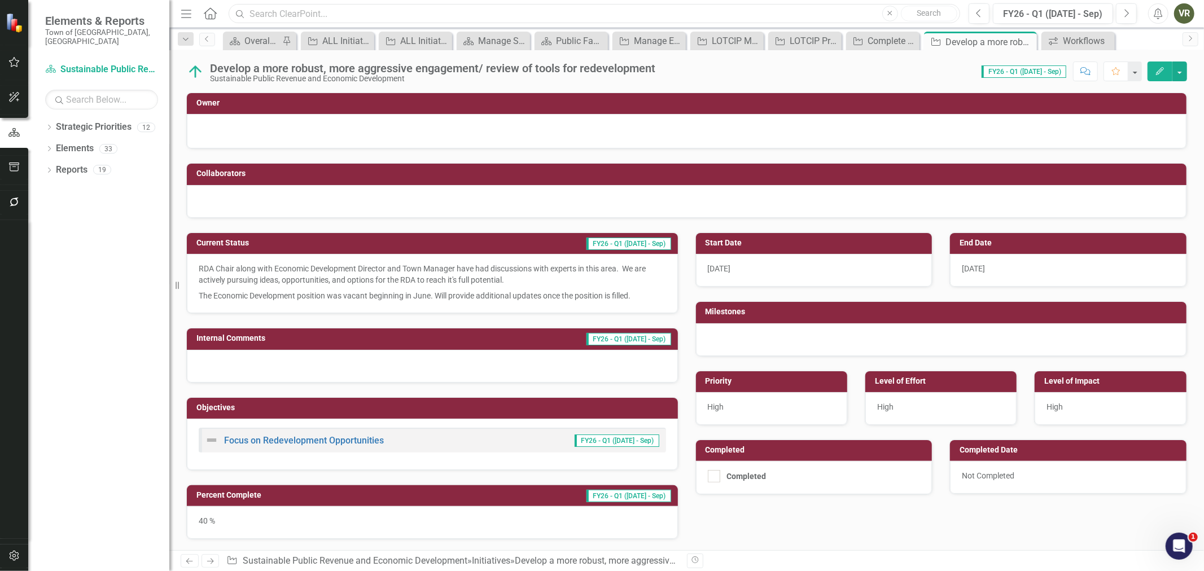
click at [477, 17] on input "text" at bounding box center [595, 14] width 732 height 20
paste input "Replace Traffic Signs (30107)"
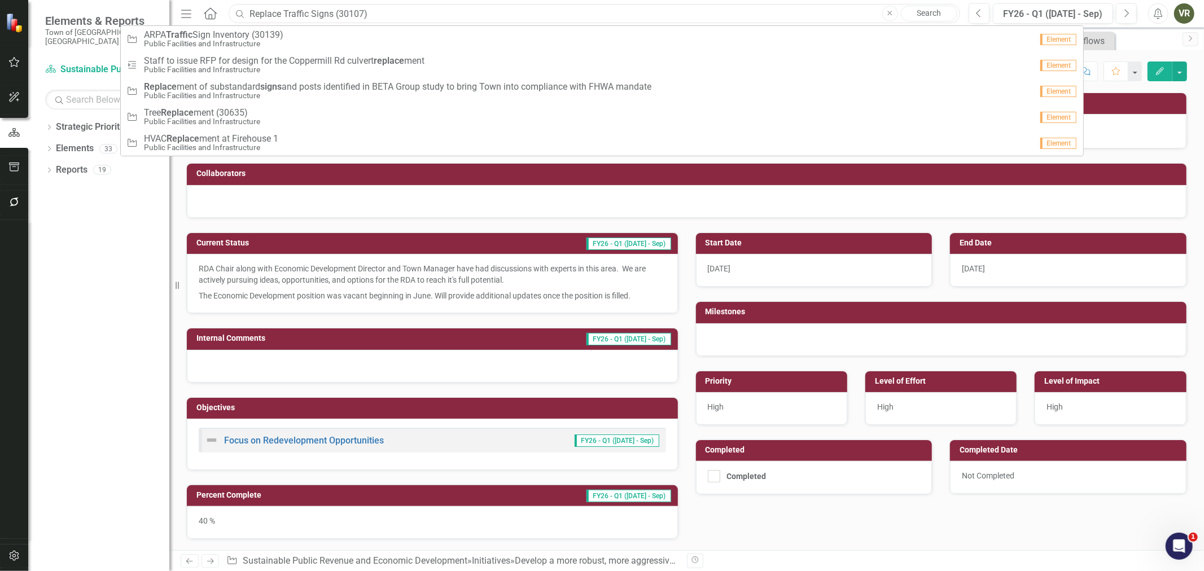
type input "Replace Traffic Signs (30107)"
